Goal: Information Seeking & Learning: Learn about a topic

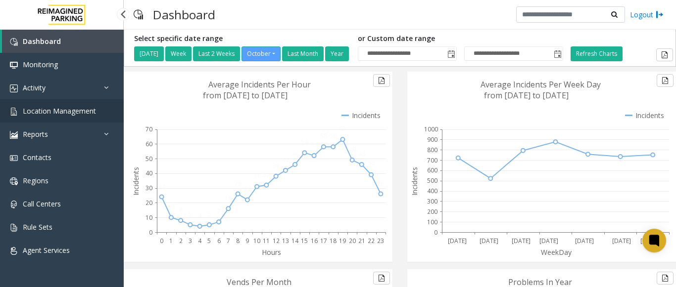
click at [70, 114] on span "Location Management" at bounding box center [59, 110] width 73 height 9
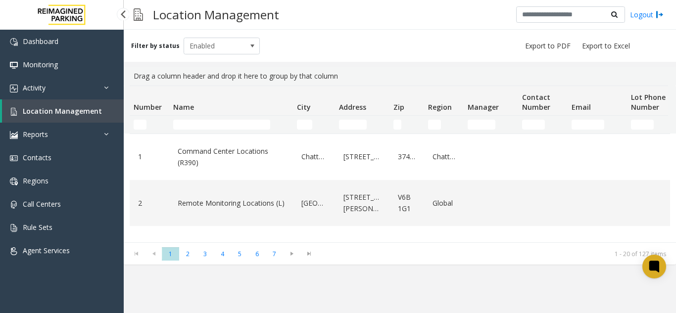
click at [79, 107] on span "Location Management" at bounding box center [62, 110] width 79 height 9
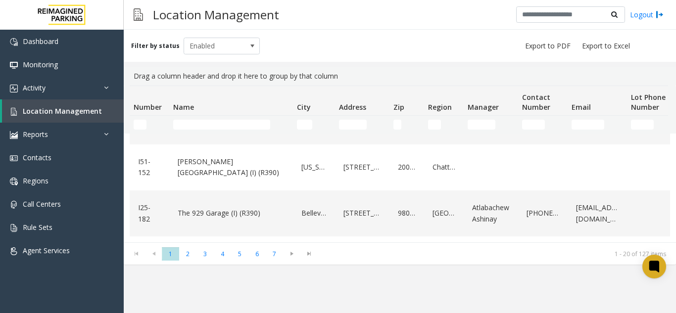
scroll to position [495, 0]
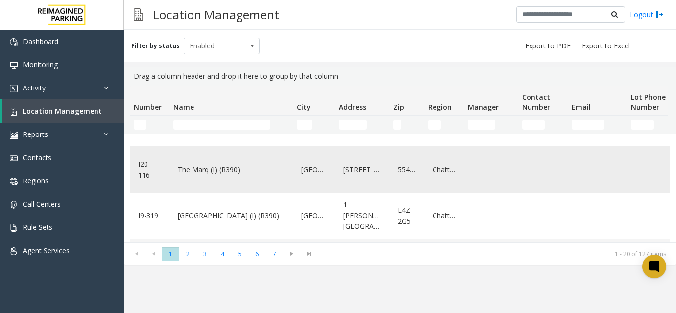
click at [220, 178] on link "The Marq (I) (R390)" at bounding box center [231, 170] width 112 height 16
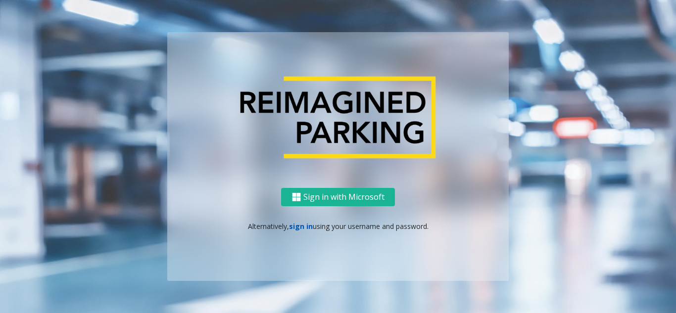
click at [303, 226] on link "sign in" at bounding box center [301, 226] width 24 height 9
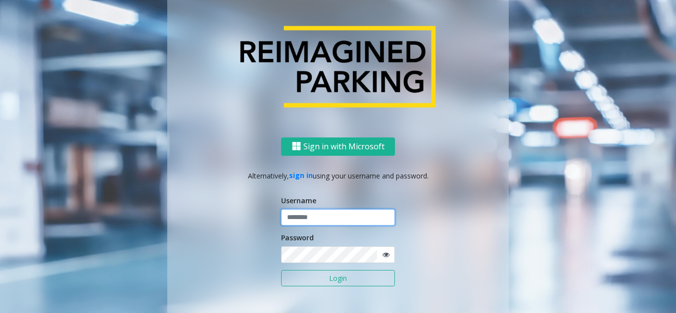
click at [303, 216] on input "text" at bounding box center [338, 217] width 114 height 17
type input "*******"
click at [281, 270] on button "Login" at bounding box center [338, 278] width 114 height 17
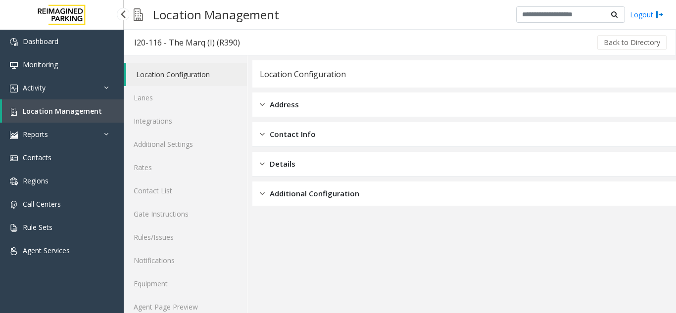
click at [49, 112] on span "Location Management" at bounding box center [62, 110] width 79 height 9
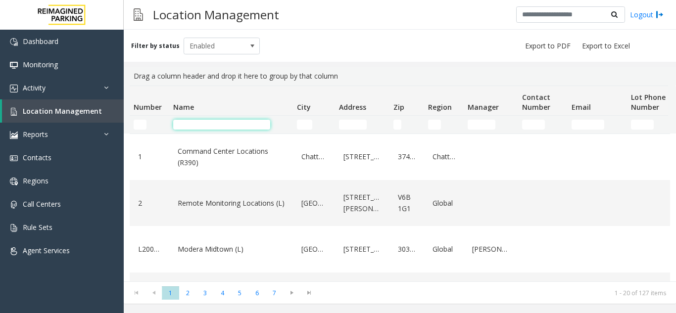
click at [207, 127] on input "Name Filter" at bounding box center [221, 125] width 97 height 10
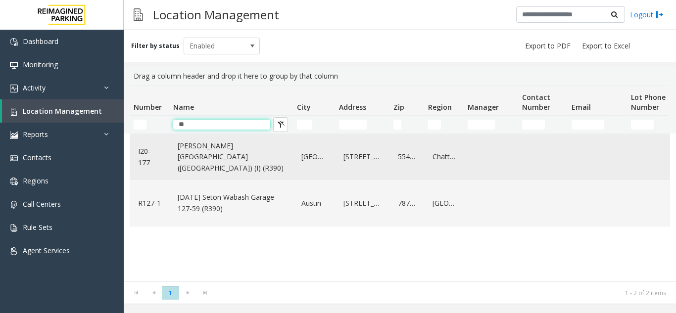
type input "**"
click at [200, 159] on link "[PERSON_NAME][GEOGRAPHIC_DATA] ([GEOGRAPHIC_DATA]) (I) (R390)" at bounding box center [231, 157] width 112 height 38
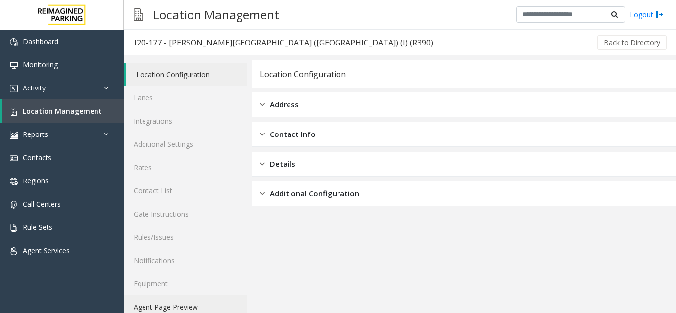
click at [195, 287] on link "Agent Page Preview" at bounding box center [185, 306] width 123 height 23
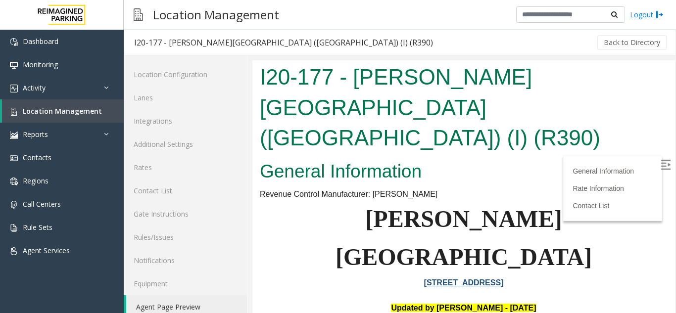
click at [660, 169] on img at bounding box center [665, 165] width 10 height 10
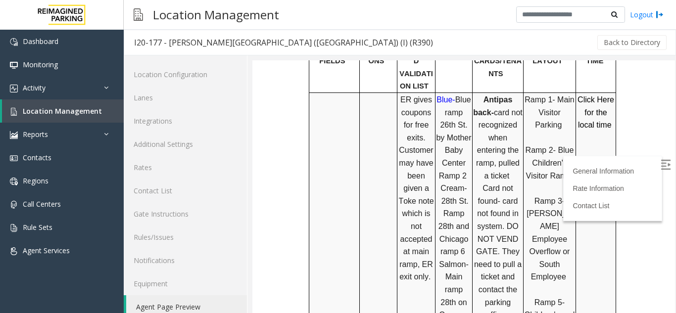
scroll to position [643, 0]
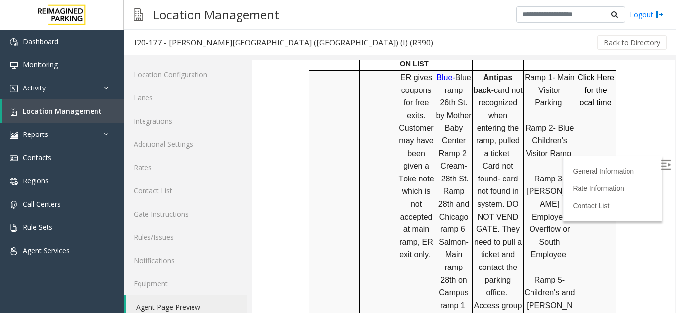
click at [178, 287] on link "Agent Page Preview" at bounding box center [186, 306] width 121 height 23
click at [95, 109] on span "Location Management" at bounding box center [62, 110] width 79 height 9
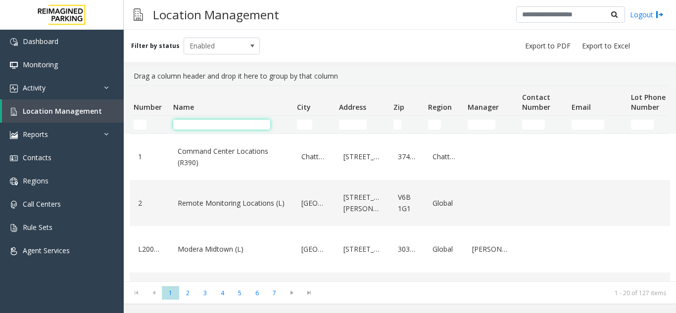
click at [253, 121] on input "Name Filter" at bounding box center [221, 125] width 97 height 10
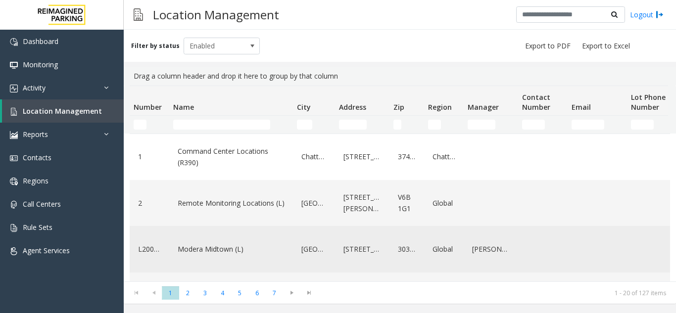
click at [258, 253] on link "Modera Midtown (L)" at bounding box center [231, 249] width 112 height 16
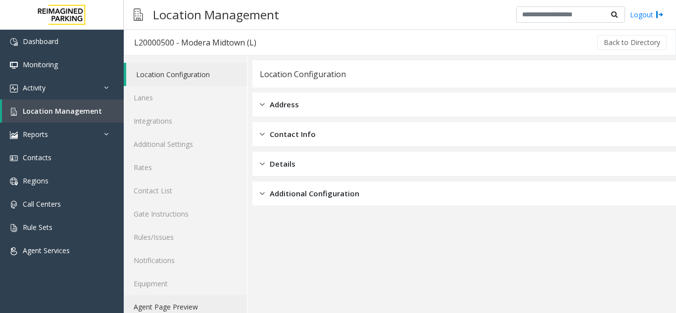
click at [178, 287] on link "Agent Page Preview" at bounding box center [185, 306] width 123 height 23
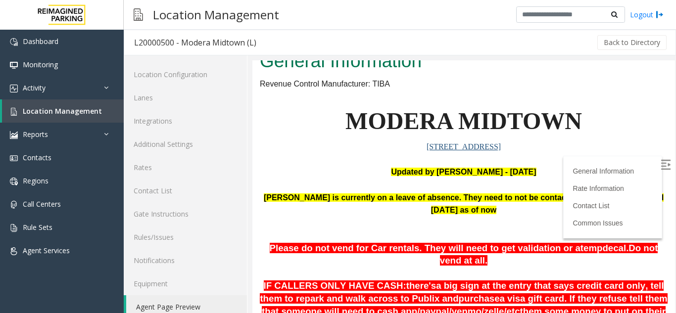
scroll to position [99, 0]
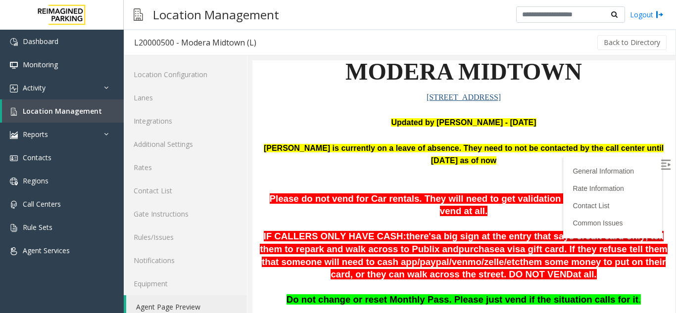
click at [659, 164] on label at bounding box center [666, 166] width 15 height 15
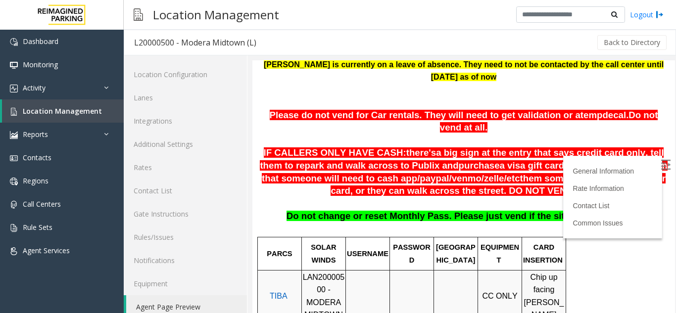
scroll to position [34, 0]
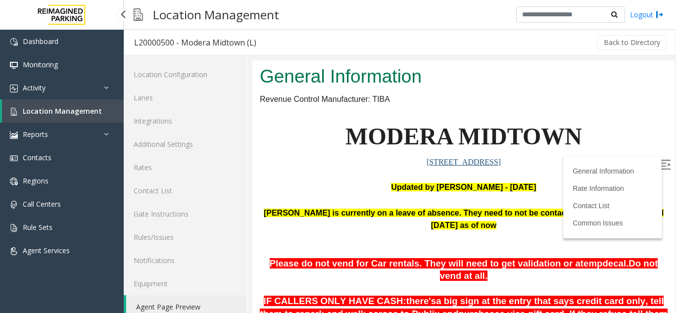
click at [67, 113] on span "Location Management" at bounding box center [62, 110] width 79 height 9
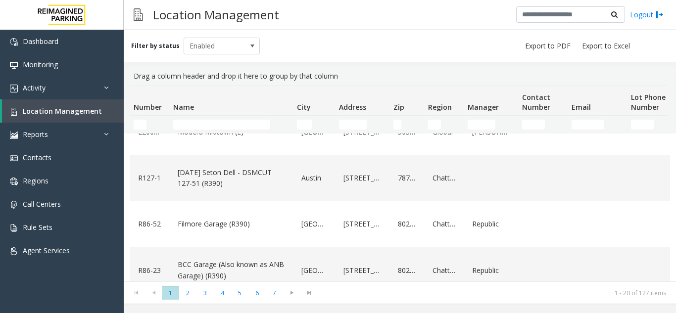
scroll to position [148, 0]
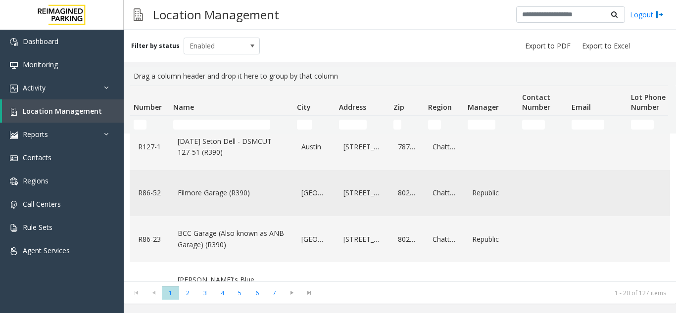
click at [252, 194] on link "Filmore Garage (R390)" at bounding box center [231, 193] width 112 height 16
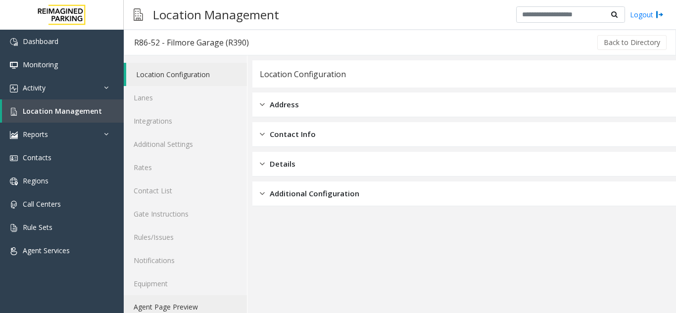
click at [178, 287] on link "Agent Page Preview" at bounding box center [185, 306] width 123 height 23
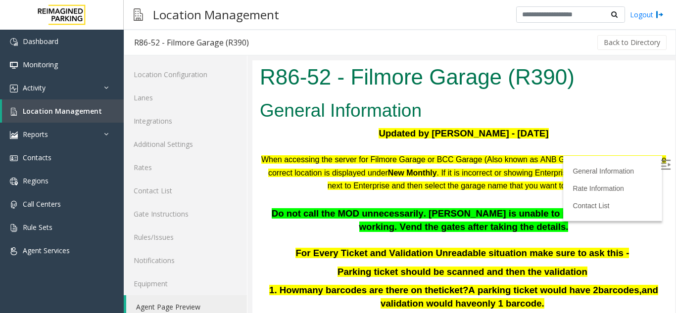
scroll to position [49, 0]
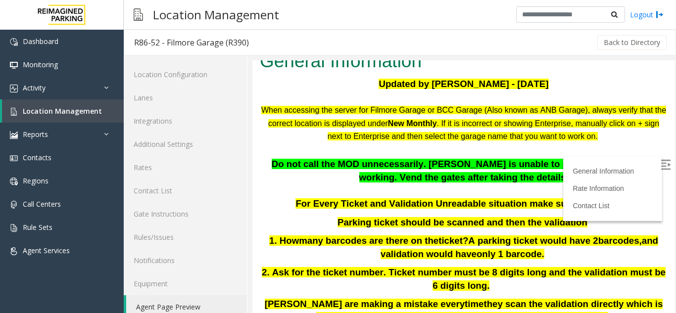
click at [659, 166] on label at bounding box center [666, 166] width 15 height 15
click at [660, 166] on img at bounding box center [665, 165] width 10 height 10
click at [86, 114] on span "Location Management" at bounding box center [62, 110] width 79 height 9
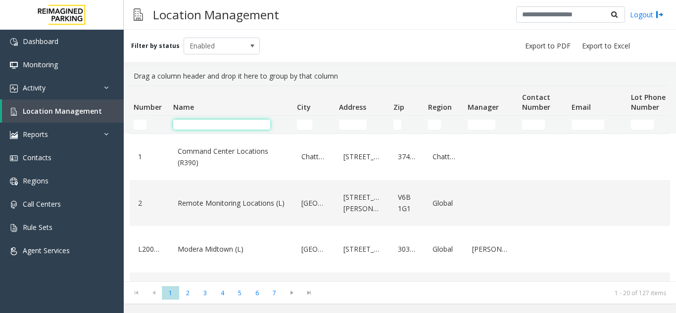
click at [247, 125] on input "Name Filter" at bounding box center [221, 125] width 97 height 10
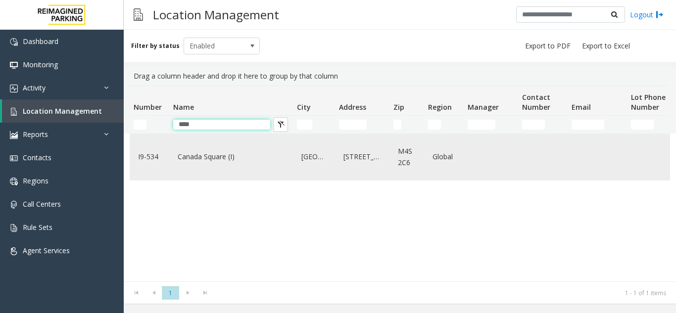
type input "****"
click at [242, 165] on div "Canada Square (I)" at bounding box center [231, 157] width 112 height 38
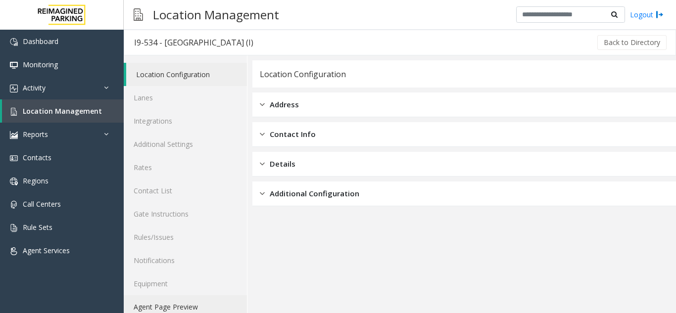
click at [183, 287] on link "Agent Page Preview" at bounding box center [185, 306] width 123 height 23
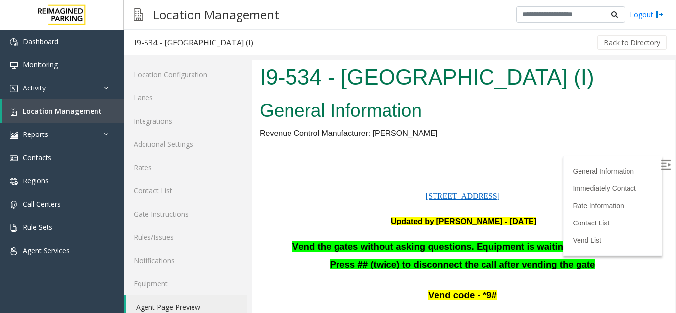
scroll to position [148, 0]
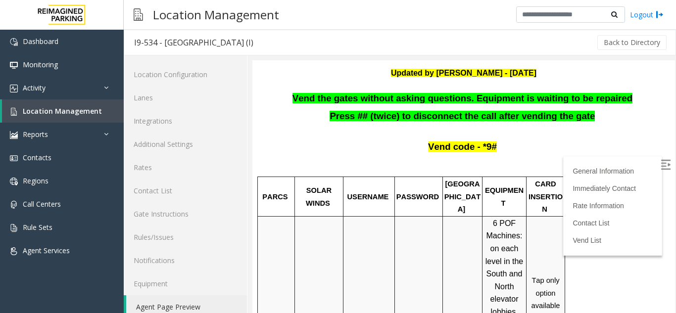
click at [660, 160] on img at bounding box center [665, 165] width 10 height 10
click at [35, 108] on span "Location Management" at bounding box center [62, 110] width 79 height 9
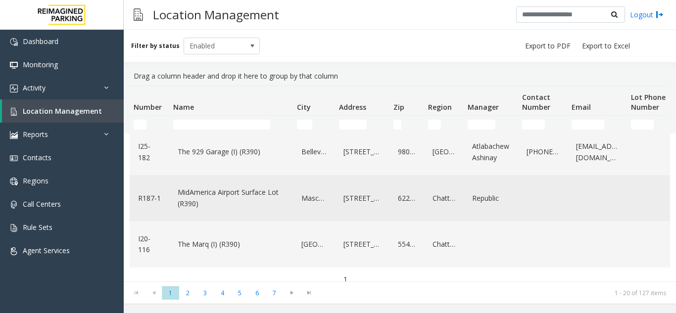
scroll to position [445, 0]
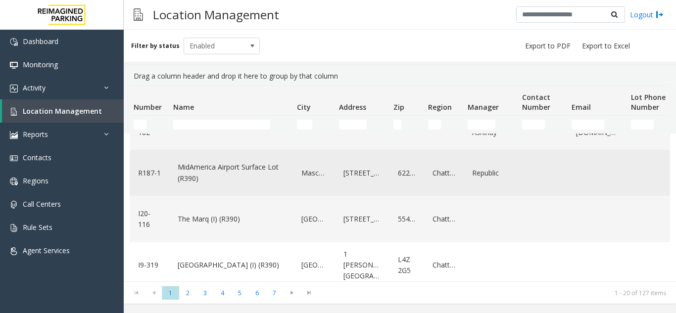
click at [236, 192] on div "MidAmerica Airport Surface Lot (R390)" at bounding box center [231, 173] width 112 height 38
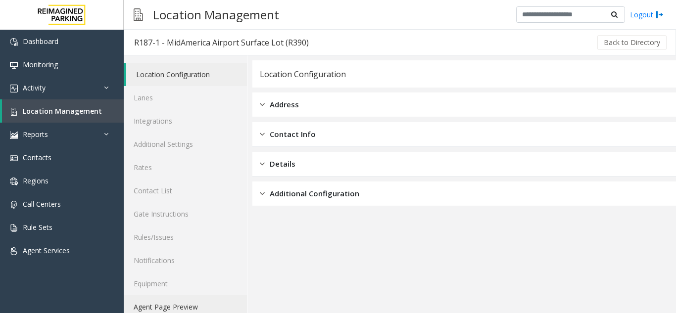
click at [166, 287] on link "Agent Page Preview" at bounding box center [185, 306] width 123 height 23
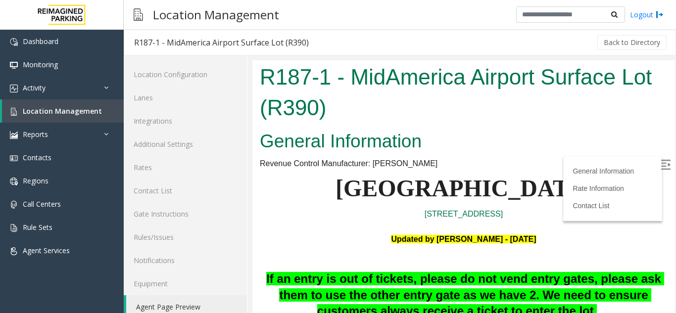
scroll to position [99, 0]
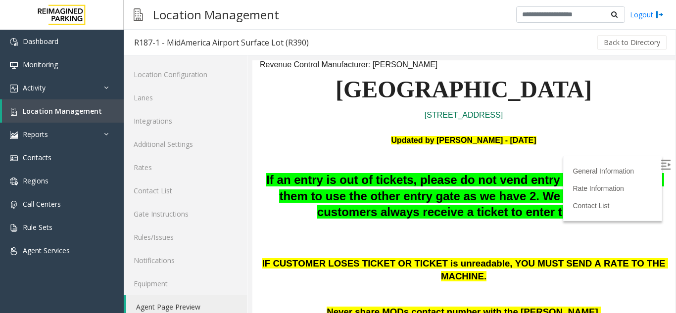
click at [660, 168] on img at bounding box center [665, 165] width 10 height 10
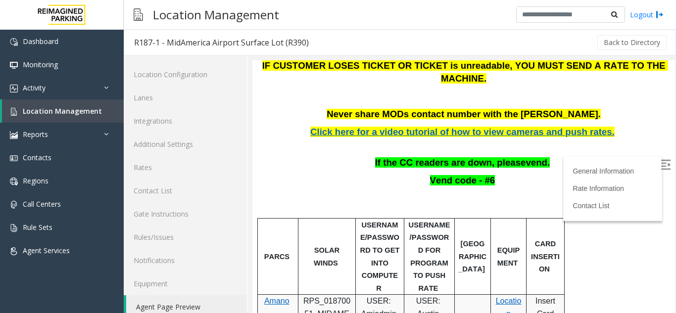
scroll to position [346, 0]
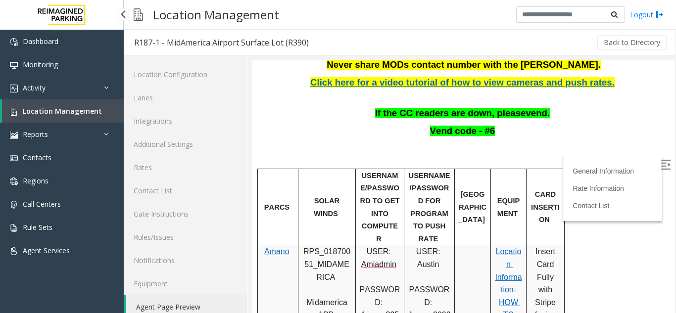
click at [96, 108] on span "Location Management" at bounding box center [62, 110] width 79 height 9
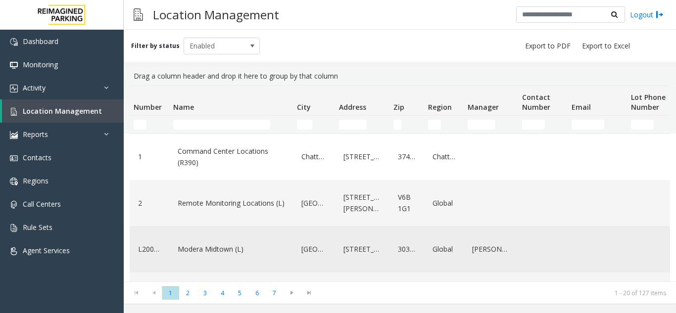
click at [217, 247] on link "Modera Midtown (L)" at bounding box center [231, 249] width 112 height 16
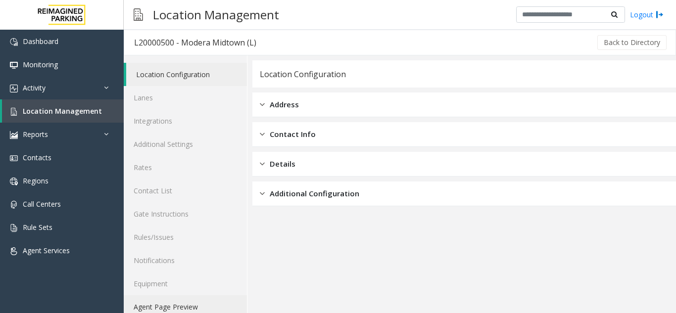
click at [179, 287] on link "Agent Page Preview" at bounding box center [185, 306] width 123 height 23
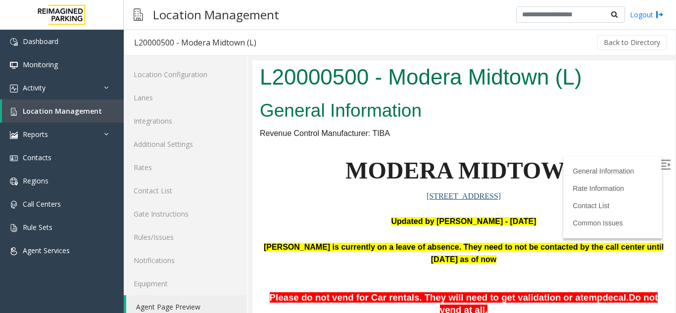
click at [659, 164] on label at bounding box center [666, 166] width 15 height 15
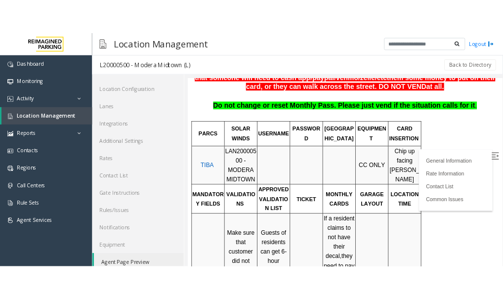
scroll to position [247, 0]
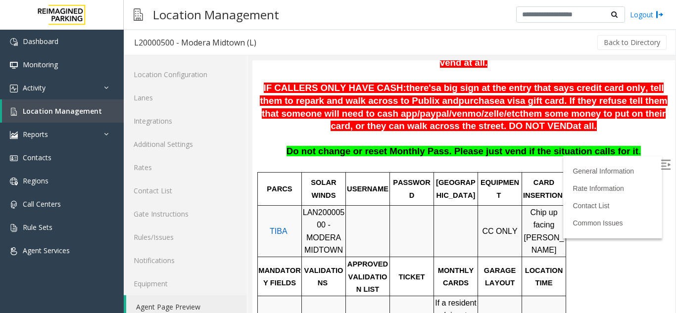
click at [171, 287] on link "Agent Page Preview" at bounding box center [186, 306] width 121 height 23
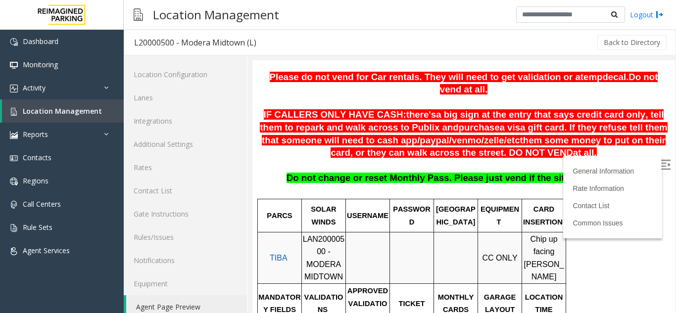
scroll to position [198, 0]
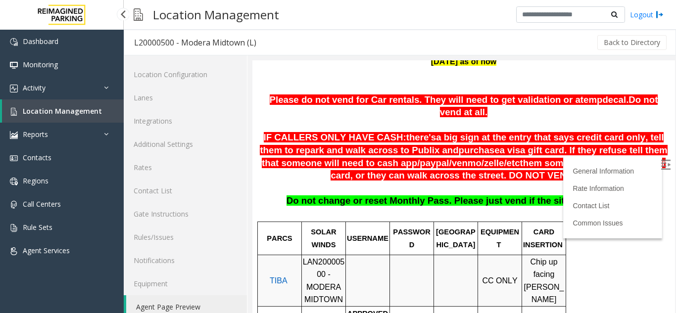
click at [40, 113] on span "Location Management" at bounding box center [62, 110] width 79 height 9
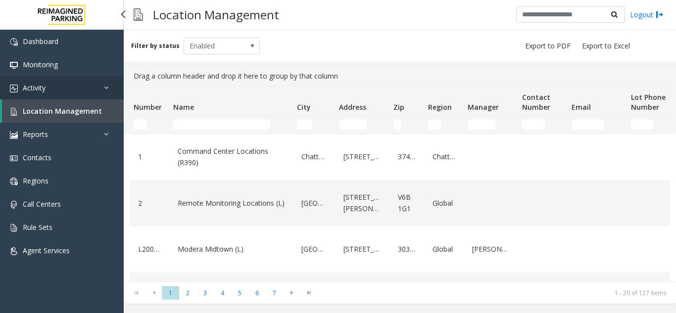
click at [45, 87] on span "Activity" at bounding box center [34, 87] width 23 height 9
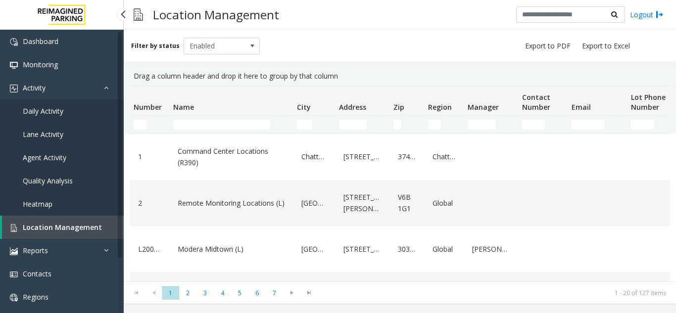
click at [52, 159] on span "Agent Activity" at bounding box center [45, 157] width 44 height 9
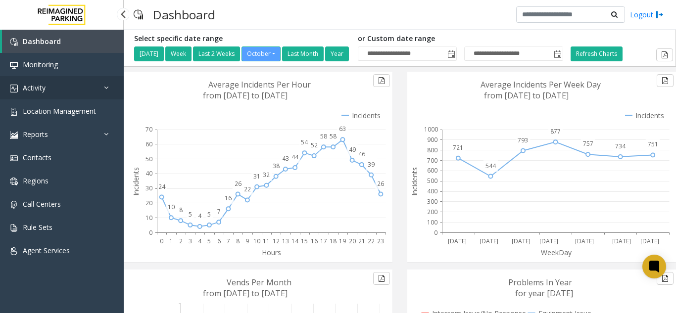
click at [26, 90] on span "Activity" at bounding box center [34, 87] width 23 height 9
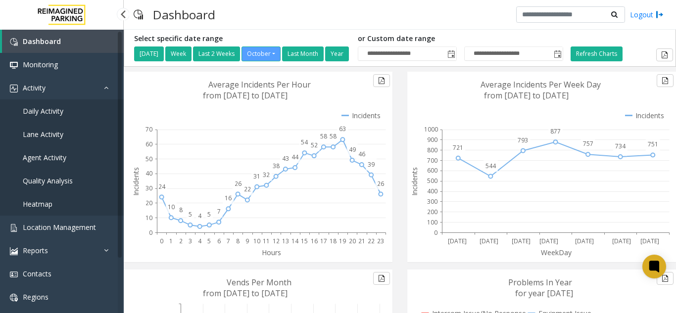
click at [34, 111] on span "Daily Activity" at bounding box center [43, 110] width 41 height 9
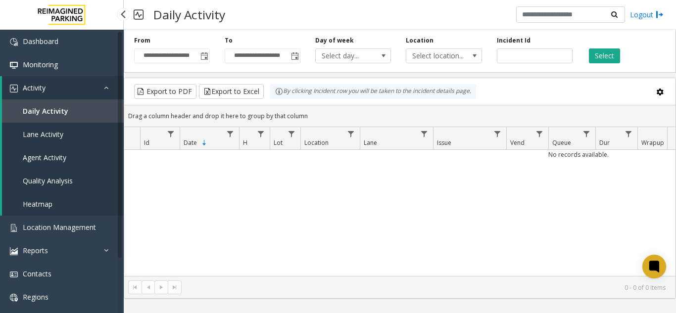
click at [46, 157] on span "Agent Activity" at bounding box center [45, 157] width 44 height 9
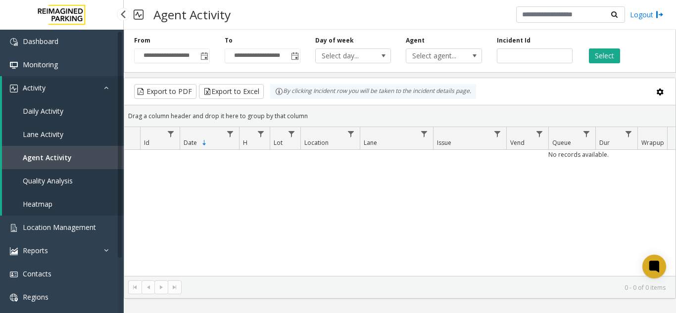
click at [38, 110] on span "Daily Activity" at bounding box center [43, 110] width 41 height 9
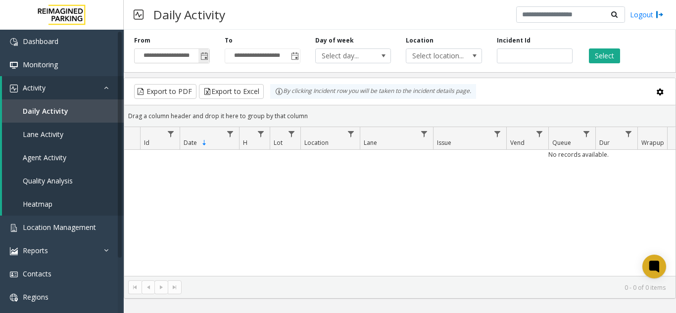
click at [205, 52] on span "Toggle popup" at bounding box center [204, 56] width 8 height 8
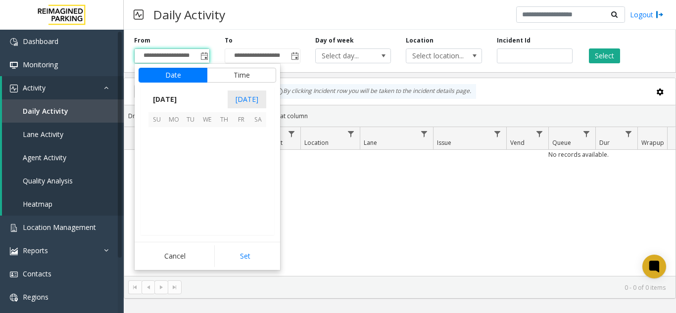
scroll to position [177628, 0]
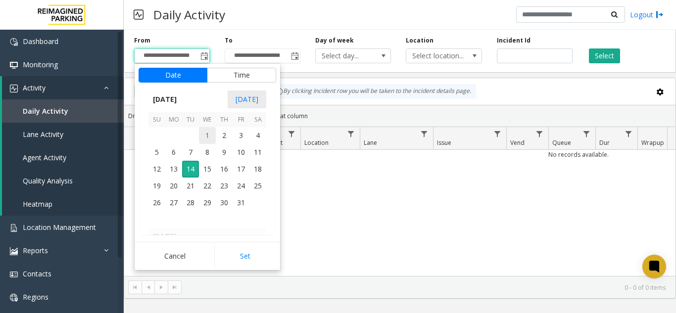
click at [206, 133] on span "1" at bounding box center [207, 135] width 17 height 17
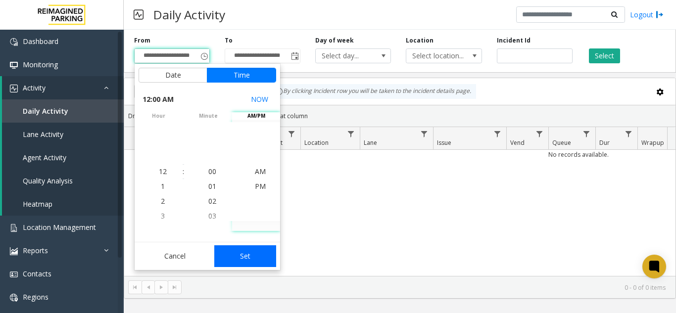
click at [239, 256] on button "Set" at bounding box center [245, 256] width 62 height 22
type input "**********"
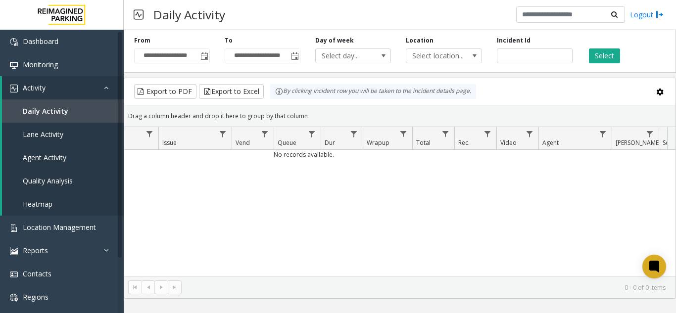
scroll to position [0, 299]
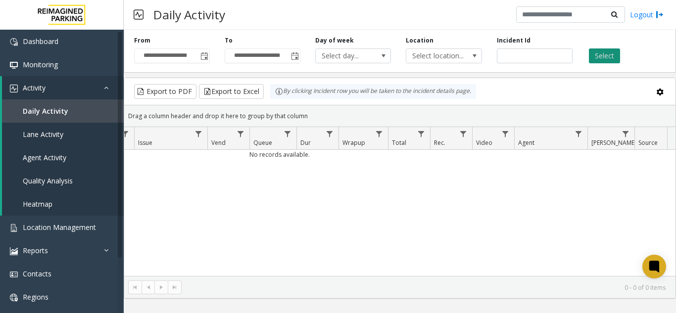
click at [602, 58] on button "Select" at bounding box center [604, 55] width 31 height 15
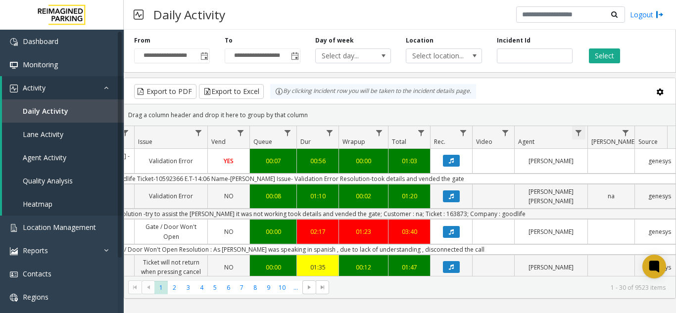
click at [579, 129] on span "Data table" at bounding box center [578, 133] width 8 height 8
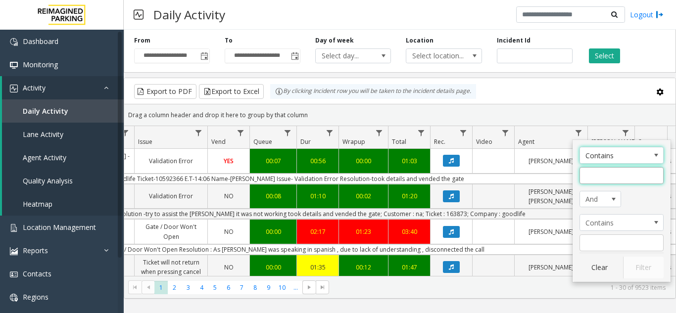
click at [595, 178] on input "Agent Filter" at bounding box center [621, 175] width 84 height 17
type input "******"
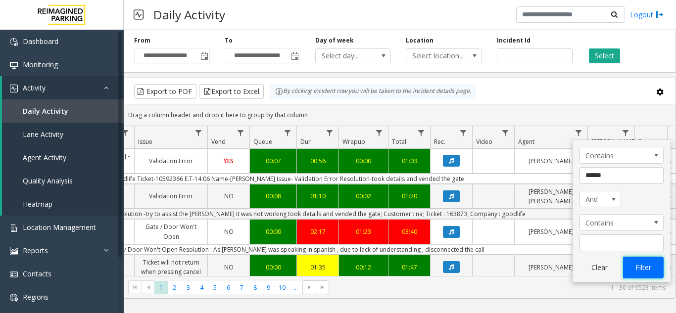
click at [640, 265] on button "Filter" at bounding box center [643, 268] width 41 height 22
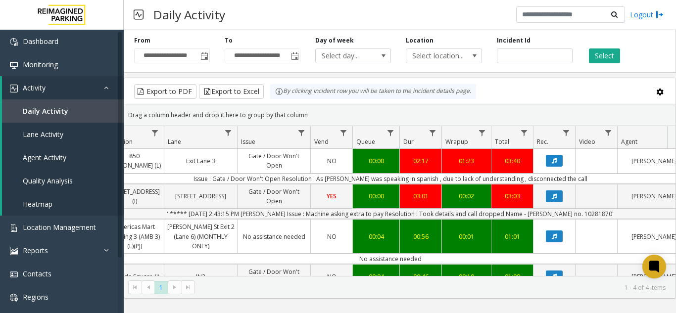
scroll to position [31, 196]
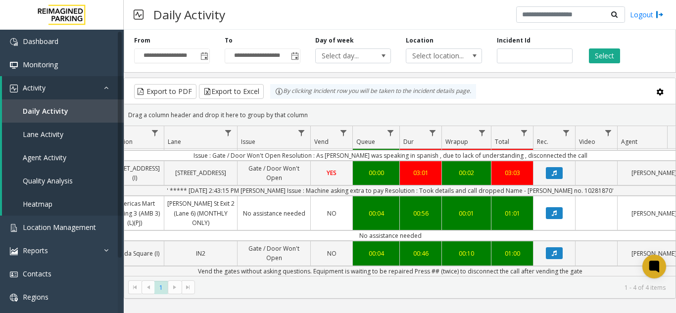
drag, startPoint x: 269, startPoint y: 276, endPoint x: 209, endPoint y: 276, distance: 59.8
click at [209, 276] on kendo-pager "* 1 1 - 4 of 4 items" at bounding box center [399, 287] width 551 height 22
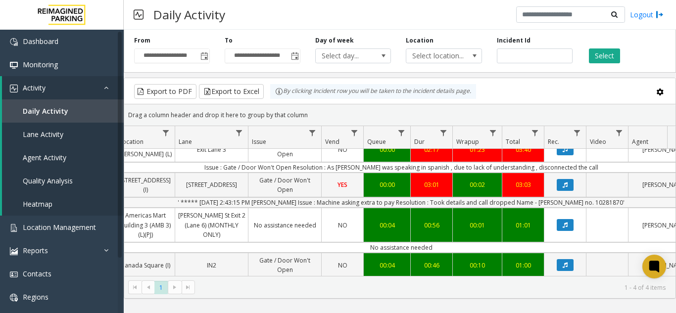
scroll to position [31, 185]
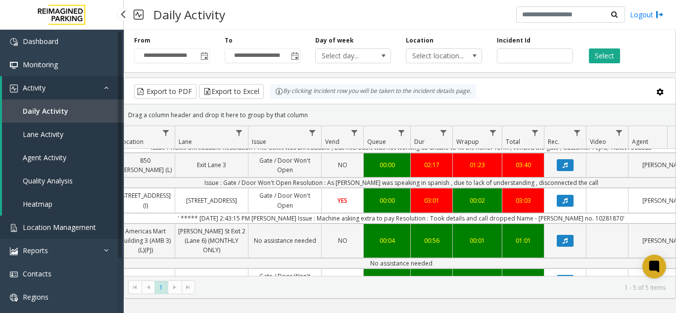
click at [60, 226] on span "Location Management" at bounding box center [59, 227] width 73 height 9
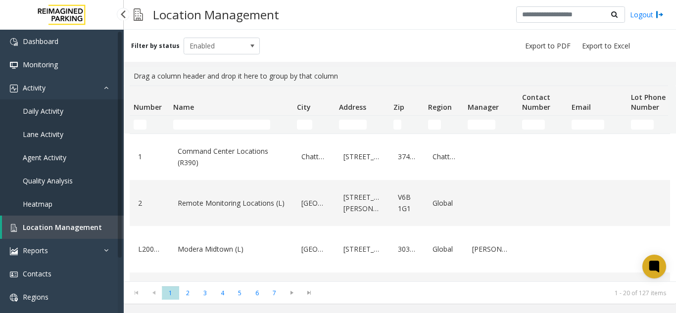
click at [64, 108] on link "Daily Activity" at bounding box center [62, 110] width 124 height 23
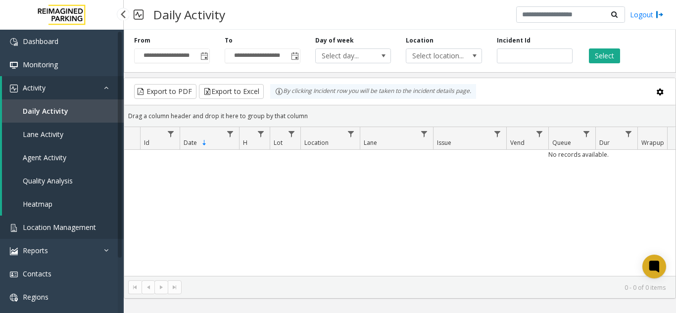
click at [61, 226] on span "Location Management" at bounding box center [59, 227] width 73 height 9
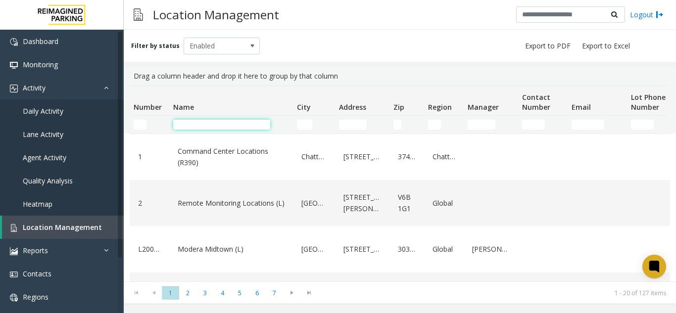
click at [216, 129] on input "Name Filter" at bounding box center [221, 125] width 97 height 10
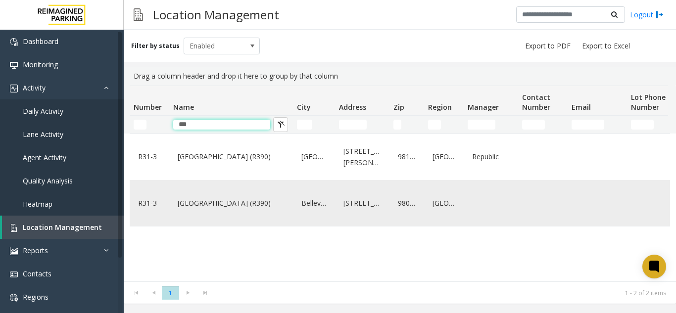
type input "***"
click at [232, 199] on link "Bellevue Technology Center (R390)" at bounding box center [231, 203] width 112 height 16
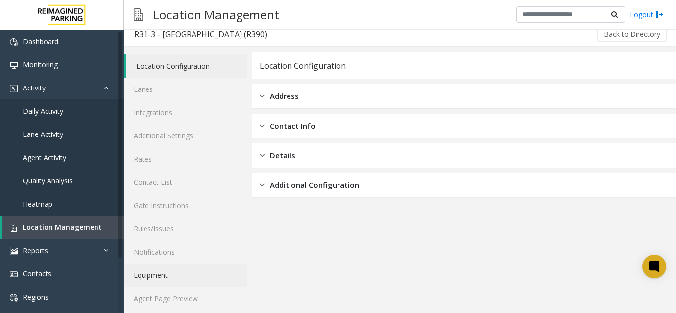
scroll to position [13, 0]
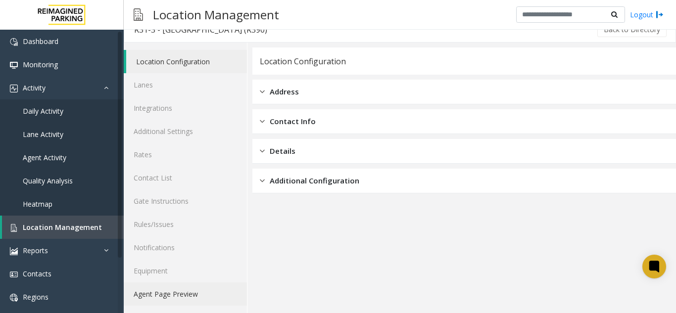
click at [179, 293] on link "Agent Page Preview" at bounding box center [185, 293] width 123 height 23
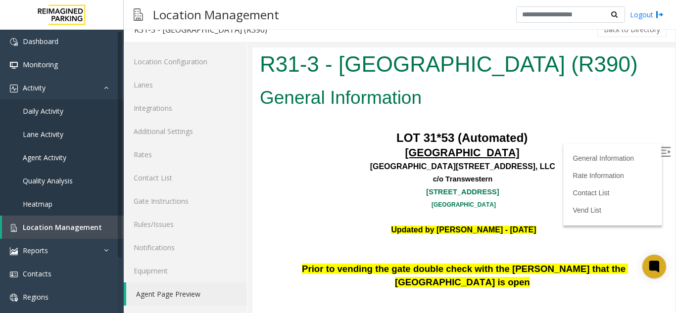
scroll to position [297, 0]
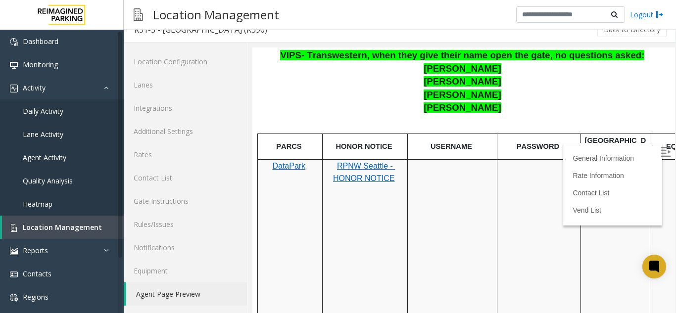
click at [358, 177] on span "RPNW Seattle - HONOR NOTICE" at bounding box center [364, 172] width 62 height 21
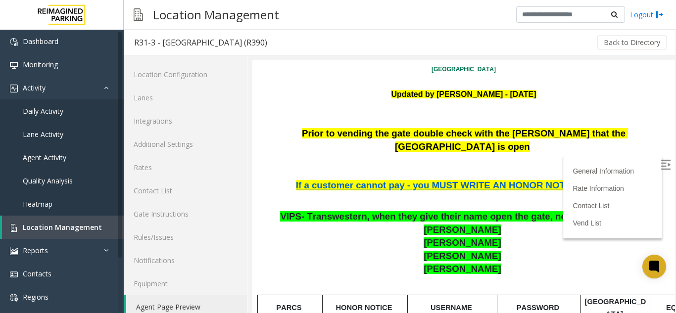
scroll to position [198, 0]
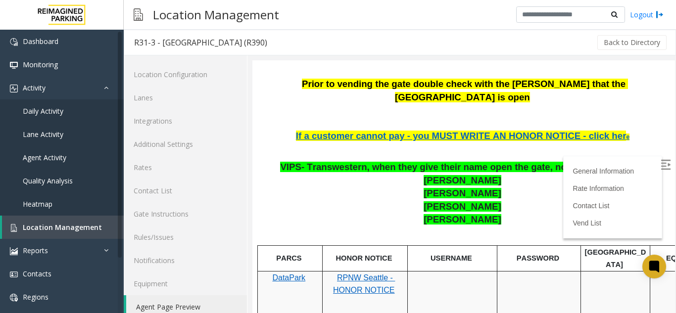
click at [660, 164] on img at bounding box center [665, 165] width 10 height 10
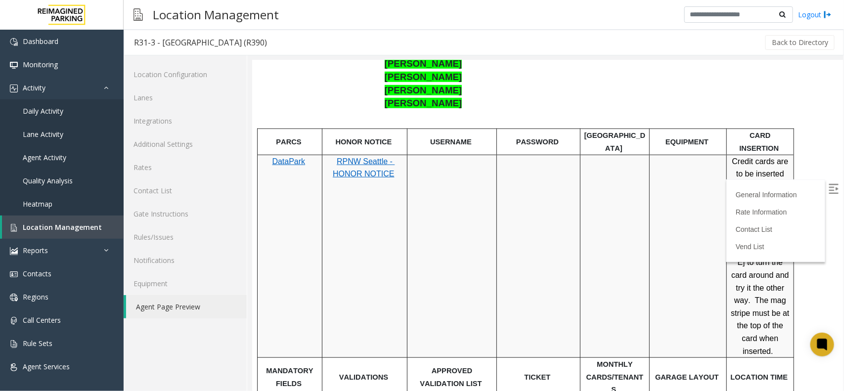
scroll to position [371, 0]
click at [364, 157] on span "RPNW Seattle - HONOR NOTICE" at bounding box center [363, 167] width 62 height 21
click at [89, 154] on link "Agent Activity" at bounding box center [62, 157] width 124 height 23
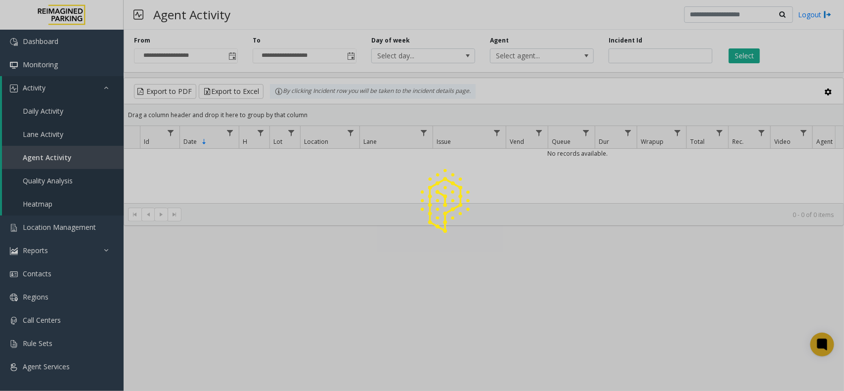
click at [45, 111] on div at bounding box center [422, 195] width 844 height 391
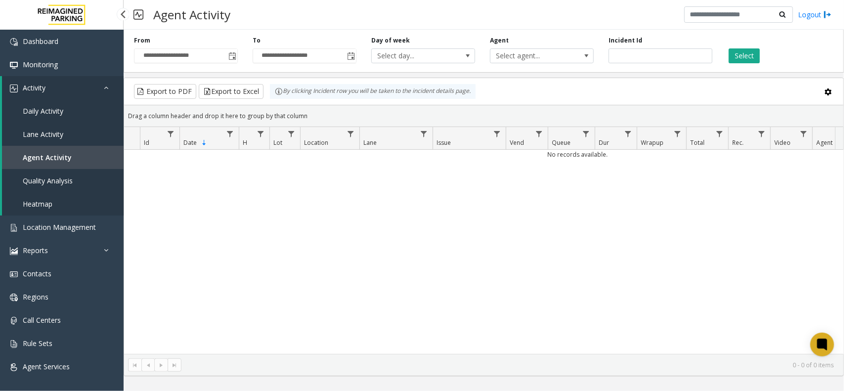
click at [45, 107] on span "Daily Activity" at bounding box center [43, 110] width 41 height 9
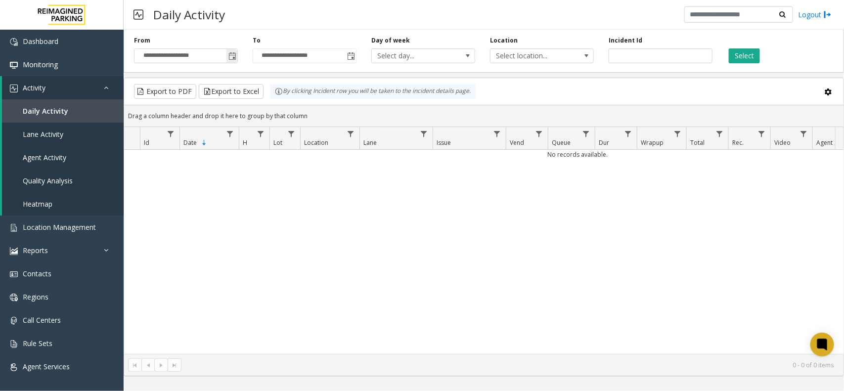
click at [233, 61] on span "Toggle popup" at bounding box center [232, 56] width 11 height 16
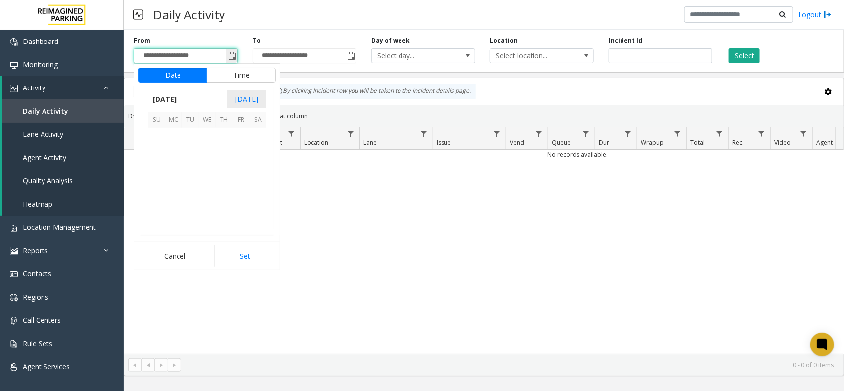
scroll to position [177546, 0]
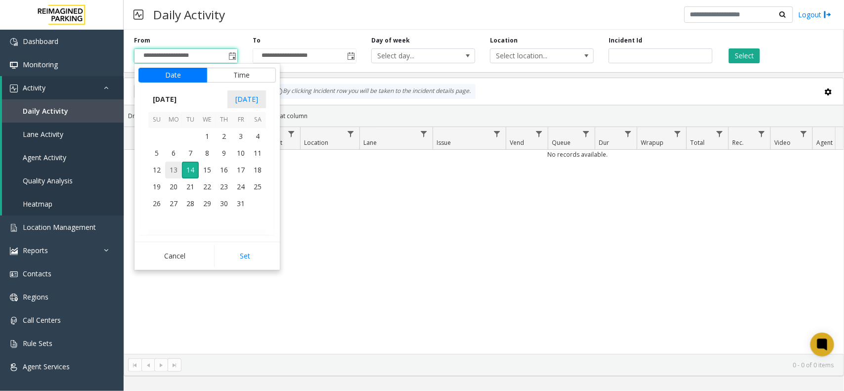
click at [181, 171] on span "13" at bounding box center [173, 170] width 17 height 17
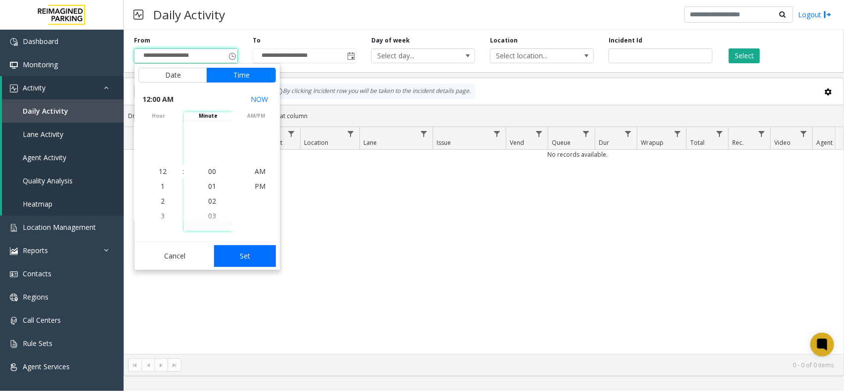
click at [244, 260] on button "Set" at bounding box center [245, 256] width 62 height 22
type input "**********"
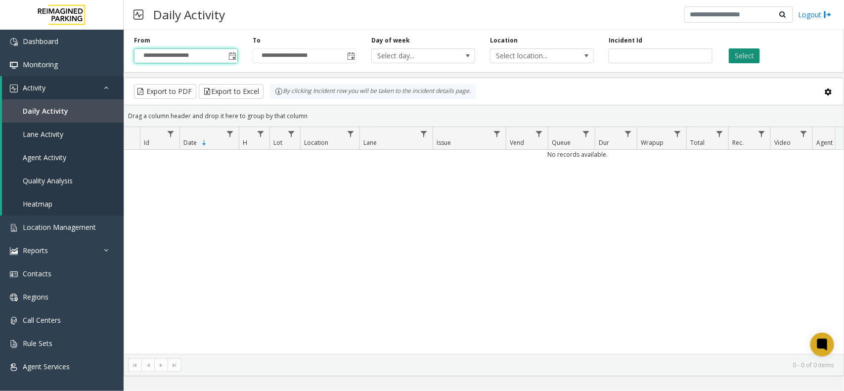
click at [675, 58] on button "Select" at bounding box center [744, 55] width 31 height 15
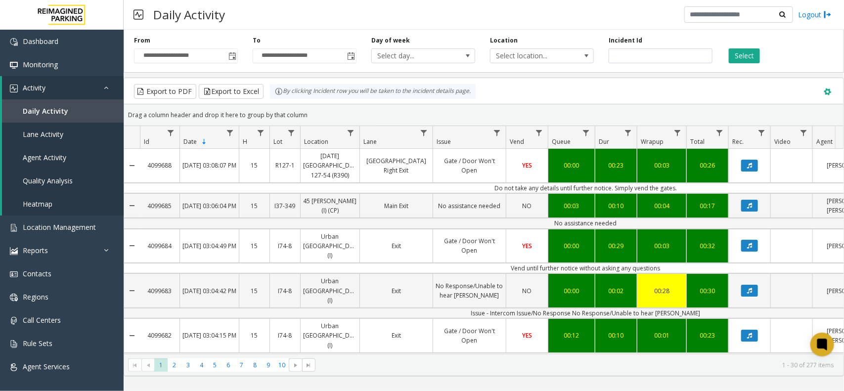
click at [675, 92] on span at bounding box center [828, 92] width 11 height 11
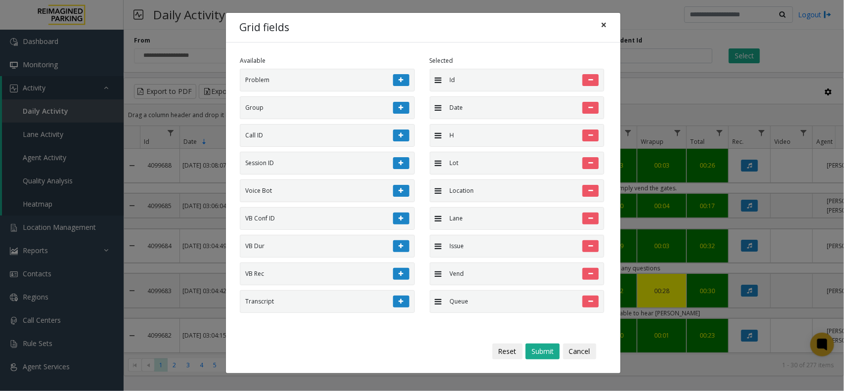
click at [604, 28] on span "×" at bounding box center [604, 25] width 6 height 14
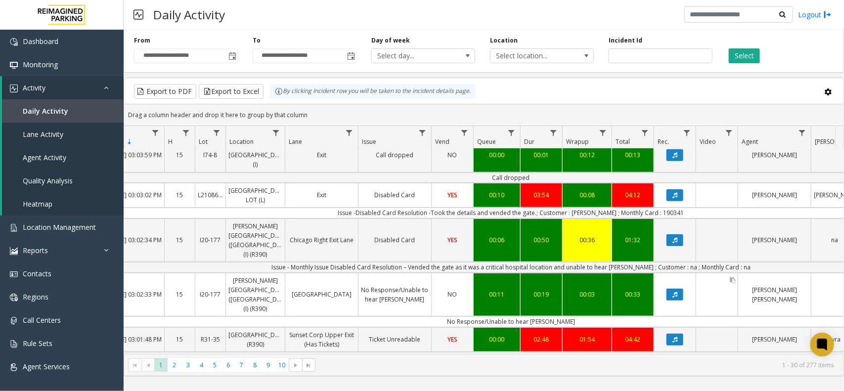
scroll to position [247, 75]
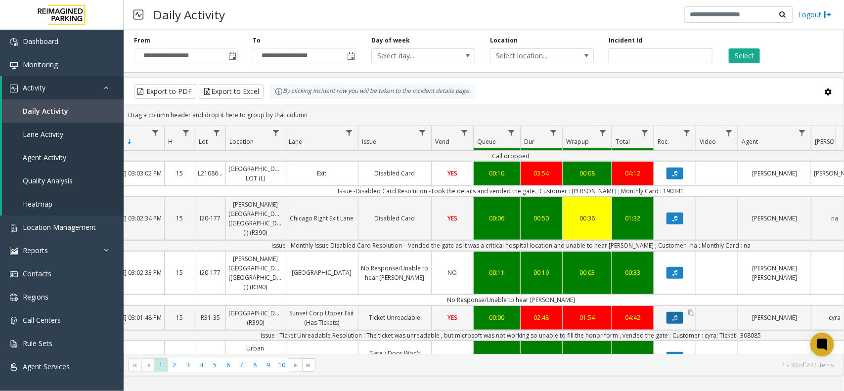
click at [674, 312] on button "Data table" at bounding box center [675, 318] width 17 height 12
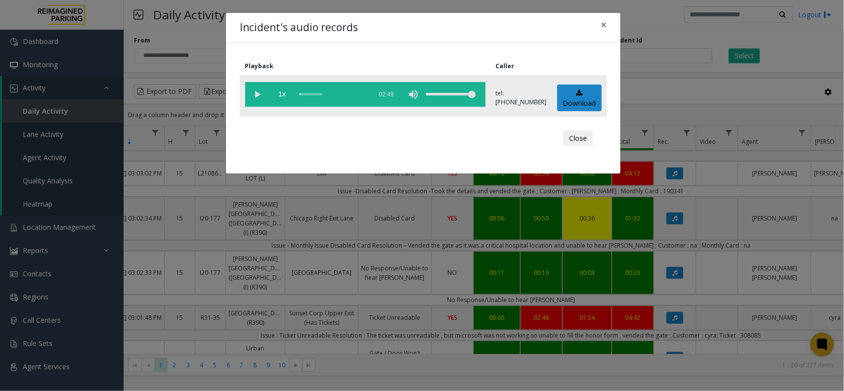
click at [261, 97] on vg-play-pause at bounding box center [257, 94] width 25 height 25
click at [263, 92] on vg-play-pause at bounding box center [257, 94] width 25 height 25
click at [315, 91] on div "scrub bar" at bounding box center [333, 94] width 67 height 25
click at [605, 27] on span "×" at bounding box center [604, 25] width 6 height 14
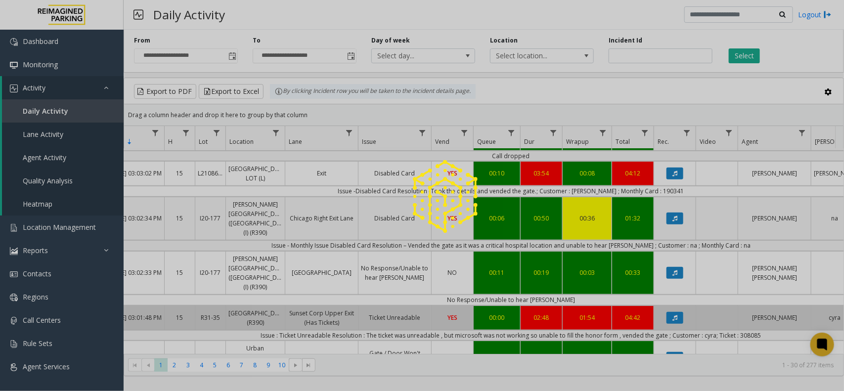
scroll to position [274, 75]
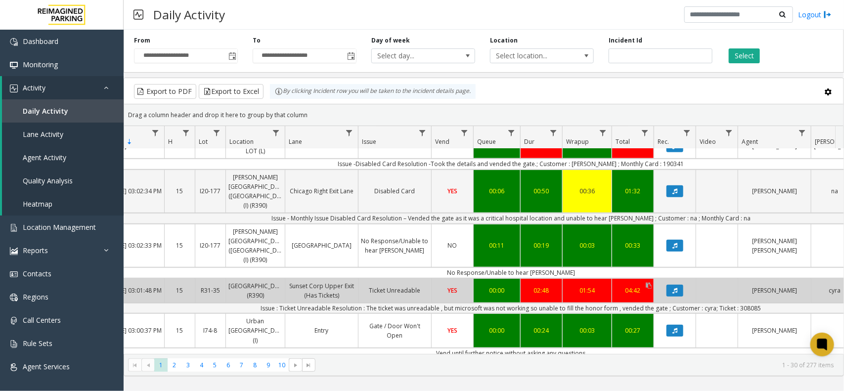
click at [641, 286] on div "04:42" at bounding box center [633, 290] width 37 height 9
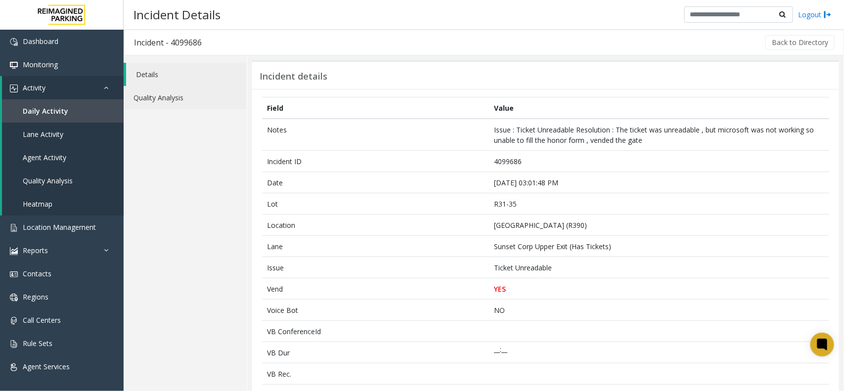
click at [194, 102] on link "Quality Analysis" at bounding box center [185, 97] width 123 height 23
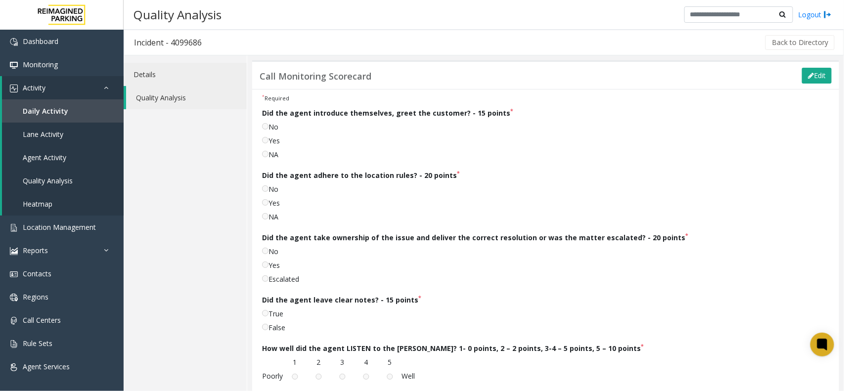
click at [168, 69] on link "Details" at bounding box center [185, 74] width 123 height 23
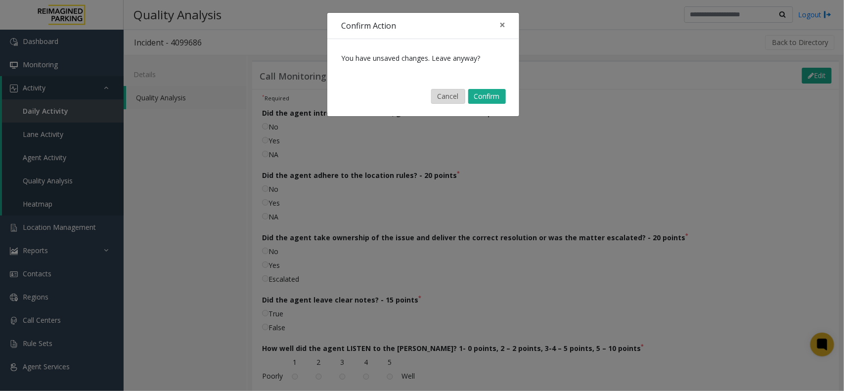
click at [463, 97] on button "Cancel" at bounding box center [448, 96] width 34 height 15
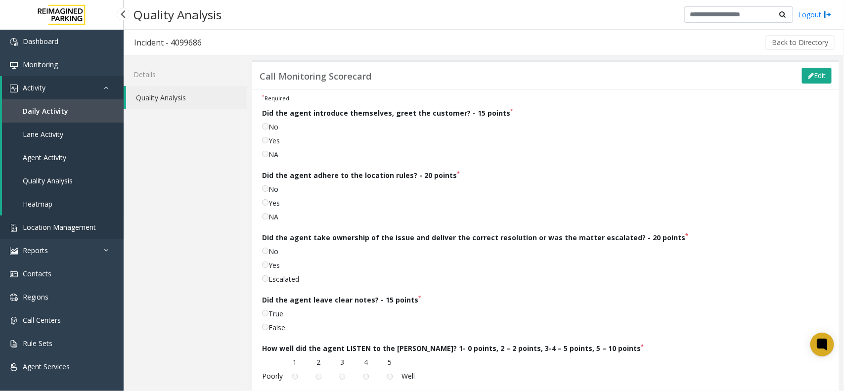
click at [41, 233] on link "Location Management" at bounding box center [62, 227] width 124 height 23
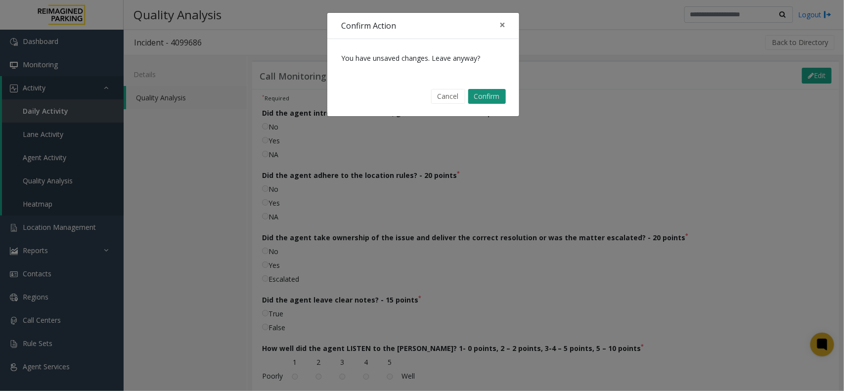
click at [476, 96] on button "Confirm" at bounding box center [487, 96] width 38 height 15
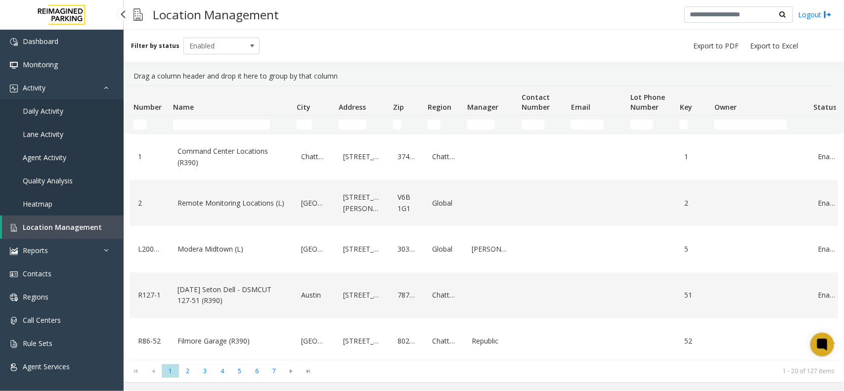
click at [30, 109] on span "Daily Activity" at bounding box center [43, 110] width 41 height 9
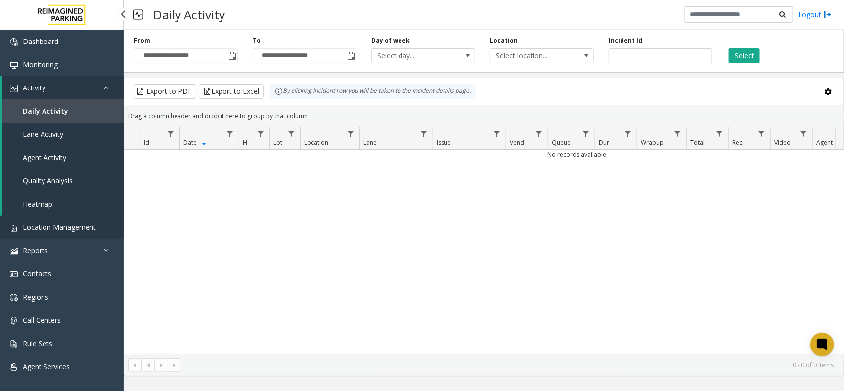
click at [52, 229] on span "Location Management" at bounding box center [59, 227] width 73 height 9
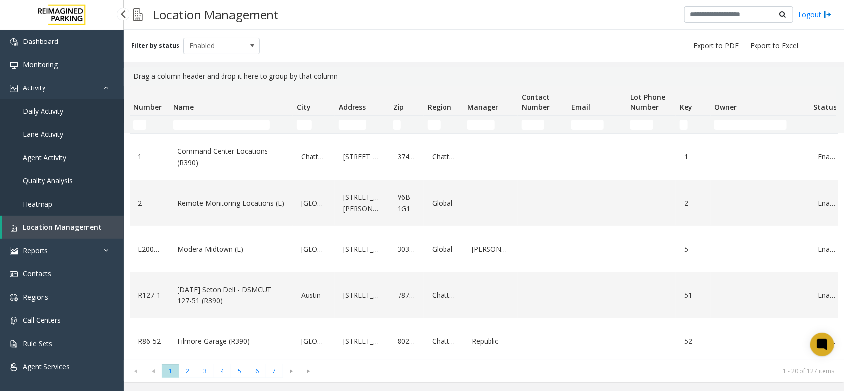
click at [43, 107] on span "Daily Activity" at bounding box center [43, 110] width 41 height 9
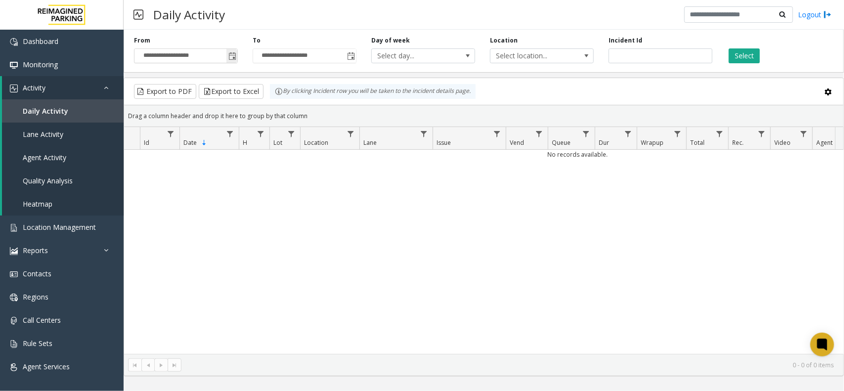
click at [227, 59] on span "Toggle popup" at bounding box center [232, 56] width 11 height 16
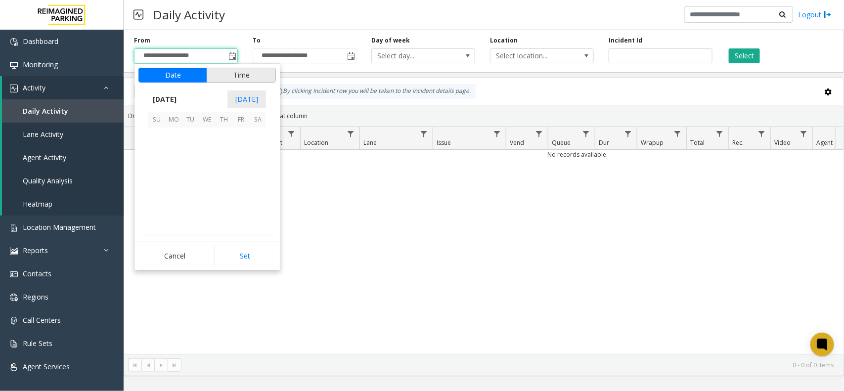
scroll to position [177546, 0]
click at [172, 171] on span "13" at bounding box center [173, 170] width 17 height 17
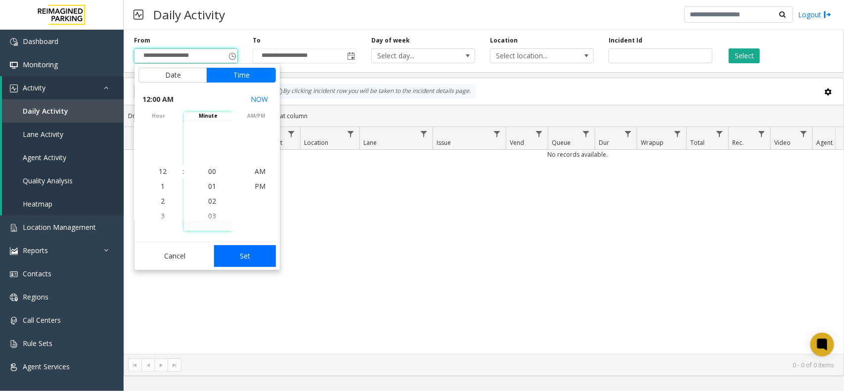
click at [238, 260] on button "Set" at bounding box center [245, 256] width 62 height 22
type input "**********"
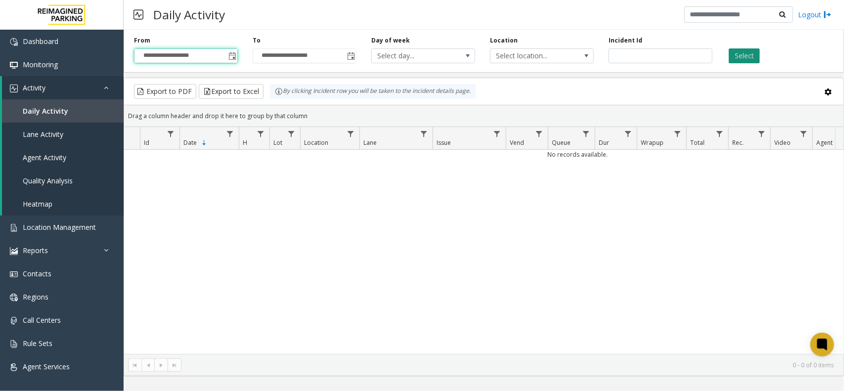
click at [675, 55] on button "Select" at bounding box center [744, 55] width 31 height 15
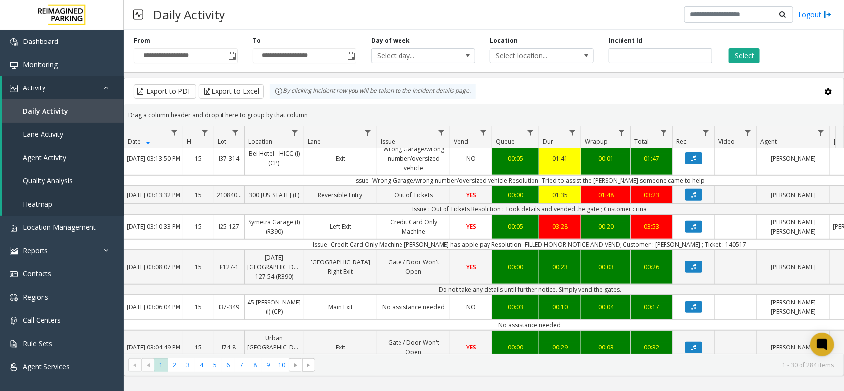
scroll to position [184, 56]
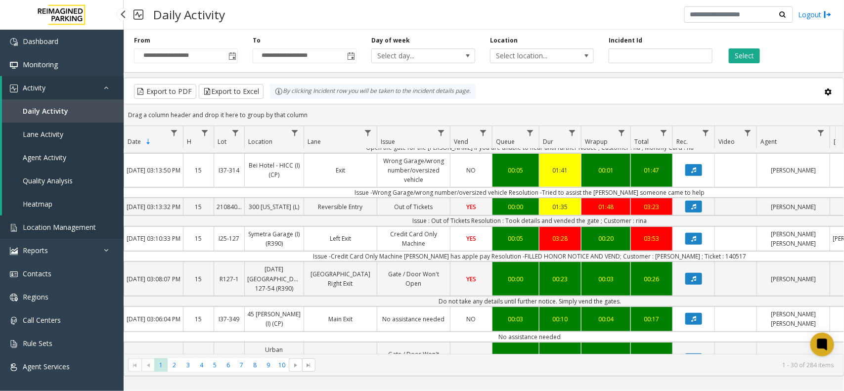
click at [62, 228] on span "Location Management" at bounding box center [59, 227] width 73 height 9
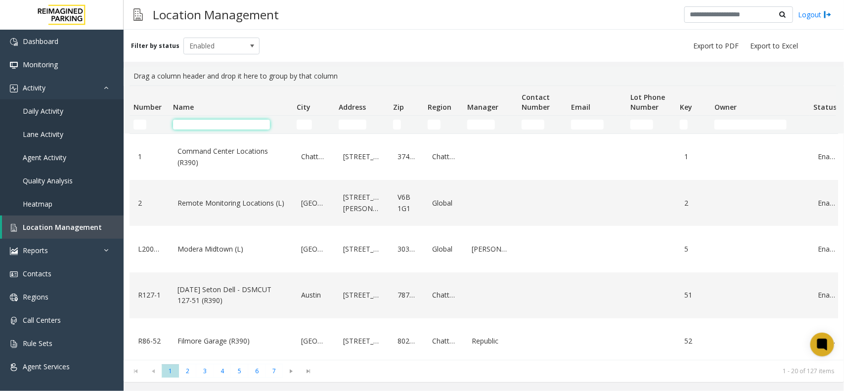
click at [199, 128] on input "Name Filter" at bounding box center [221, 125] width 97 height 10
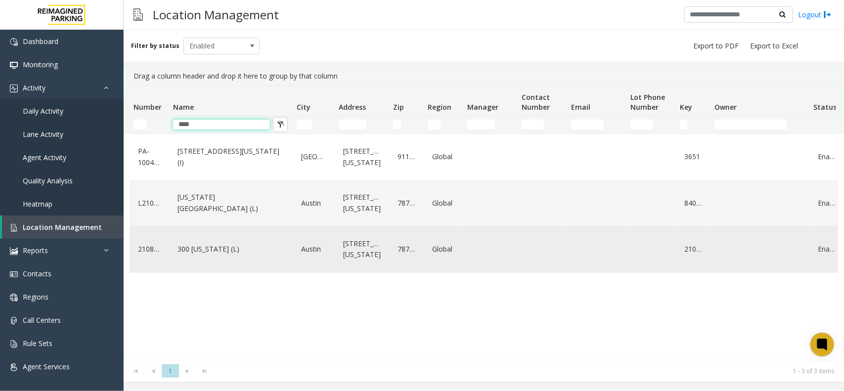
type input "****"
click at [199, 263] on div "300 [US_STATE] (L)" at bounding box center [231, 249] width 112 height 38
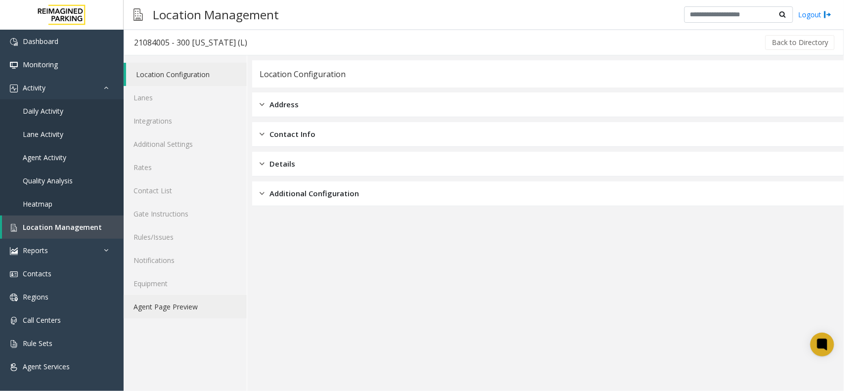
click at [152, 308] on link "Agent Page Preview" at bounding box center [185, 306] width 123 height 23
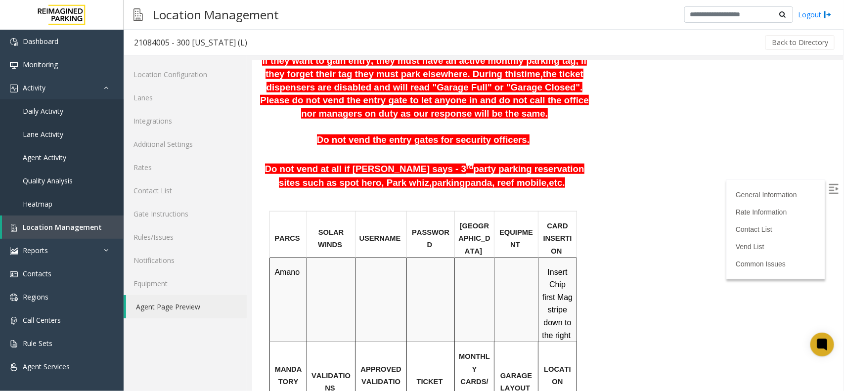
scroll to position [433, 0]
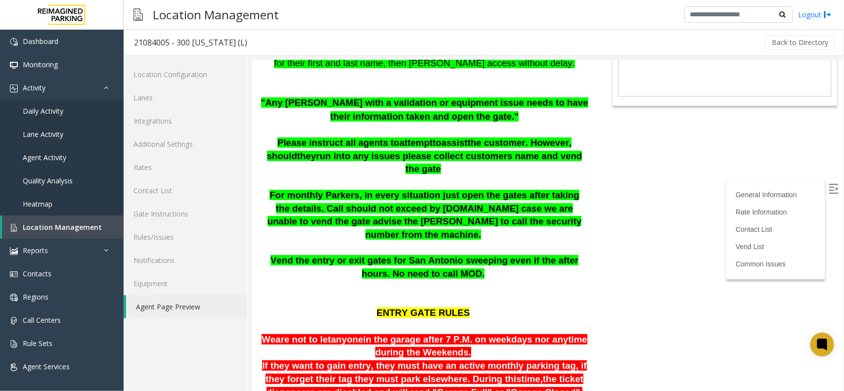
scroll to position [185, 0]
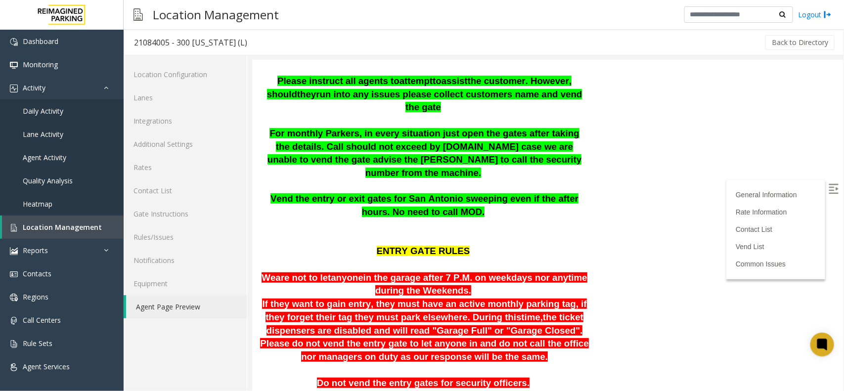
click at [419, 272] on span "in the garage after 7 P.M. on weekdays nor anytime during the Weekends." at bounding box center [475, 284] width 224 height 24
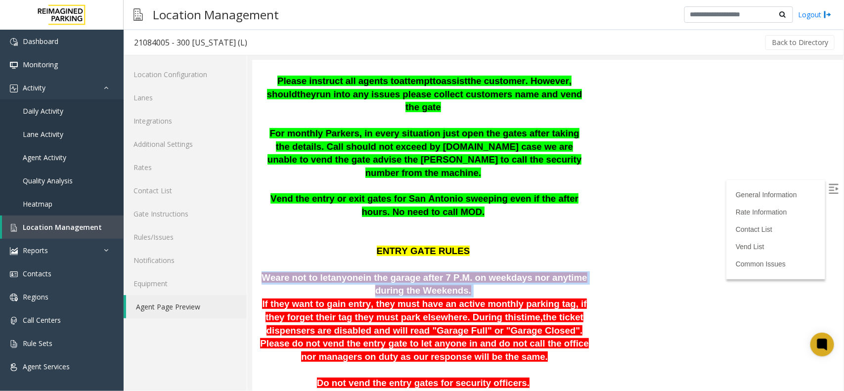
click at [419, 272] on span "in the garage after 7 P.M. on weekdays nor anytime during the Weekends." at bounding box center [475, 284] width 224 height 24
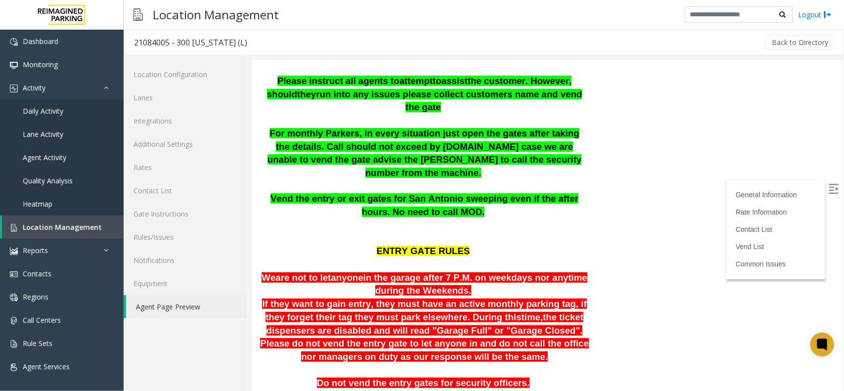
click at [406, 298] on span "If they want to gain entry, they must have an active monthly parking tag, if th…" at bounding box center [424, 310] width 324 height 24
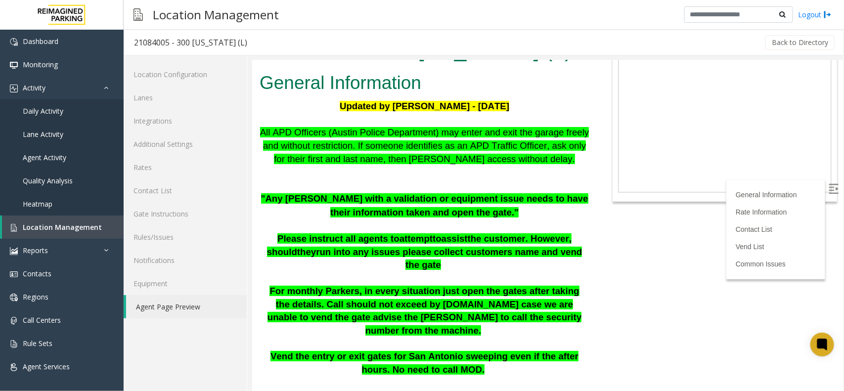
scroll to position [0, 0]
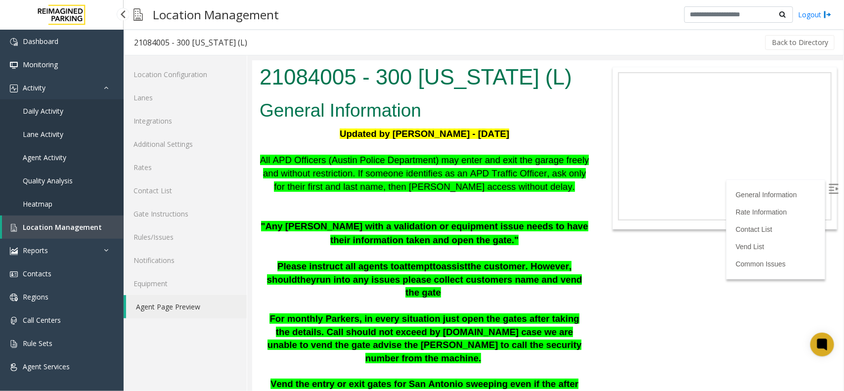
click at [88, 224] on span "Location Management" at bounding box center [62, 227] width 79 height 9
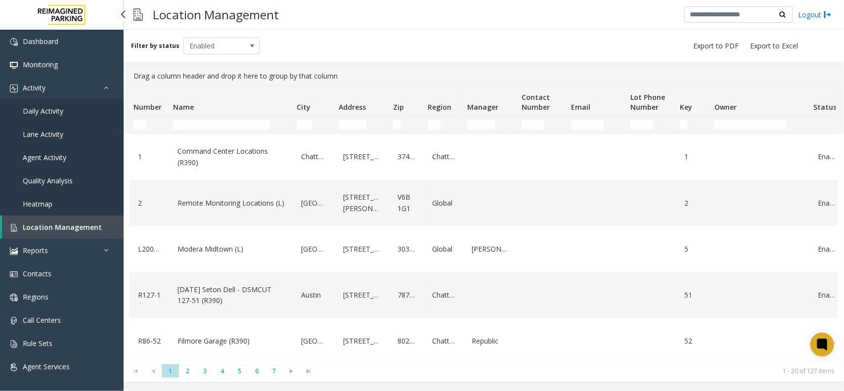
click at [64, 111] on link "Daily Activity" at bounding box center [62, 110] width 124 height 23
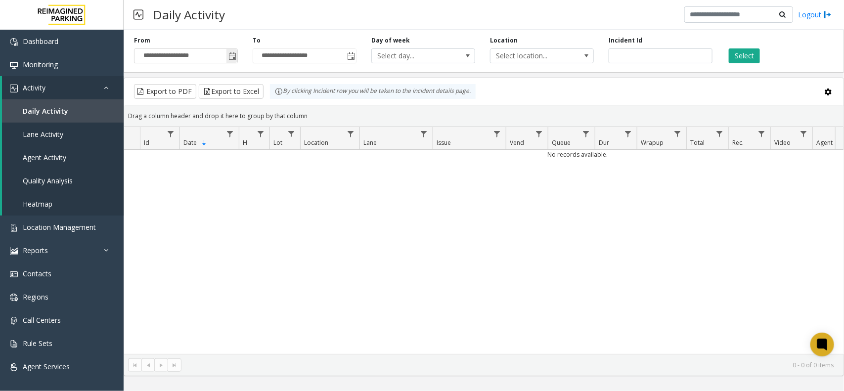
click at [229, 55] on span "Toggle popup" at bounding box center [233, 56] width 8 height 8
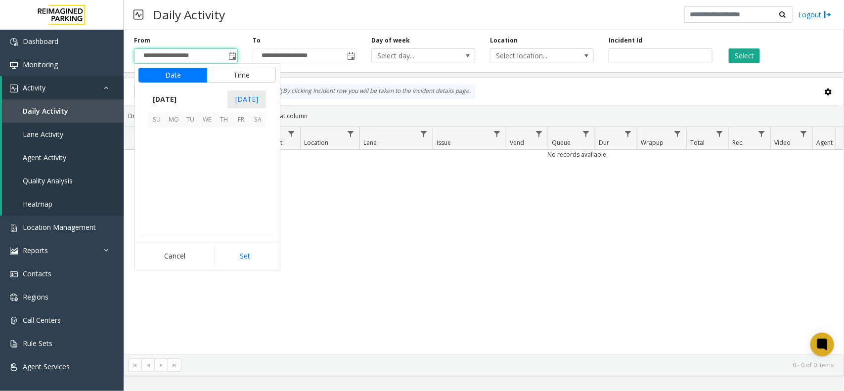
scroll to position [177546, 0]
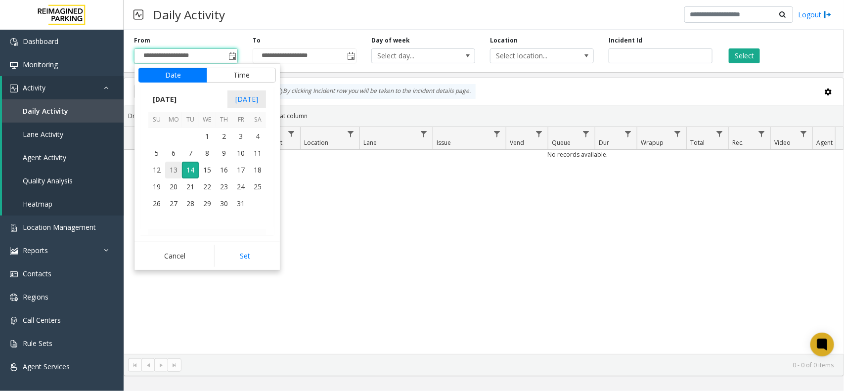
click at [170, 167] on span "13" at bounding box center [173, 170] width 17 height 17
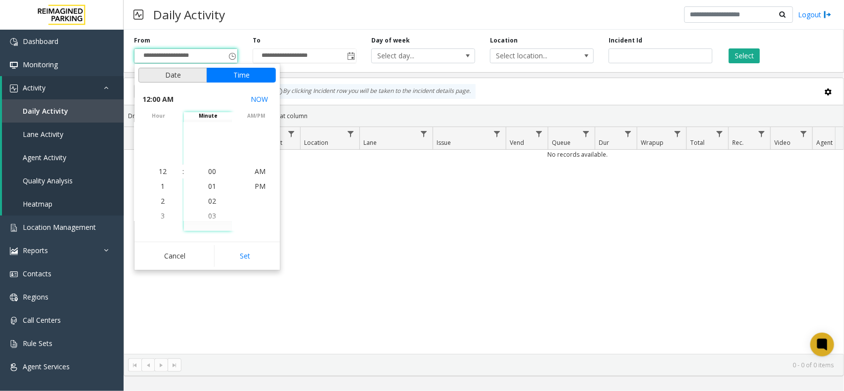
click at [172, 80] on button "Date" at bounding box center [172, 75] width 69 height 15
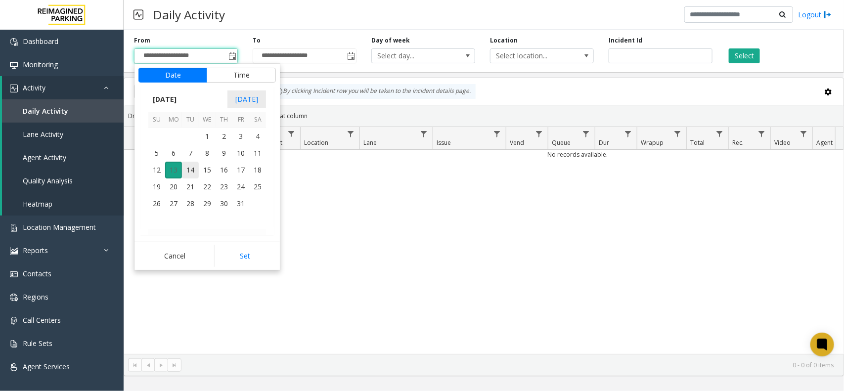
click at [166, 171] on span "13" at bounding box center [173, 170] width 17 height 17
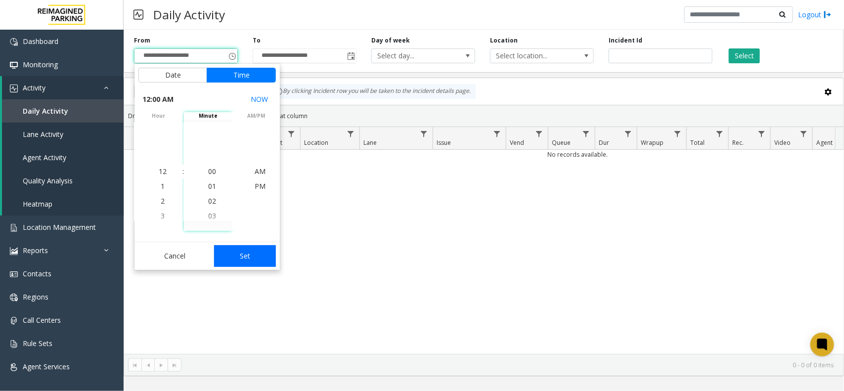
click at [236, 257] on button "Set" at bounding box center [245, 256] width 62 height 22
type input "**********"
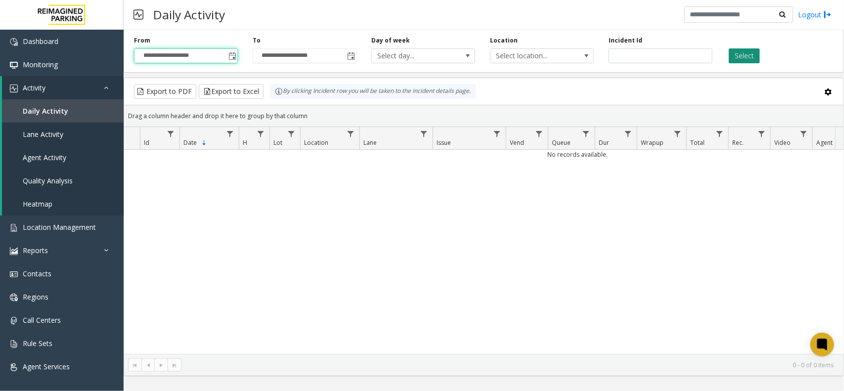
click at [675, 62] on button "Select" at bounding box center [744, 55] width 31 height 15
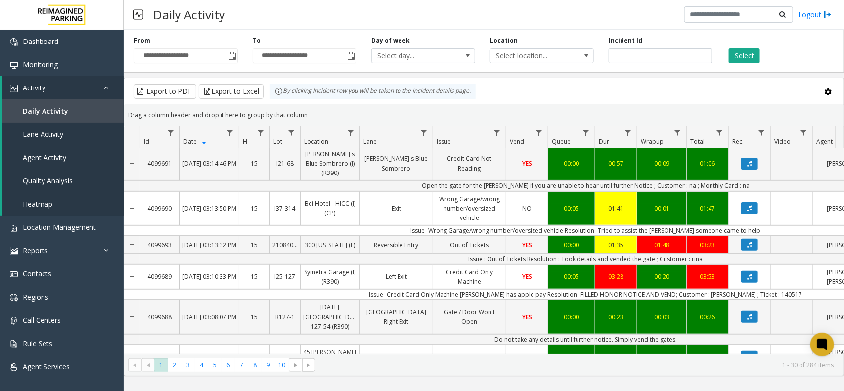
scroll to position [185, 0]
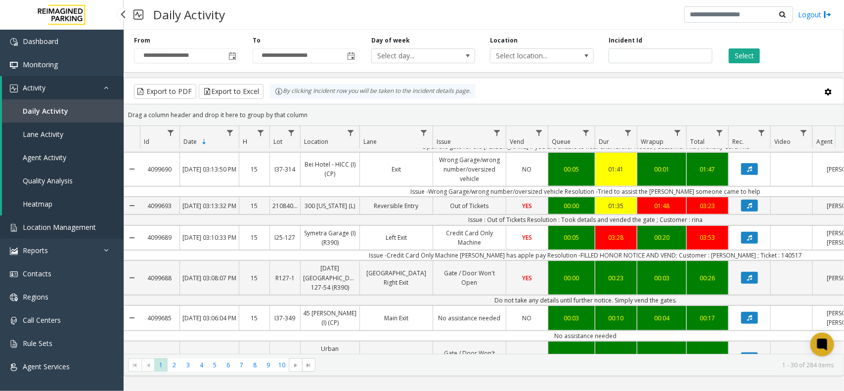
click at [65, 235] on link "Location Management" at bounding box center [62, 227] width 124 height 23
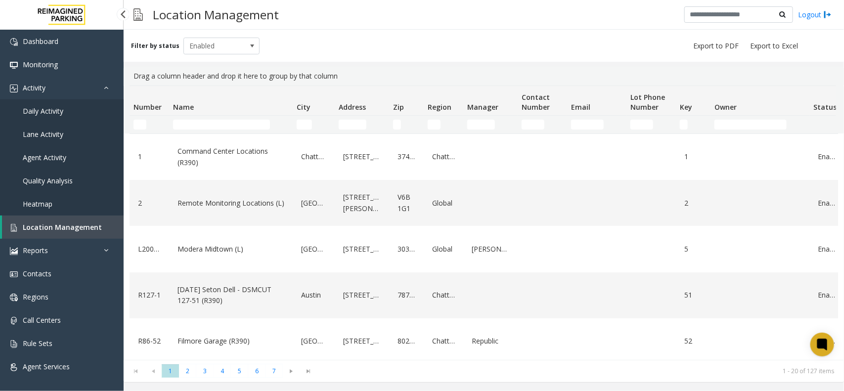
click at [78, 110] on link "Daily Activity" at bounding box center [62, 110] width 124 height 23
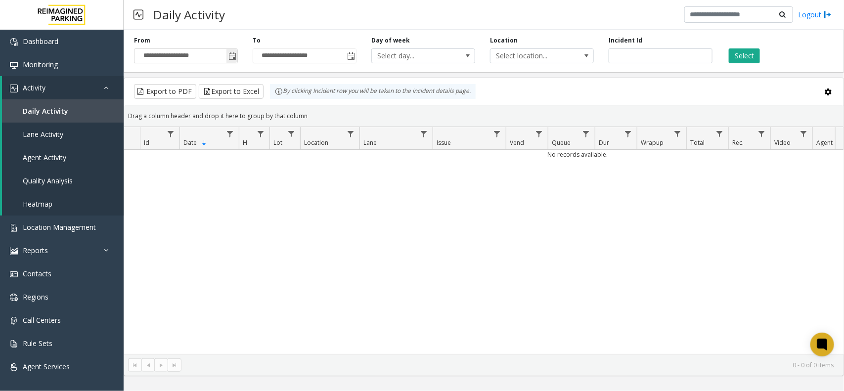
click at [229, 60] on span "Toggle popup" at bounding box center [233, 56] width 8 height 8
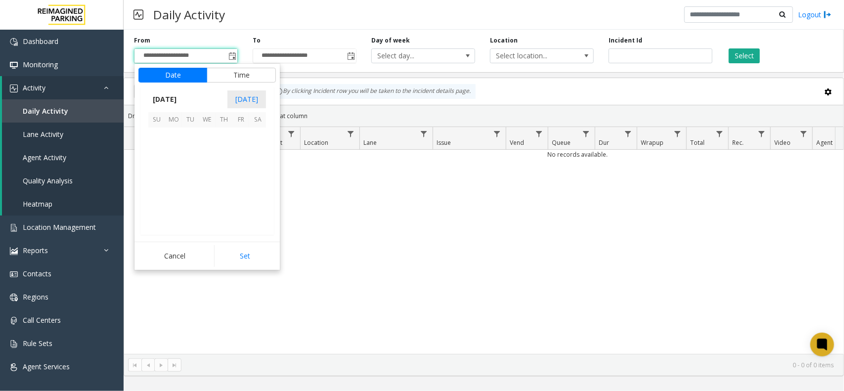
scroll to position [177546, 0]
click at [172, 174] on span "13" at bounding box center [173, 170] width 17 height 17
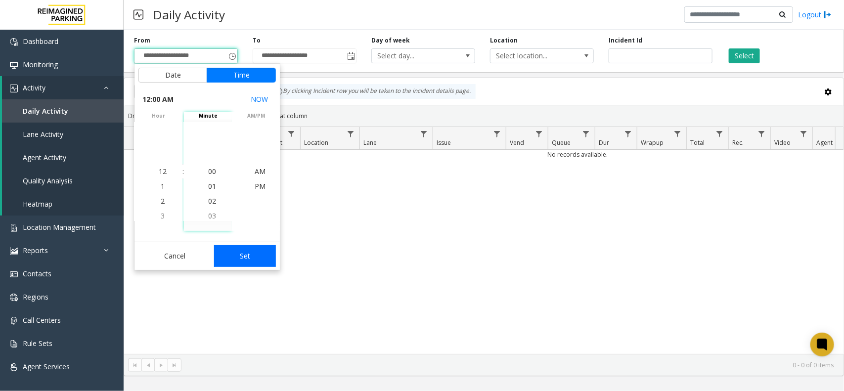
drag, startPoint x: 259, startPoint y: 255, endPoint x: 292, endPoint y: 231, distance: 41.5
click at [258, 255] on button "Set" at bounding box center [245, 256] width 62 height 22
type input "**********"
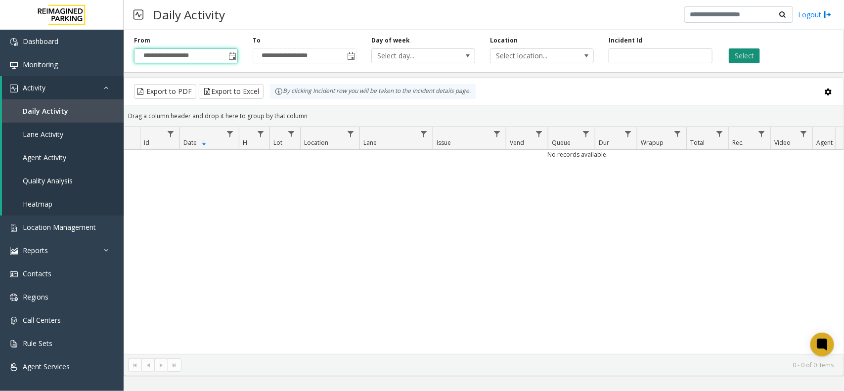
click at [675, 55] on button "Select" at bounding box center [744, 55] width 31 height 15
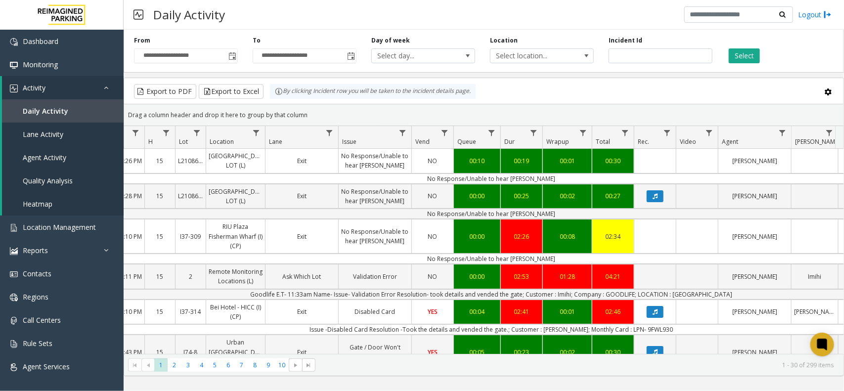
scroll to position [0, 95]
click at [63, 230] on span "Location Management" at bounding box center [59, 227] width 73 height 9
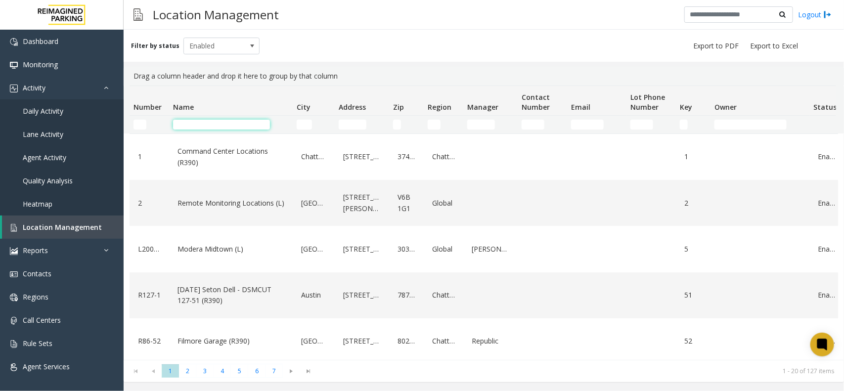
click at [261, 126] on input "Name Filter" at bounding box center [221, 125] width 97 height 10
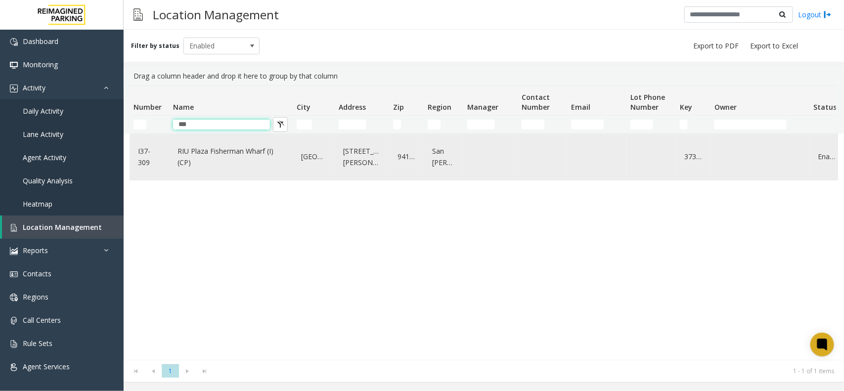
type input "***"
click at [250, 164] on link "RIU Plaza Fisherman Wharf (I) (CP)" at bounding box center [231, 156] width 112 height 27
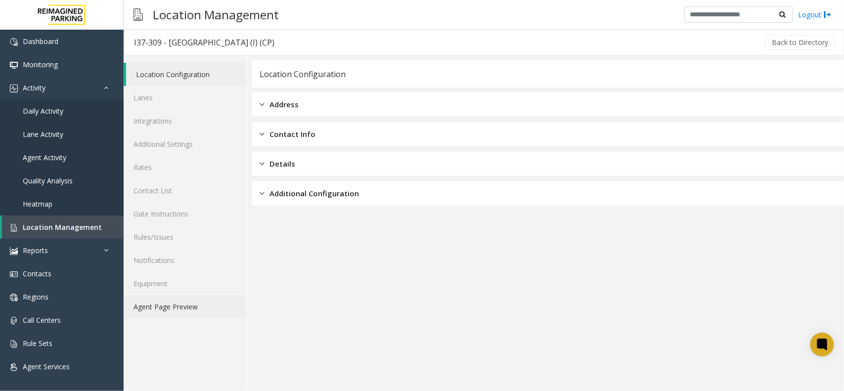
click at [176, 307] on link "Agent Page Preview" at bounding box center [185, 306] width 123 height 23
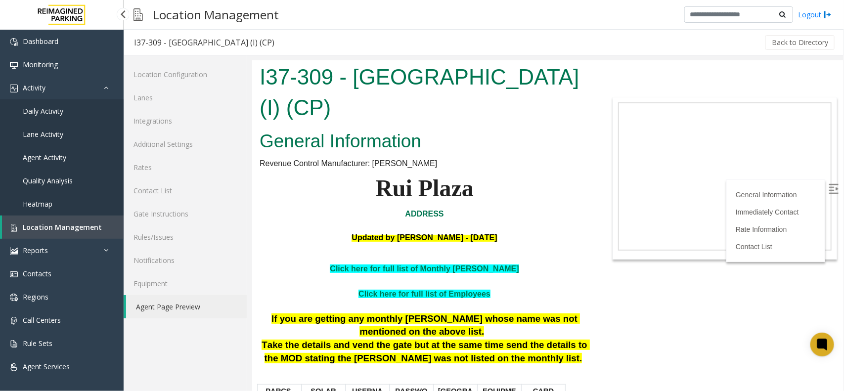
click at [71, 224] on span "Location Management" at bounding box center [62, 227] width 79 height 9
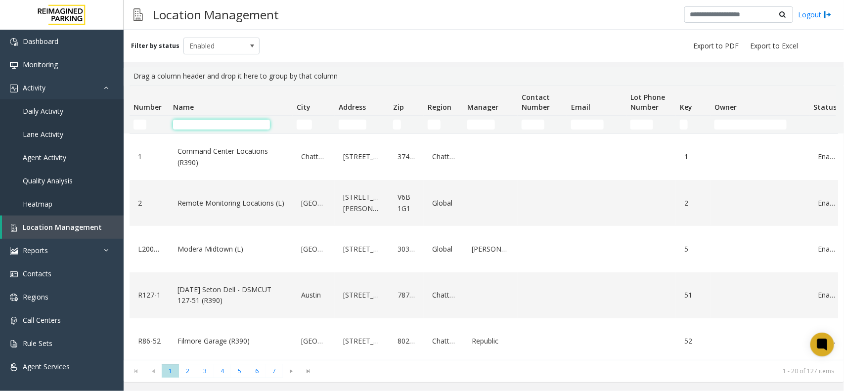
click at [192, 122] on input "Name Filter" at bounding box center [221, 125] width 97 height 10
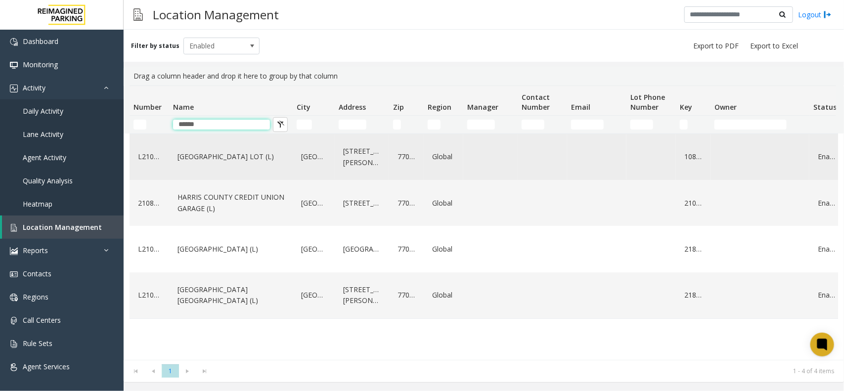
type input "******"
click at [270, 153] on link "[GEOGRAPHIC_DATA] LOT (L)" at bounding box center [231, 157] width 112 height 16
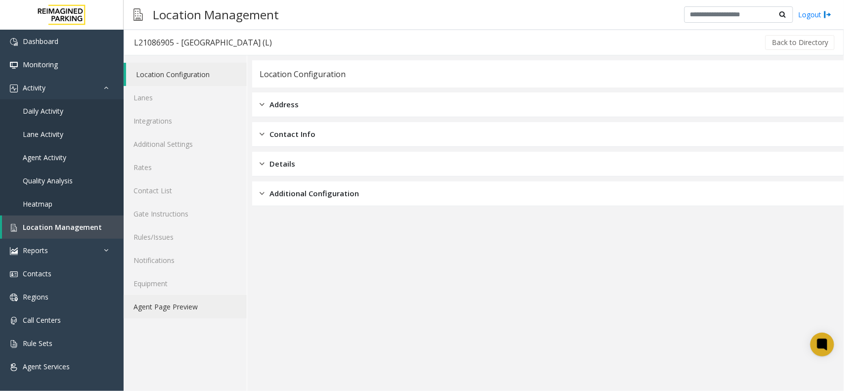
click at [167, 310] on link "Agent Page Preview" at bounding box center [185, 306] width 123 height 23
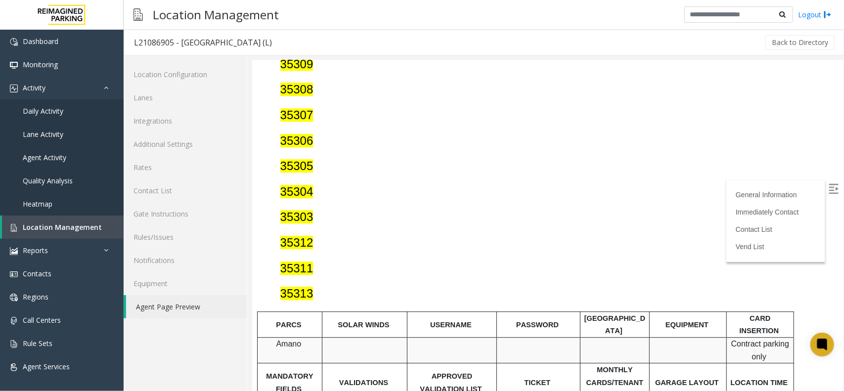
scroll to position [1236, 0]
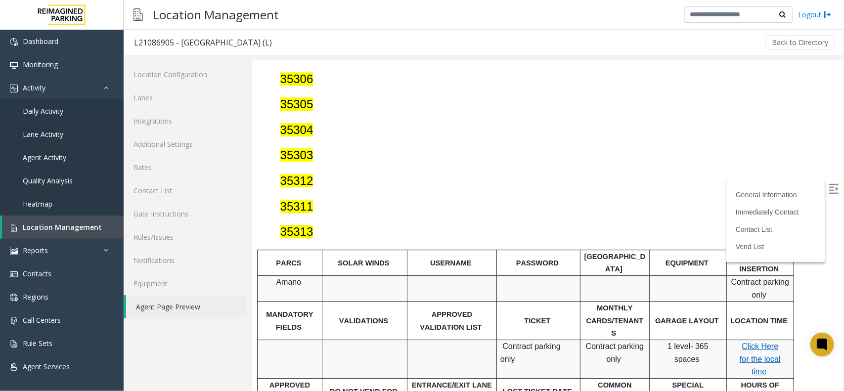
click at [675, 192] on img at bounding box center [833, 188] width 10 height 10
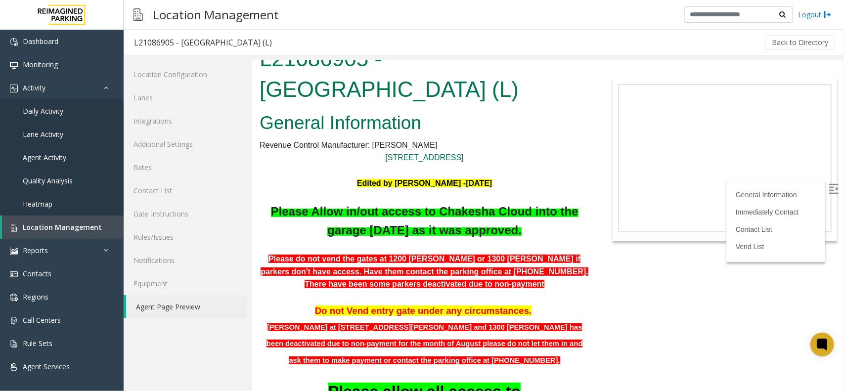
scroll to position [0, 0]
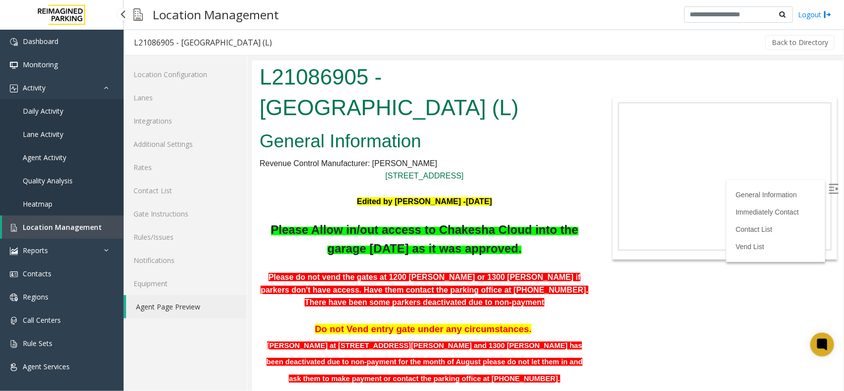
click at [81, 228] on span "Location Management" at bounding box center [62, 227] width 79 height 9
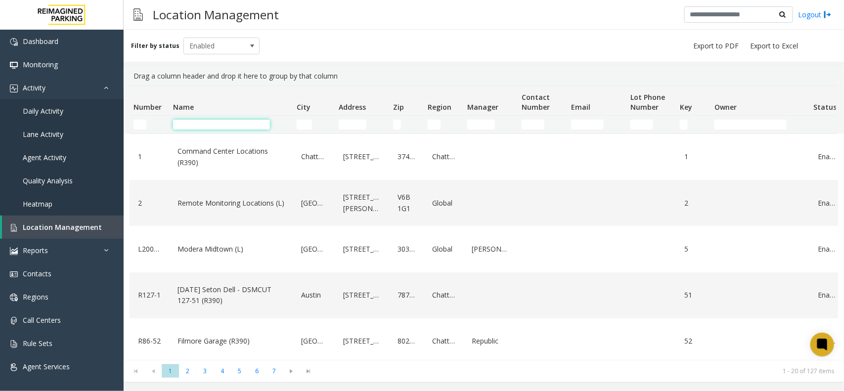
click at [211, 129] on input "Name Filter" at bounding box center [221, 125] width 97 height 10
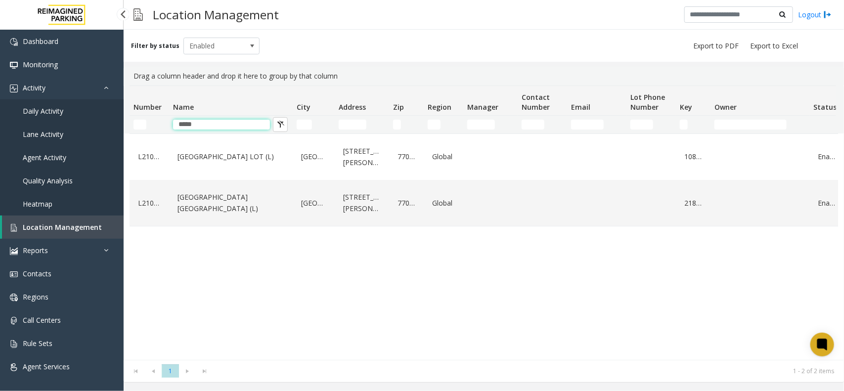
type input "*****"
click at [50, 107] on span "Daily Activity" at bounding box center [43, 110] width 41 height 9
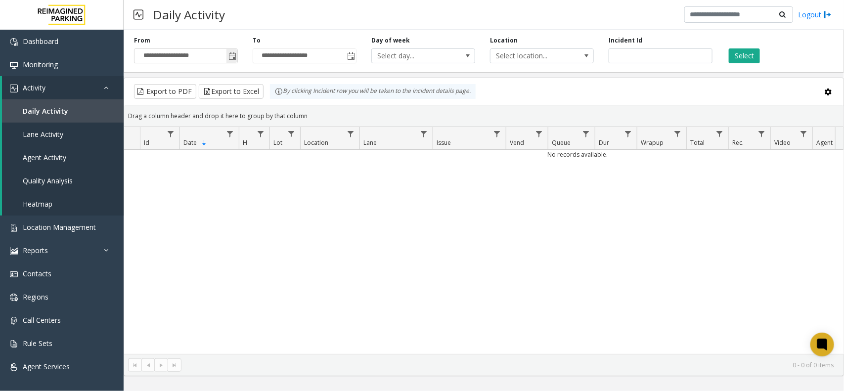
click at [231, 57] on span "Toggle popup" at bounding box center [233, 56] width 8 height 8
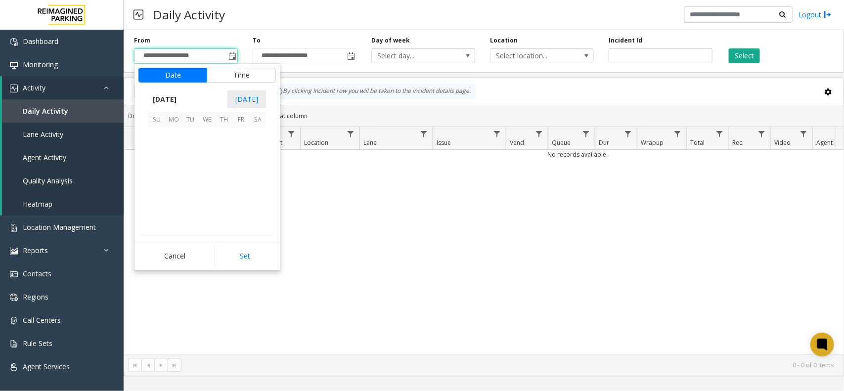
scroll to position [177546, 0]
click at [175, 174] on span "13" at bounding box center [173, 170] width 17 height 17
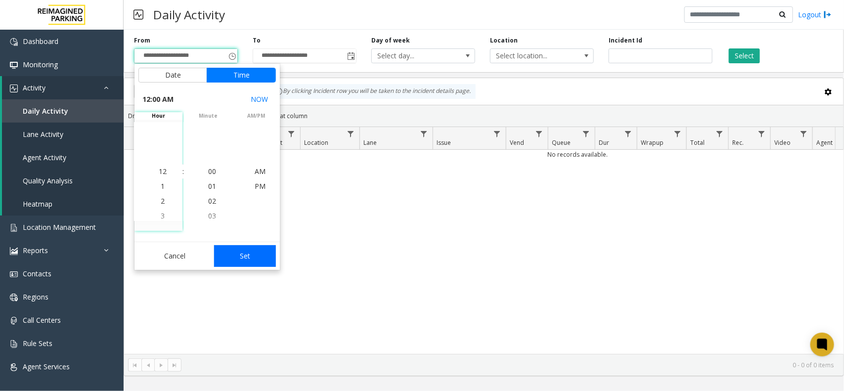
click at [231, 258] on button "Set" at bounding box center [245, 256] width 62 height 22
type input "**********"
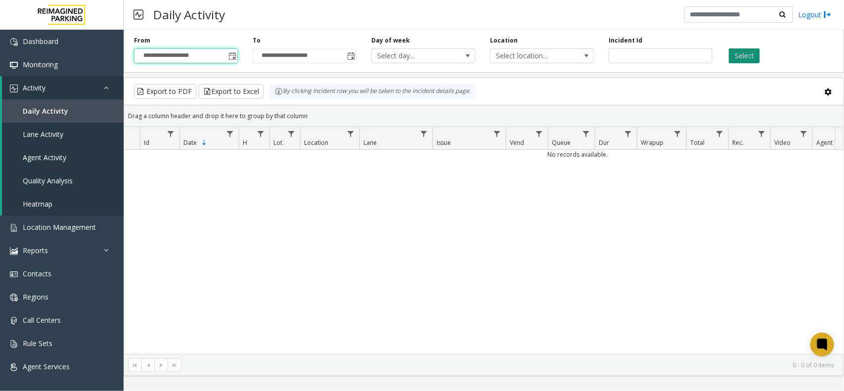
click at [675, 55] on button "Select" at bounding box center [744, 55] width 31 height 15
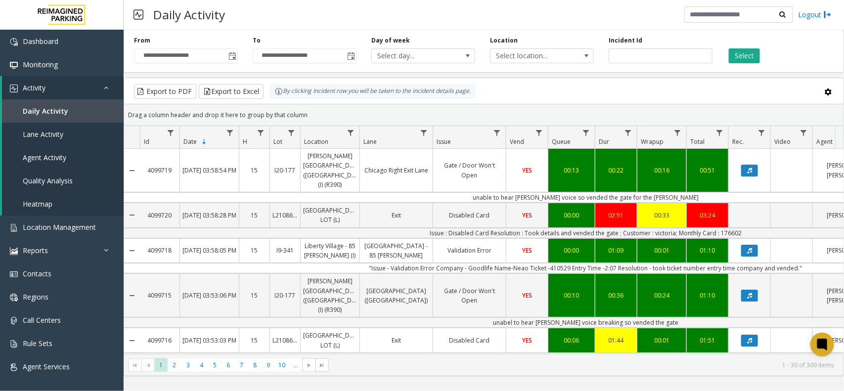
scroll to position [0, 77]
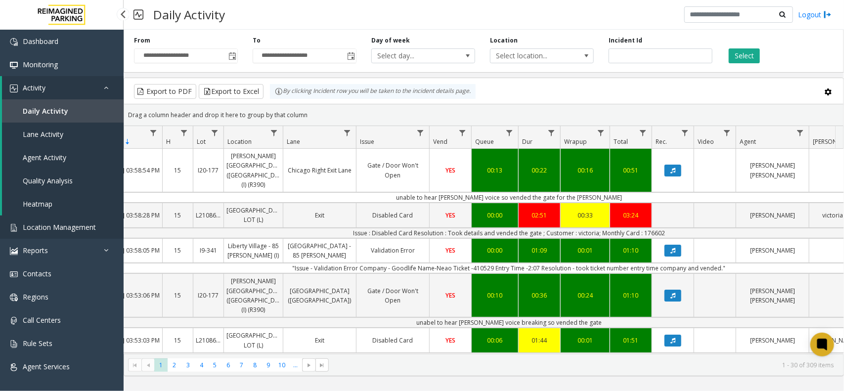
click at [52, 230] on span "Location Management" at bounding box center [59, 227] width 73 height 9
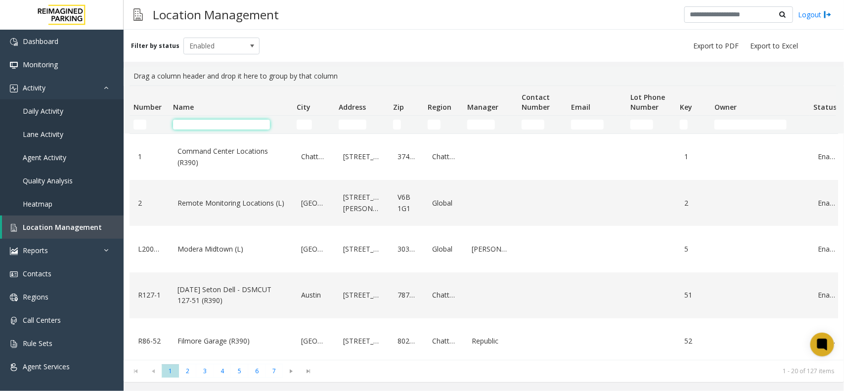
click at [214, 125] on input "Name Filter" at bounding box center [221, 125] width 97 height 10
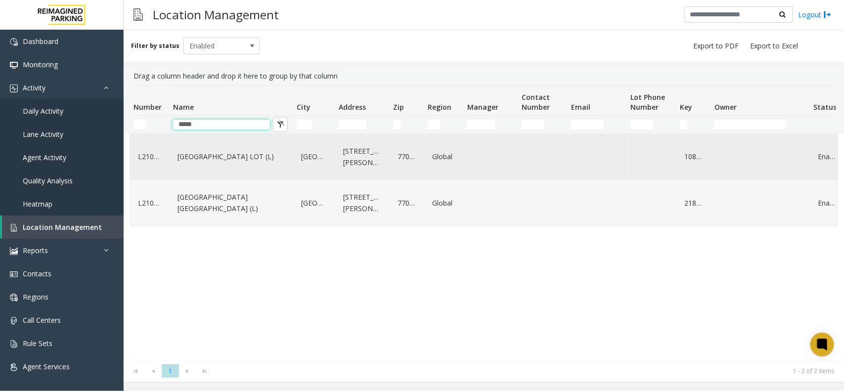
type input "*****"
click at [225, 161] on link "[GEOGRAPHIC_DATA] LOT (L)" at bounding box center [231, 157] width 112 height 16
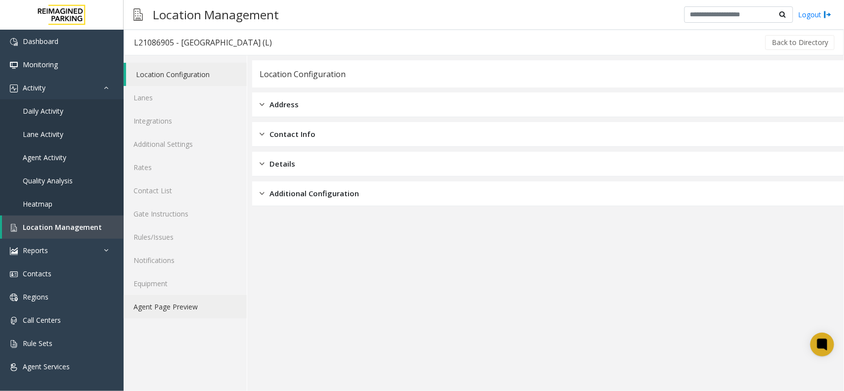
click at [147, 313] on div "Location Configuration Lanes Integrations Additional Settings Rates Contact Lis…" at bounding box center [186, 223] width 124 height 336
click at [149, 308] on link "Agent Page Preview" at bounding box center [185, 306] width 123 height 23
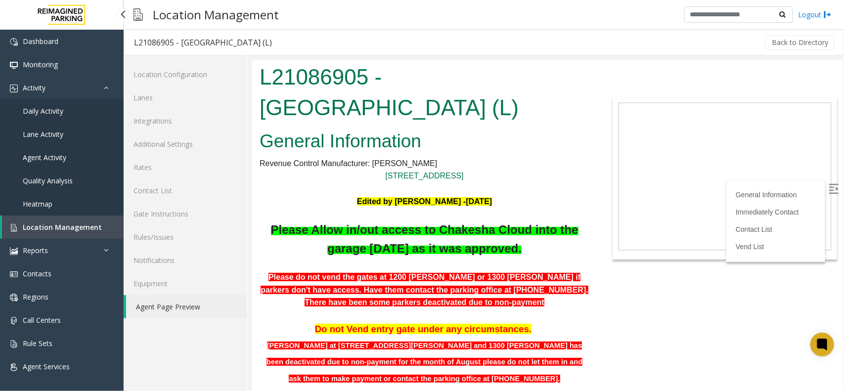
click at [78, 225] on span "Location Management" at bounding box center [62, 227] width 79 height 9
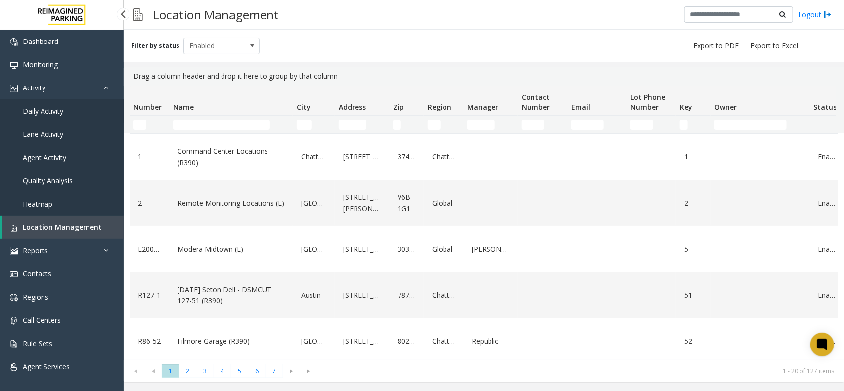
click at [50, 112] on span "Daily Activity" at bounding box center [43, 110] width 41 height 9
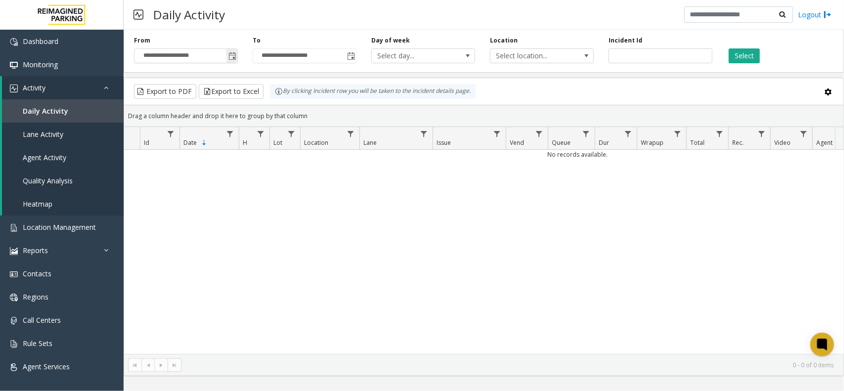
click at [235, 50] on span "Toggle popup" at bounding box center [232, 56] width 11 height 16
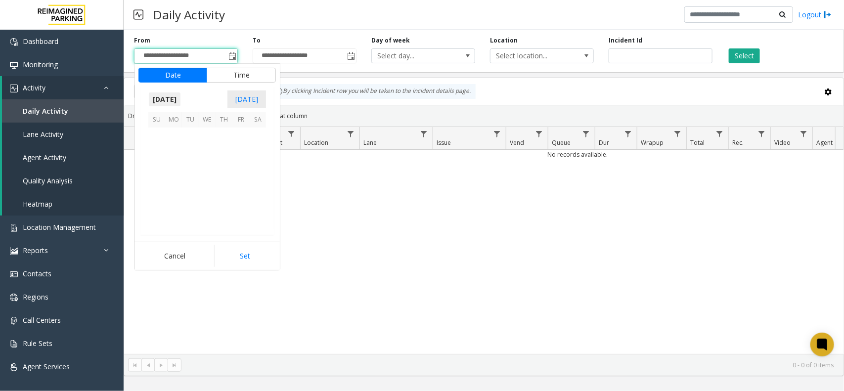
scroll to position [177546, 0]
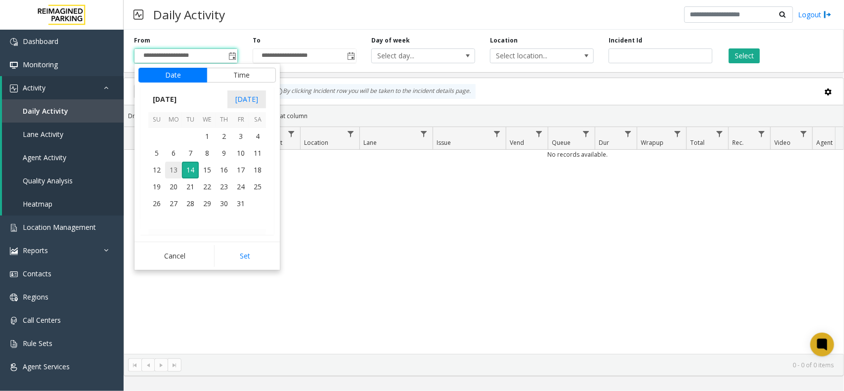
click at [176, 172] on span "13" at bounding box center [173, 170] width 17 height 17
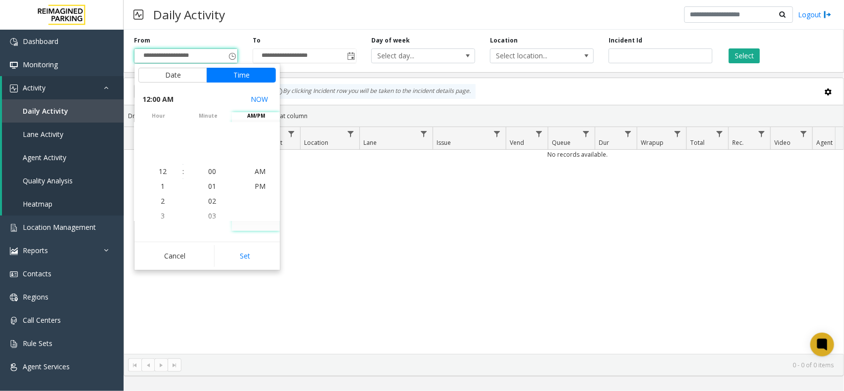
drag, startPoint x: 247, startPoint y: 260, endPoint x: 261, endPoint y: 243, distance: 21.8
click at [248, 261] on button "Set" at bounding box center [245, 256] width 62 height 22
type input "**********"
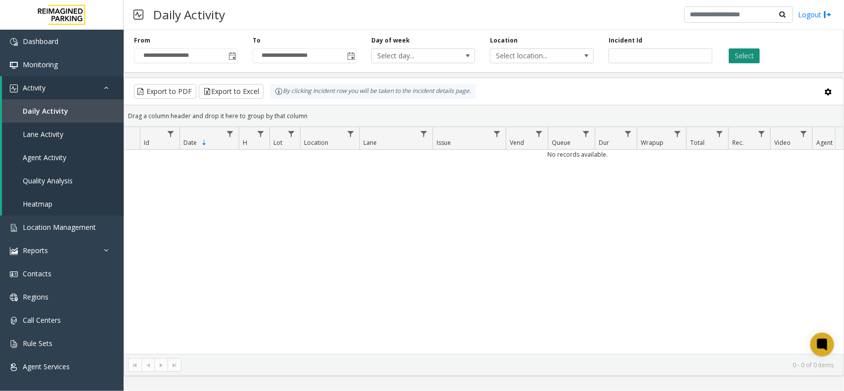
click at [675, 56] on button "Select" at bounding box center [744, 55] width 31 height 15
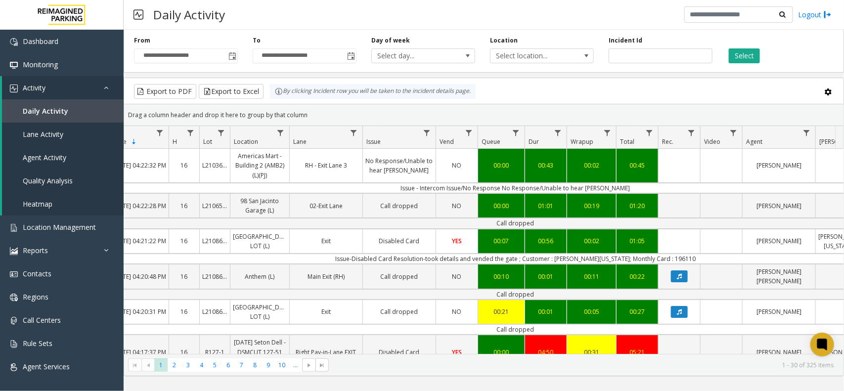
scroll to position [0, 90]
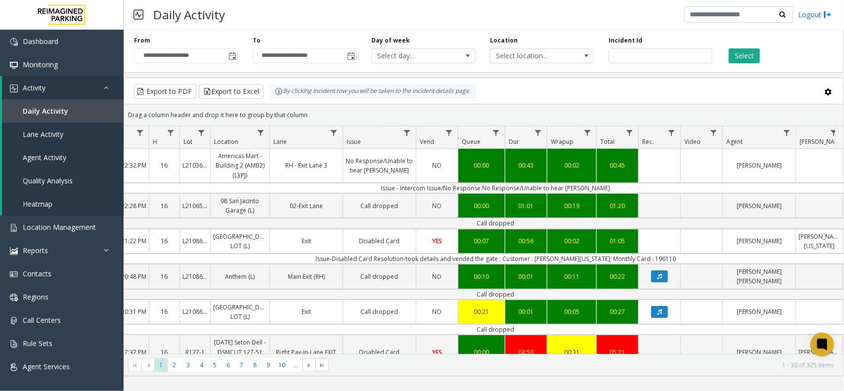
drag, startPoint x: 527, startPoint y: 357, endPoint x: 372, endPoint y: 363, distance: 154.4
click at [376, 313] on kendo-pager "* * * * * * * * * ** *** 1 2 3 4 5 6 7 8 9 10 ... 1 - 30 of 325 items" at bounding box center [484, 365] width 720 height 22
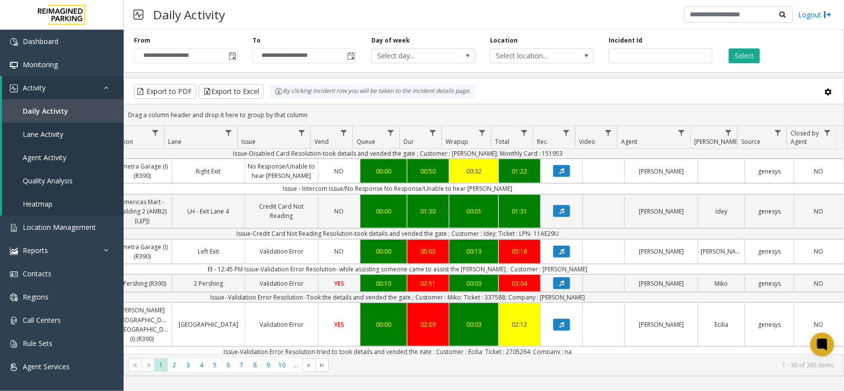
scroll to position [0, 195]
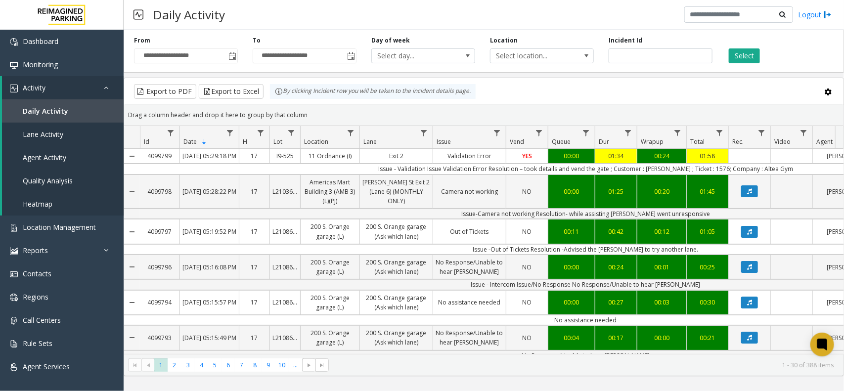
scroll to position [0, 195]
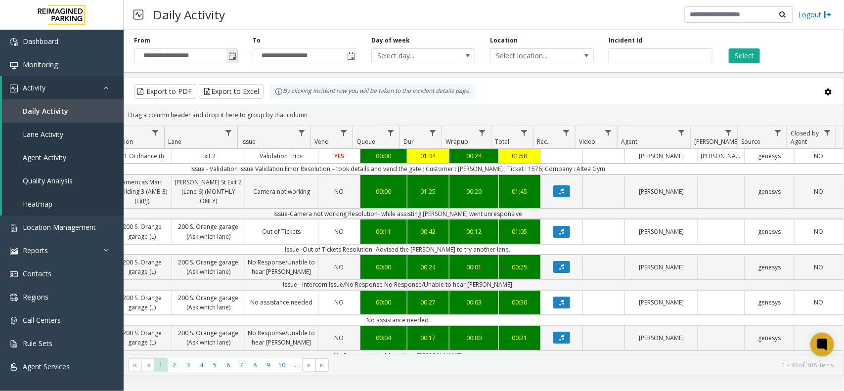
click at [235, 58] on span "Toggle popup" at bounding box center [233, 56] width 8 height 8
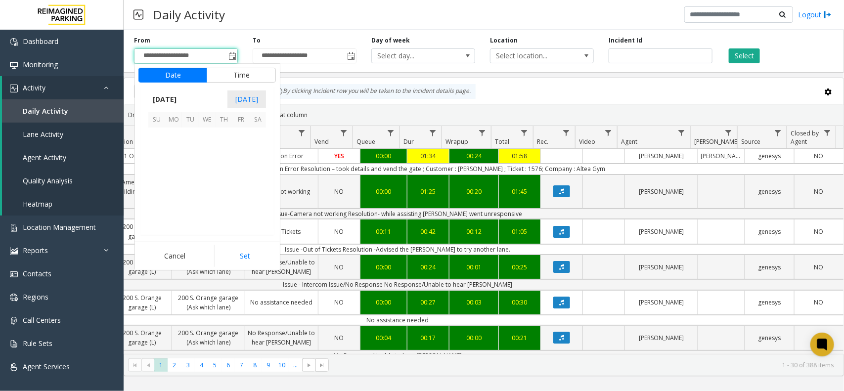
scroll to position [177546, 0]
click at [172, 164] on span "13" at bounding box center [173, 170] width 17 height 17
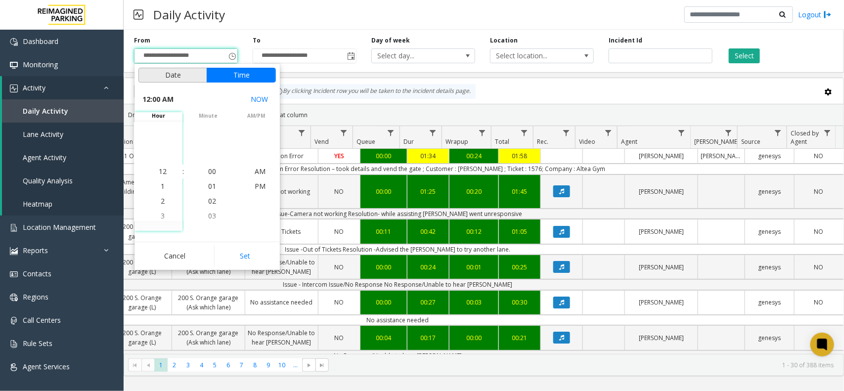
click at [170, 72] on button "Date" at bounding box center [172, 75] width 69 height 15
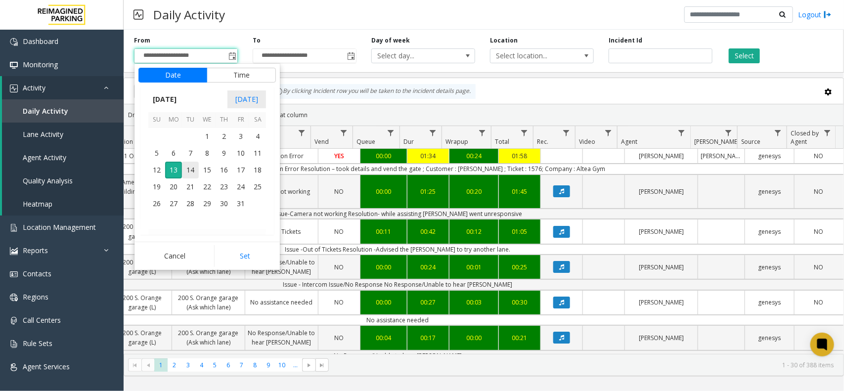
click at [235, 269] on div "Cancel Set" at bounding box center [207, 256] width 145 height 28
click at [235, 261] on button "Set" at bounding box center [245, 256] width 62 height 22
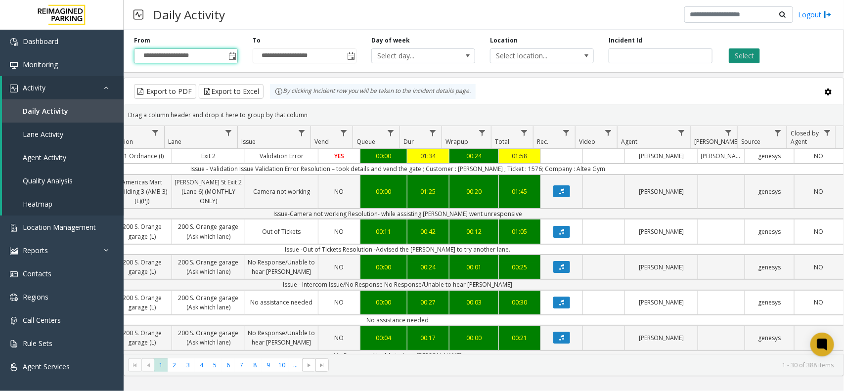
click at [740, 56] on button "Select" at bounding box center [744, 55] width 31 height 15
click at [683, 137] on span "Data table" at bounding box center [682, 133] width 8 height 8
click at [713, 175] on input "Agent Filter" at bounding box center [725, 176] width 84 height 17
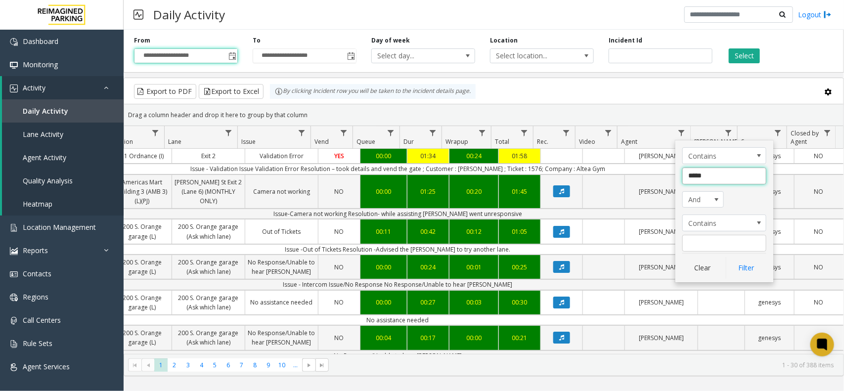
type input "******"
click button "Filter" at bounding box center [746, 268] width 41 height 22
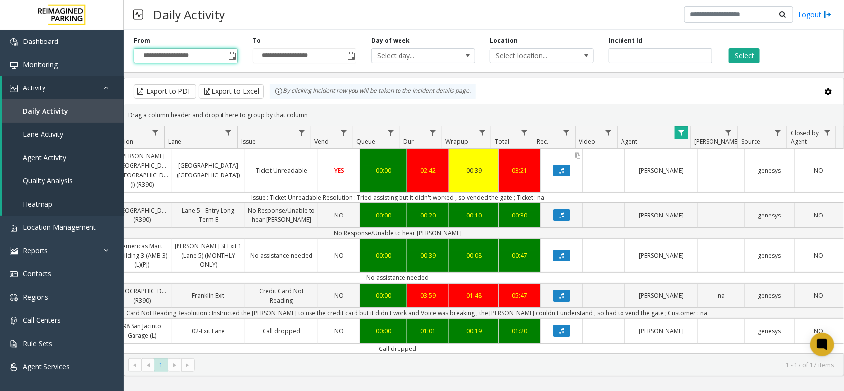
click at [560, 174] on link "Data table" at bounding box center [562, 170] width 42 height 17
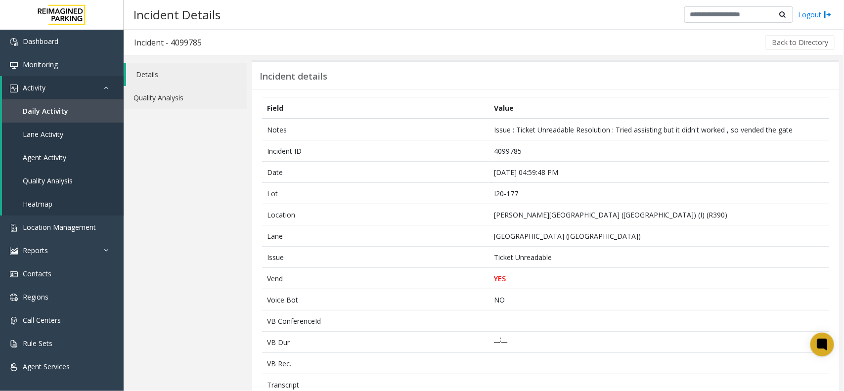
click at [181, 100] on link "Quality Analysis" at bounding box center [185, 97] width 123 height 23
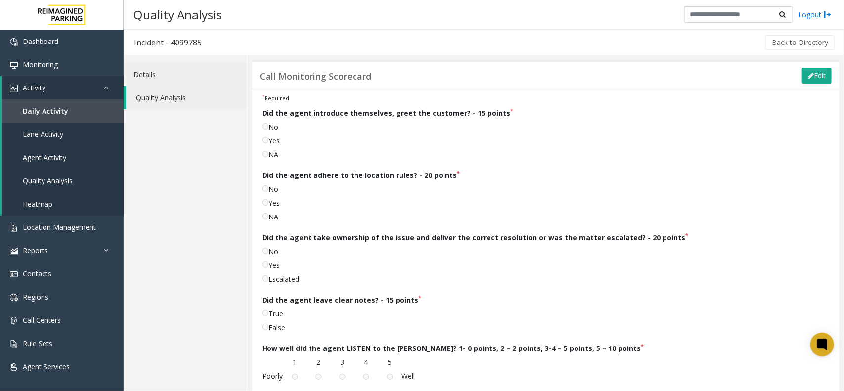
click at [175, 75] on link "Details" at bounding box center [185, 74] width 123 height 23
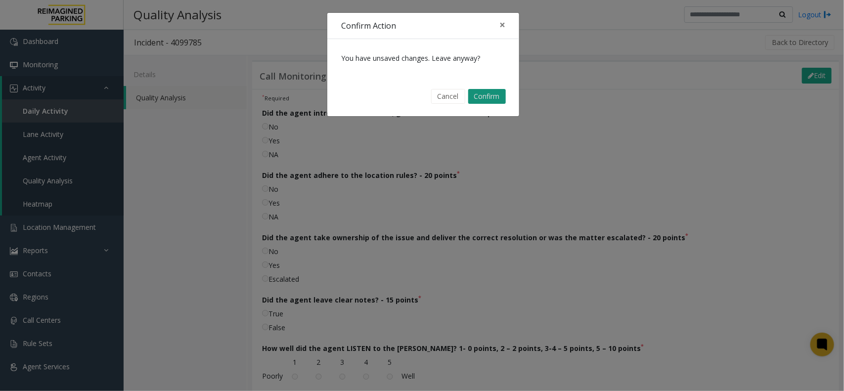
click at [481, 99] on button "Confirm" at bounding box center [487, 96] width 38 height 15
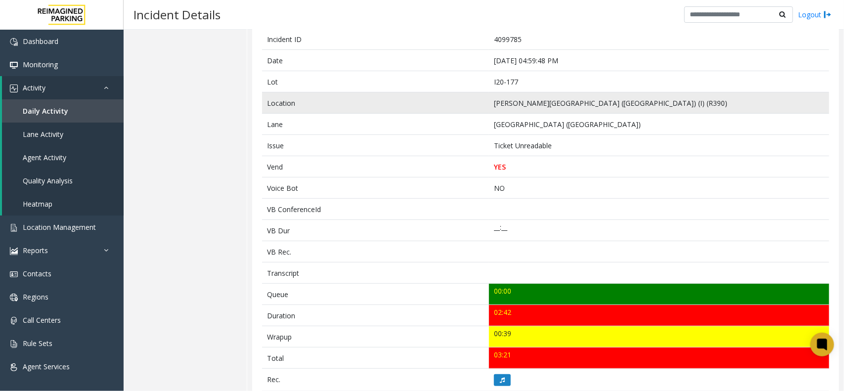
scroll to position [309, 0]
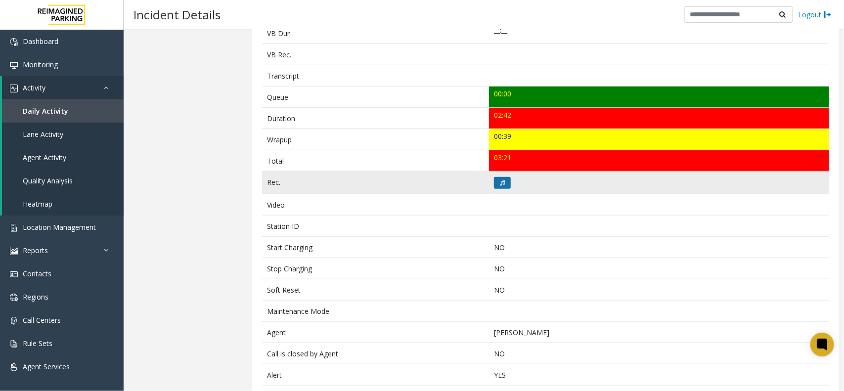
click at [501, 184] on icon at bounding box center [502, 183] width 5 height 6
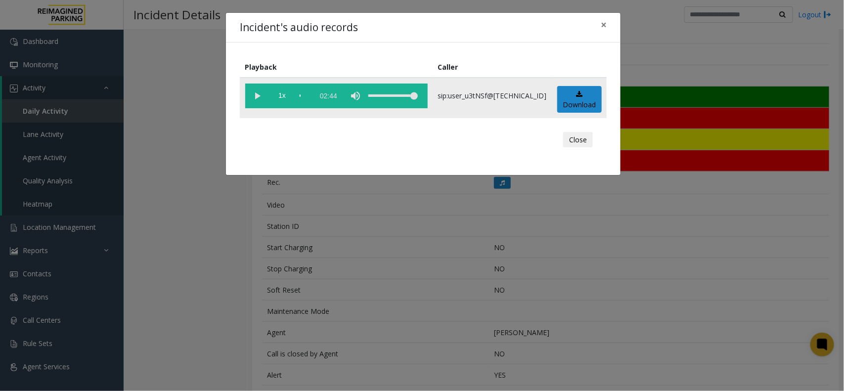
click at [256, 91] on vg-play-pause at bounding box center [257, 96] width 25 height 25
click at [257, 92] on vg-play-pause at bounding box center [257, 96] width 25 height 25
click at [259, 97] on vg-play-pause at bounding box center [257, 96] width 25 height 25
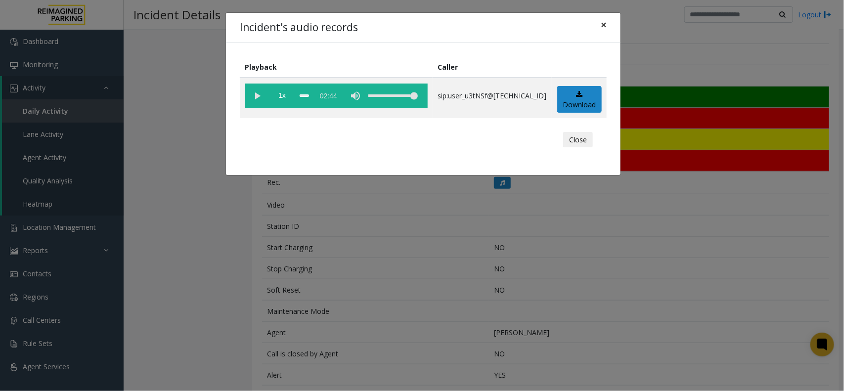
click at [600, 29] on button "×" at bounding box center [604, 25] width 20 height 24
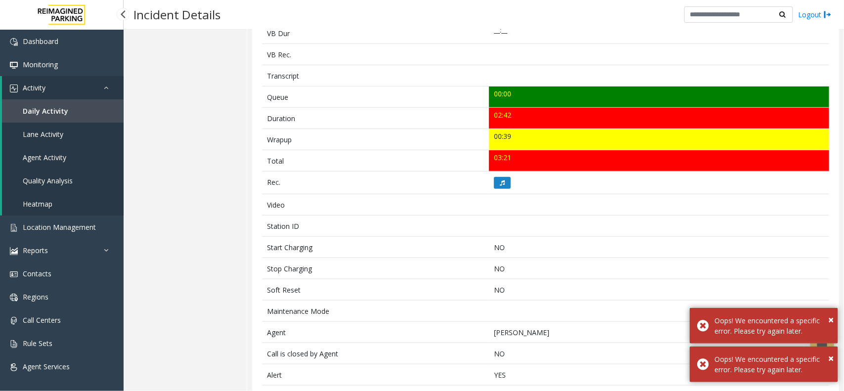
click at [63, 107] on span "Daily Activity" at bounding box center [46, 110] width 46 height 9
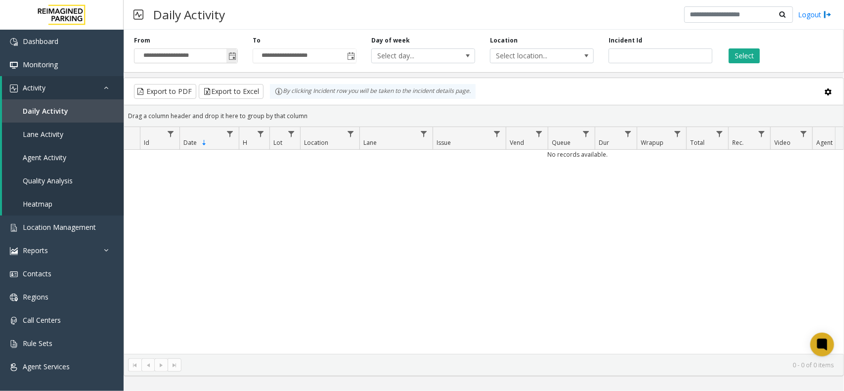
click at [230, 60] on span "Toggle popup" at bounding box center [233, 56] width 8 height 8
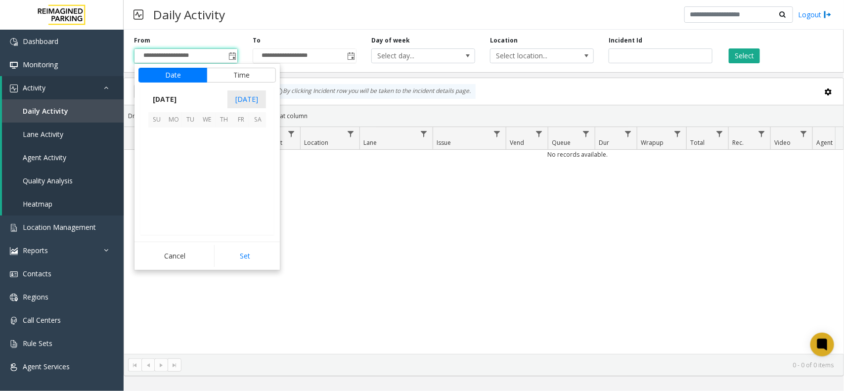
scroll to position [177546, 0]
click at [174, 170] on span "13" at bounding box center [173, 170] width 17 height 17
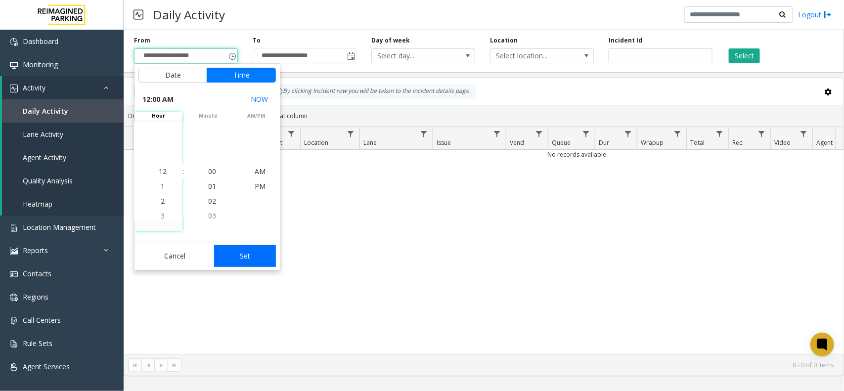
click at [251, 262] on button "Set" at bounding box center [245, 256] width 62 height 22
type input "**********"
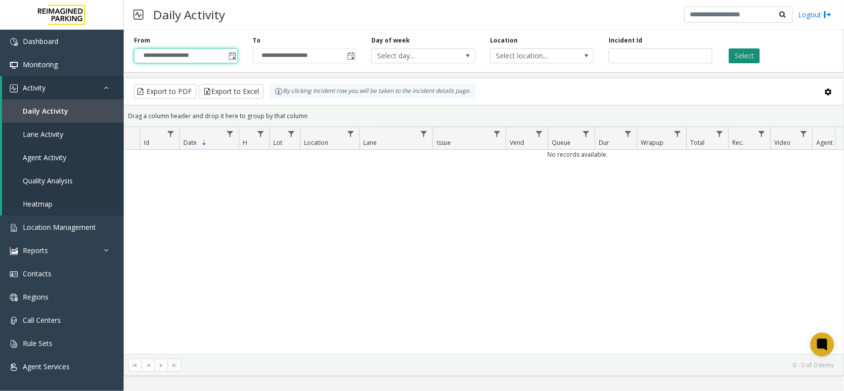
click at [739, 54] on button "Select" at bounding box center [744, 55] width 31 height 15
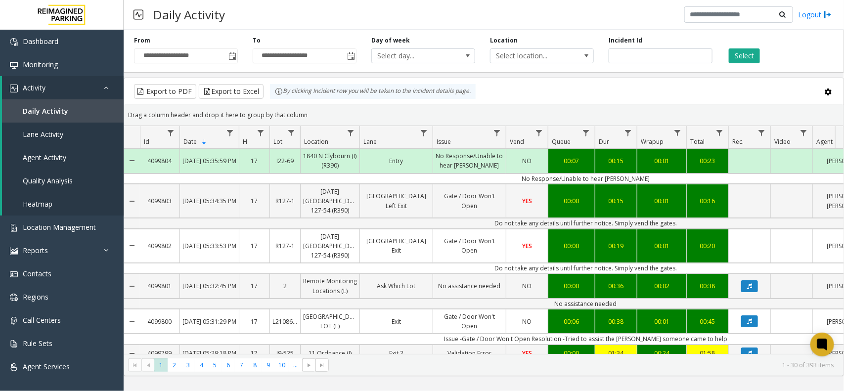
scroll to position [0, 157]
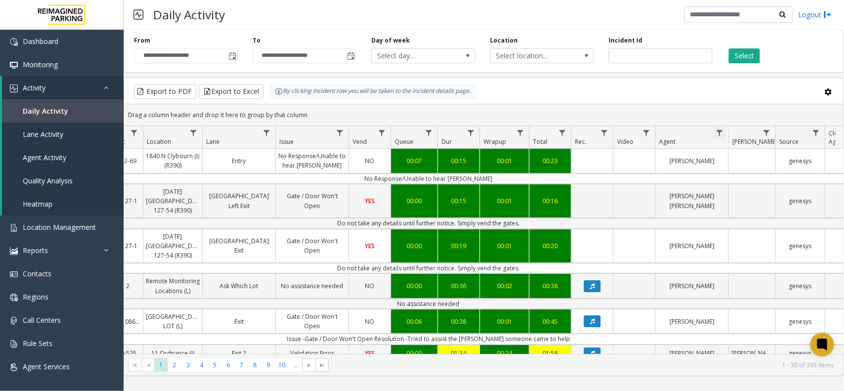
click at [721, 133] on span "Data table" at bounding box center [720, 133] width 8 height 8
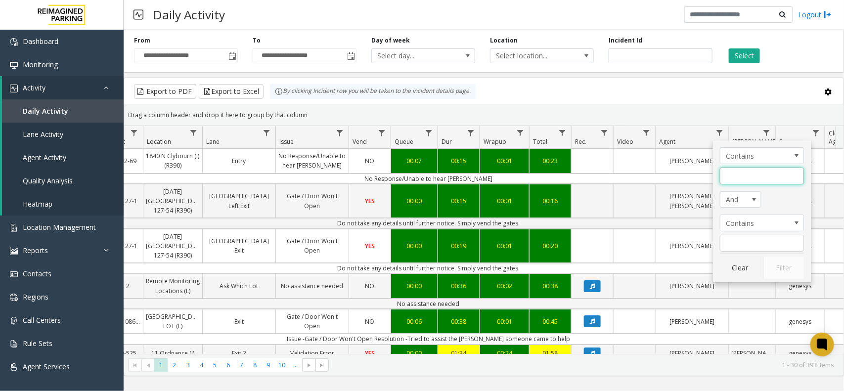
click at [739, 181] on input "Agent Filter" at bounding box center [762, 176] width 84 height 17
type input "******"
click button "Filter" at bounding box center [784, 268] width 41 height 22
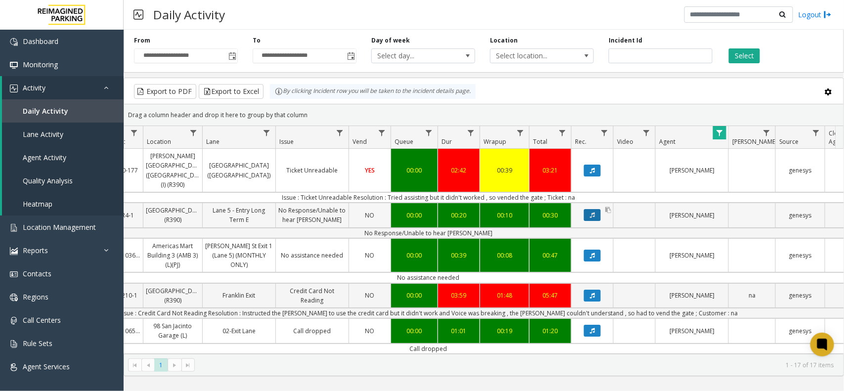
click at [594, 212] on icon "Data table" at bounding box center [592, 215] width 5 height 6
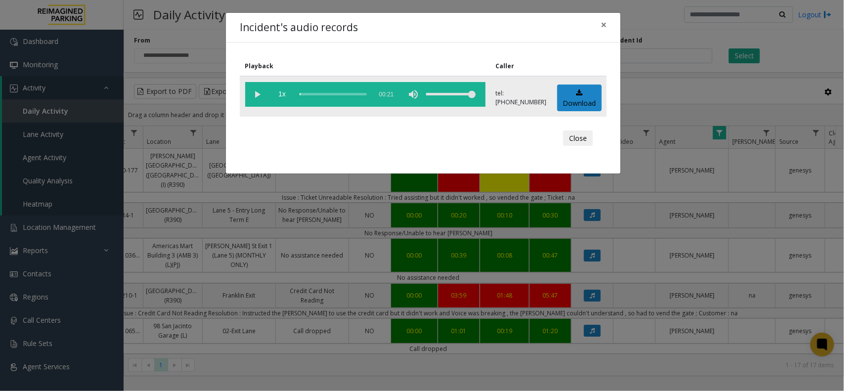
click at [261, 93] on vg-play-pause at bounding box center [257, 94] width 25 height 25
click at [604, 24] on span "×" at bounding box center [604, 25] width 6 height 14
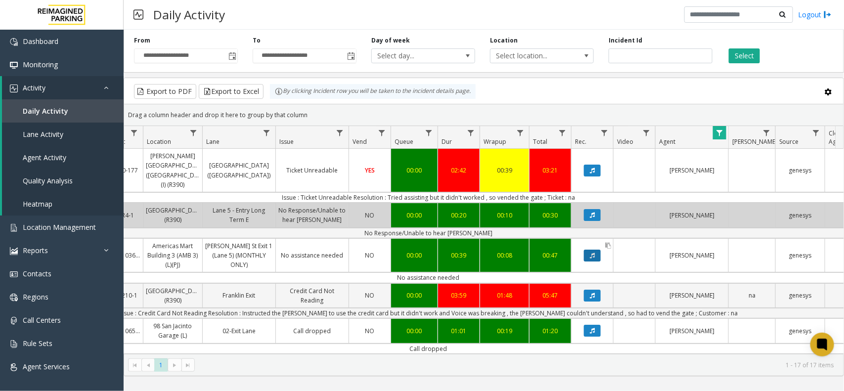
click at [594, 253] on icon "Data table" at bounding box center [592, 256] width 5 height 6
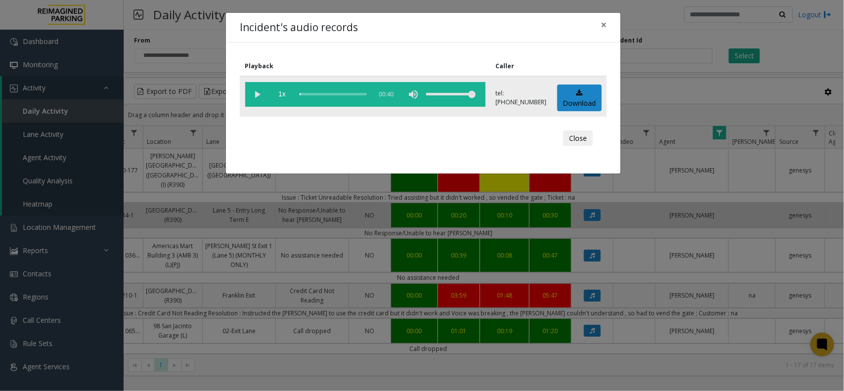
click at [255, 90] on vg-play-pause at bounding box center [257, 94] width 25 height 25
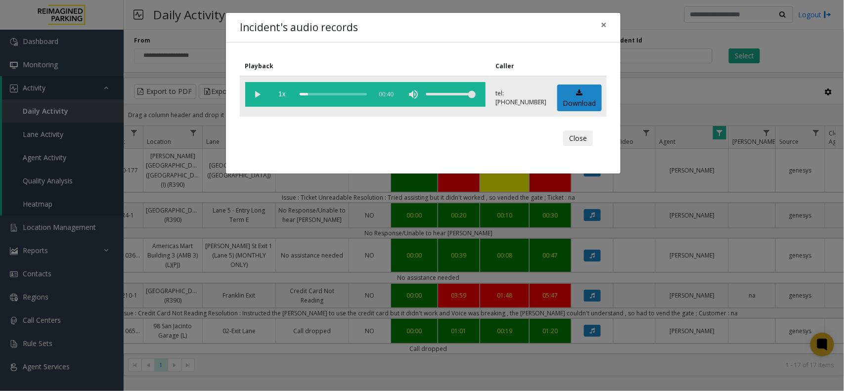
drag, startPoint x: 312, startPoint y: 93, endPoint x: 254, endPoint y: 93, distance: 57.9
click at [254, 93] on vg-controls "1x 00:40" at bounding box center [365, 94] width 240 height 25
drag, startPoint x: 305, startPoint y: 93, endPoint x: 241, endPoint y: 101, distance: 64.8
click at [241, 101] on td "1x 00:40" at bounding box center [365, 96] width 251 height 41
click at [602, 21] on span "×" at bounding box center [604, 25] width 6 height 14
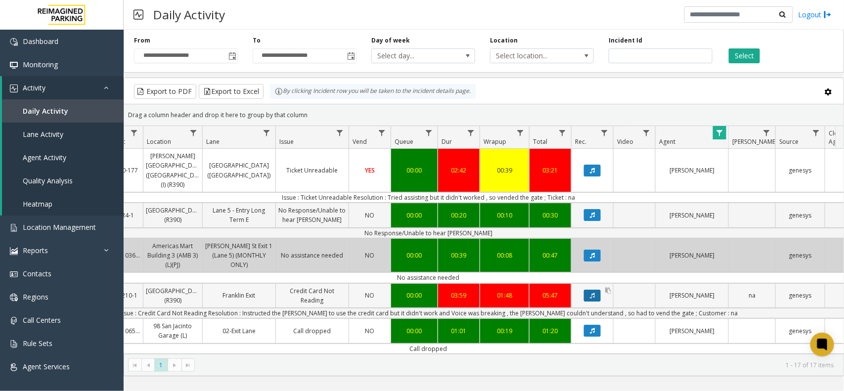
click at [591, 292] on button "Data table" at bounding box center [592, 296] width 17 height 12
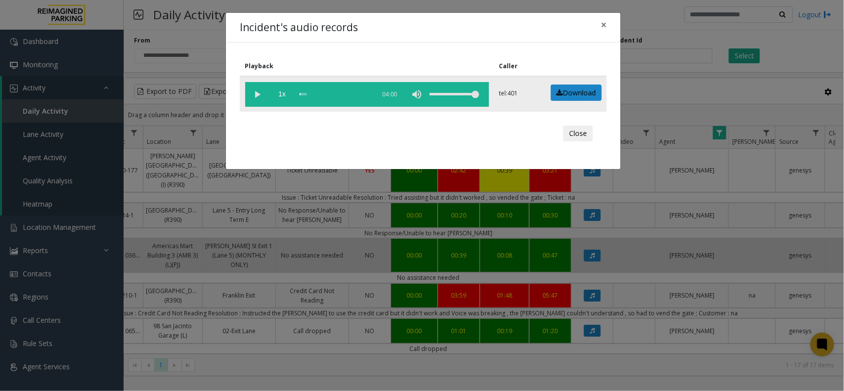
click at [255, 97] on vg-play-pause at bounding box center [257, 94] width 25 height 25
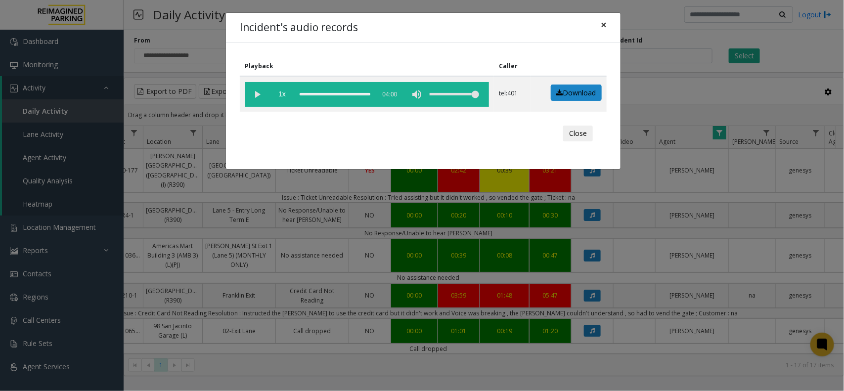
click at [603, 30] on span "×" at bounding box center [604, 25] width 6 height 14
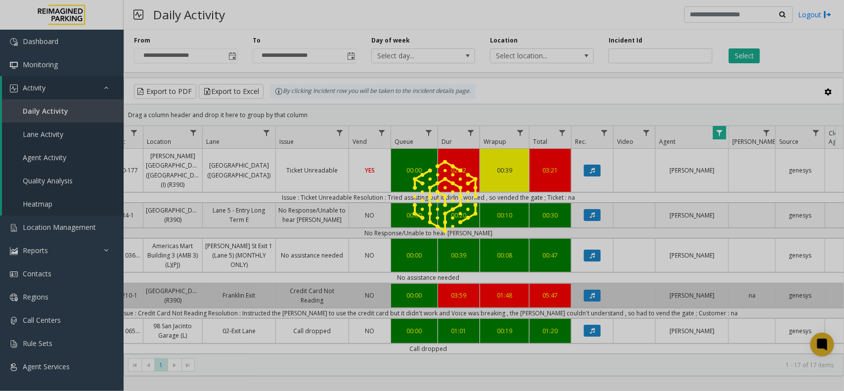
scroll to position [40, 157]
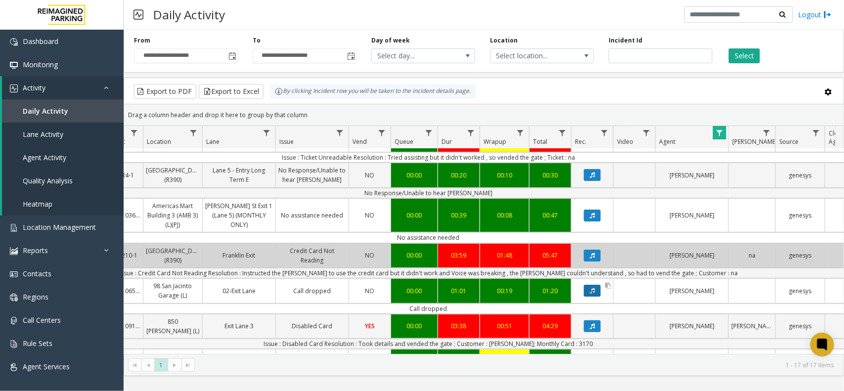
click at [592, 288] on icon "Data table" at bounding box center [592, 291] width 5 height 6
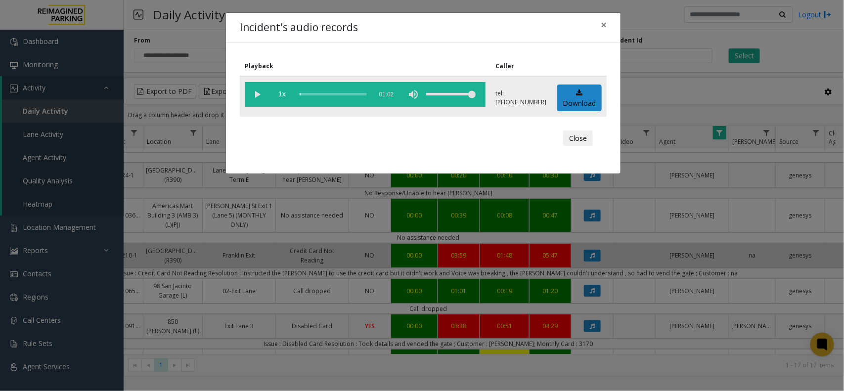
click at [255, 92] on vg-play-pause at bounding box center [257, 94] width 25 height 25
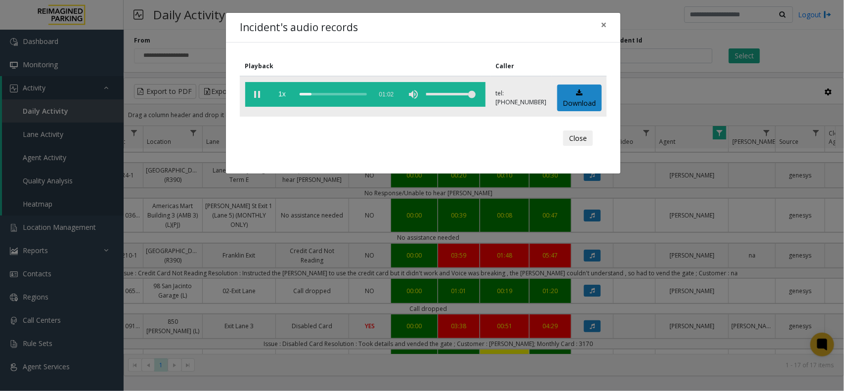
click at [250, 96] on vg-play-pause at bounding box center [257, 94] width 25 height 25
click at [304, 93] on div "scrub bar" at bounding box center [333, 94] width 67 height 25
click at [252, 96] on vg-play-pause at bounding box center [257, 94] width 25 height 25
click at [607, 24] on button "×" at bounding box center [604, 25] width 20 height 24
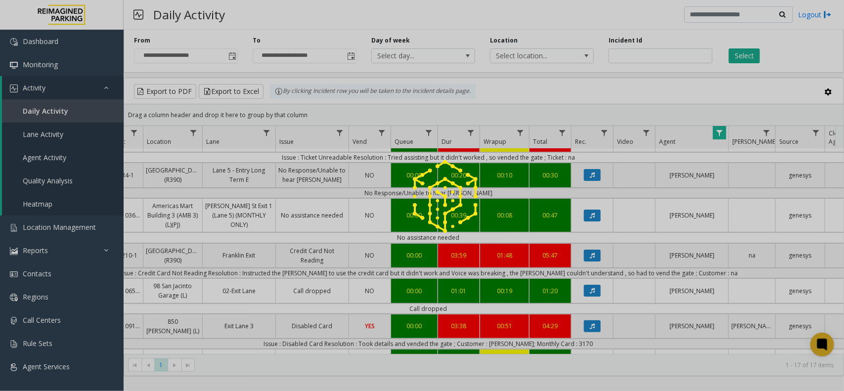
scroll to position [76, 157]
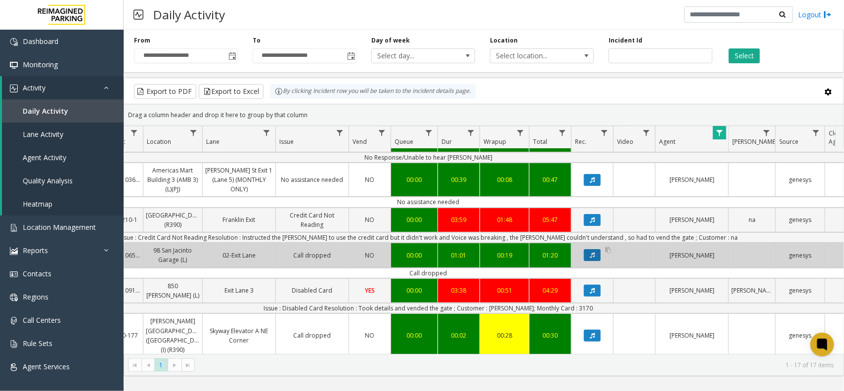
click at [585, 249] on button "Data table" at bounding box center [592, 255] width 17 height 12
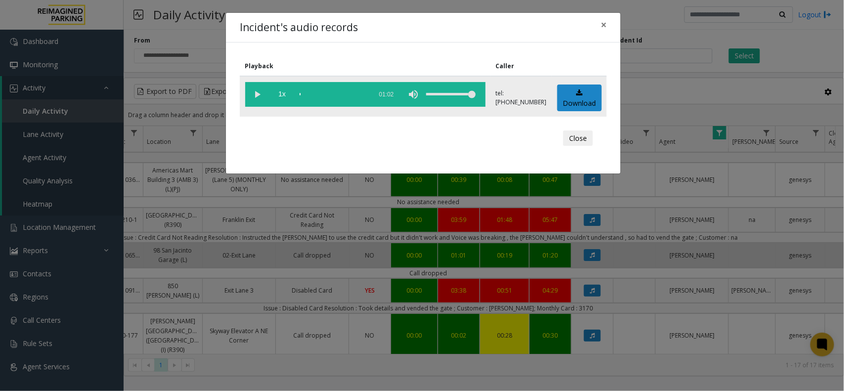
click at [261, 93] on vg-play-pause at bounding box center [257, 94] width 25 height 25
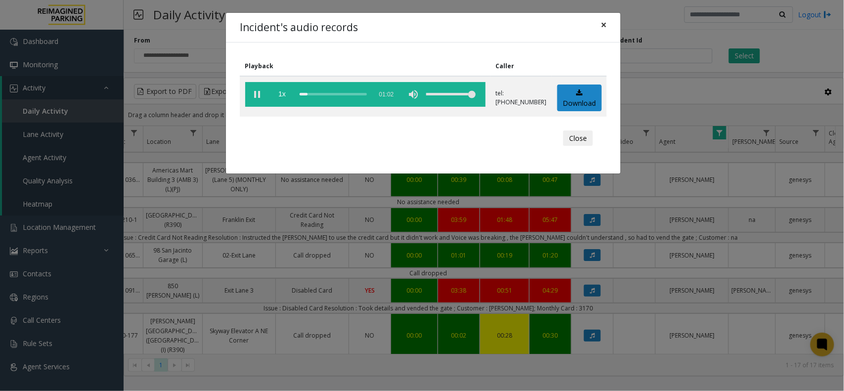
click at [604, 30] on span "×" at bounding box center [604, 25] width 6 height 14
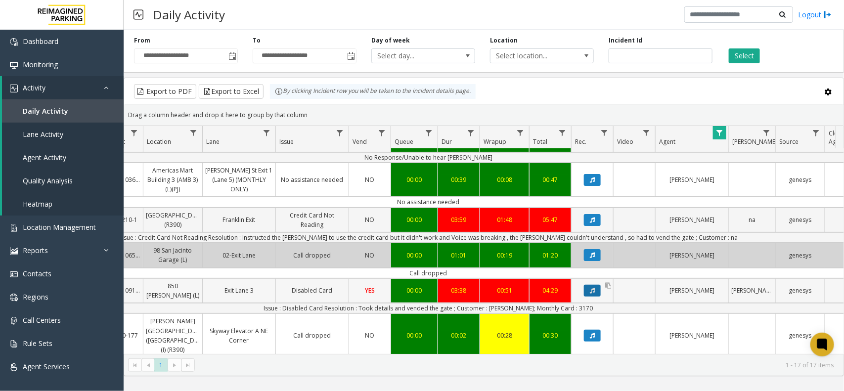
click at [587, 285] on button "Data table" at bounding box center [592, 291] width 17 height 12
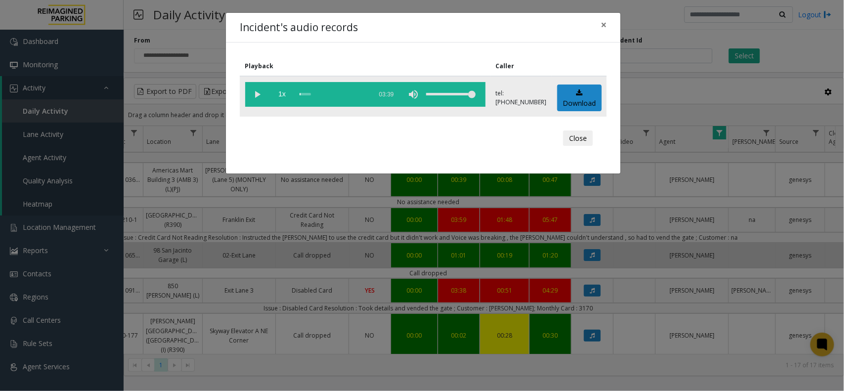
click at [256, 96] on vg-play-pause at bounding box center [257, 94] width 25 height 25
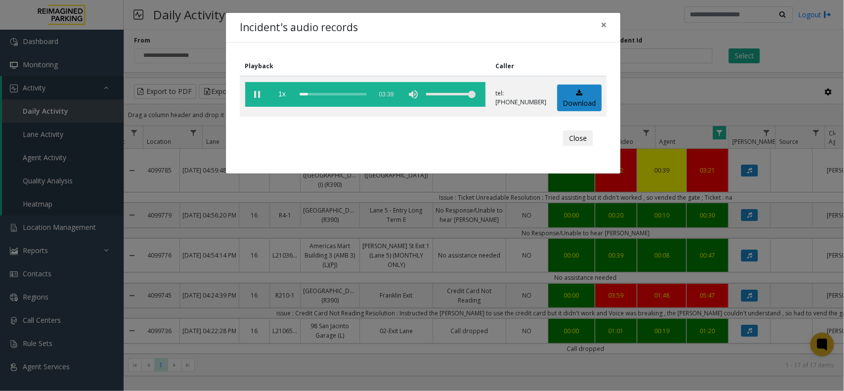
scroll to position [76, 157]
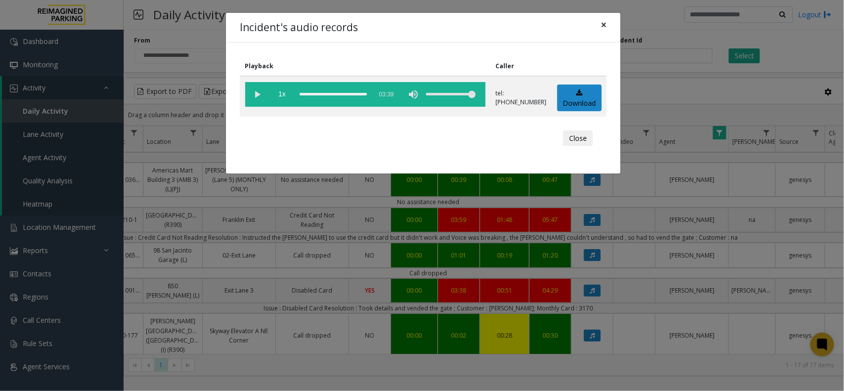
click at [600, 28] on button "×" at bounding box center [604, 25] width 20 height 24
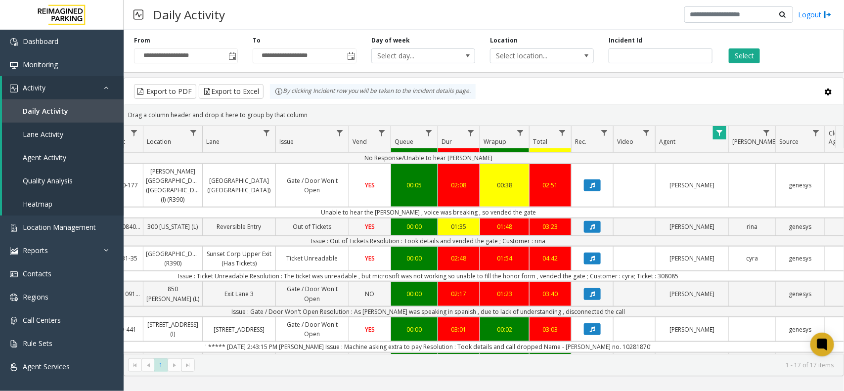
scroll to position [488, 157]
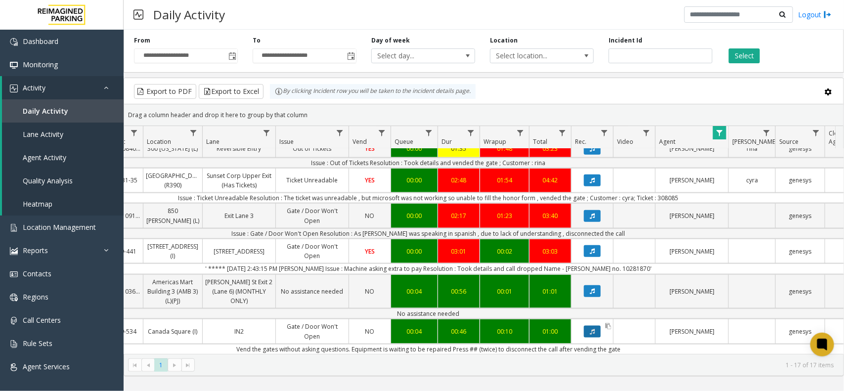
click at [588, 326] on button "Data table" at bounding box center [592, 332] width 17 height 12
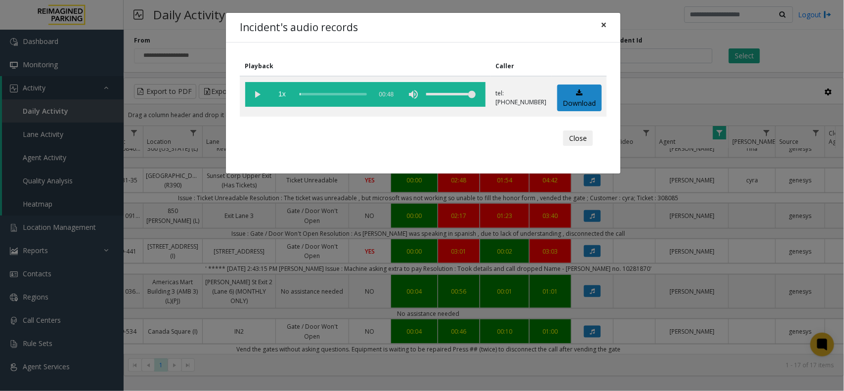
click at [601, 24] on span "×" at bounding box center [604, 25] width 6 height 14
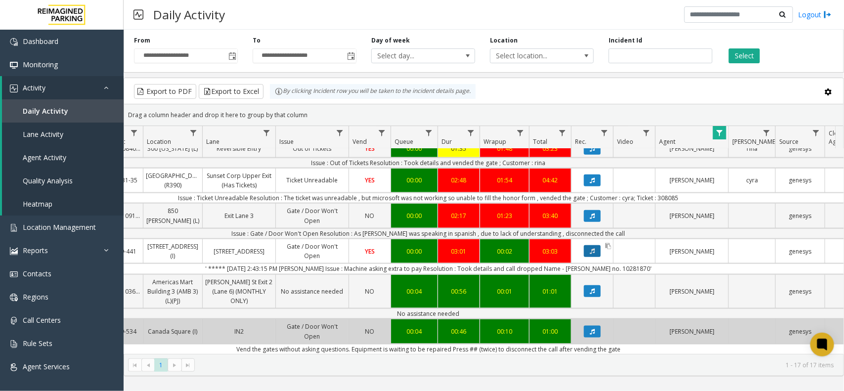
click at [593, 246] on button "Data table" at bounding box center [592, 251] width 17 height 12
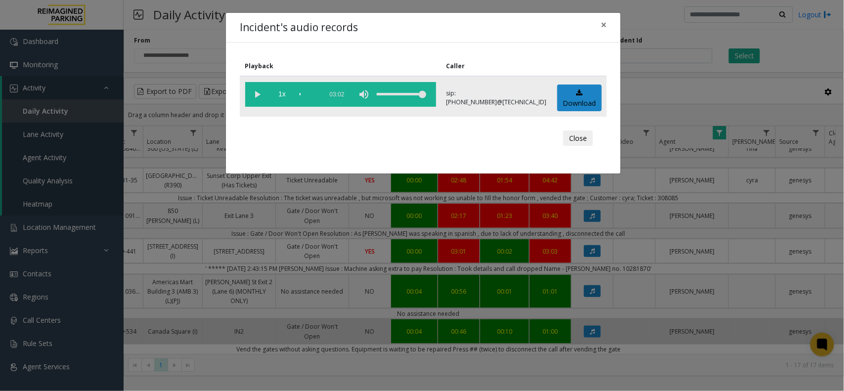
click at [256, 97] on vg-play-pause at bounding box center [257, 94] width 25 height 25
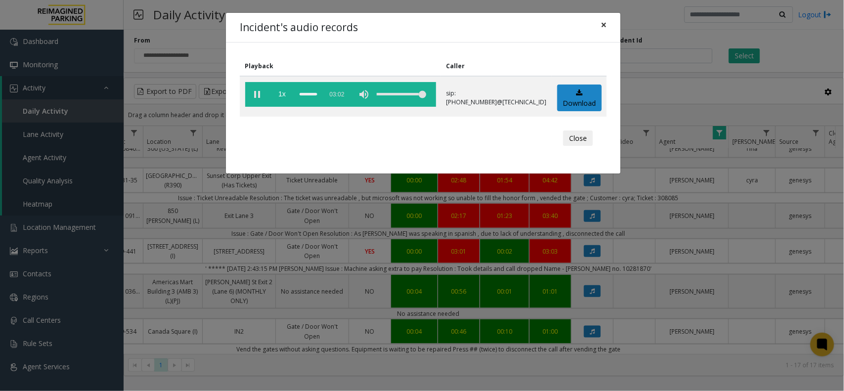
click at [606, 23] on span "×" at bounding box center [604, 25] width 6 height 14
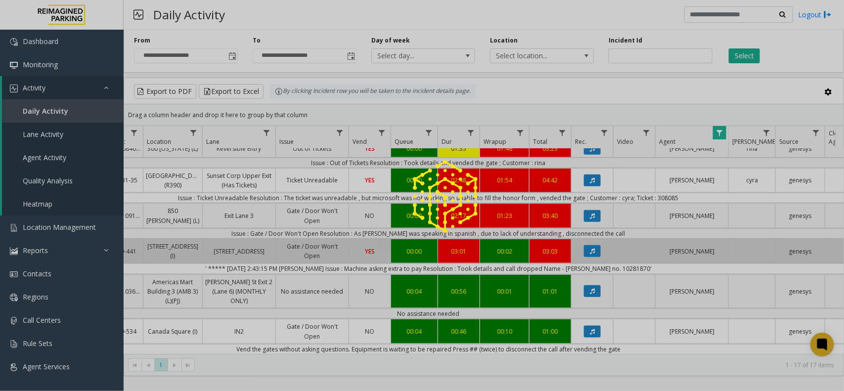
scroll to position [483, 157]
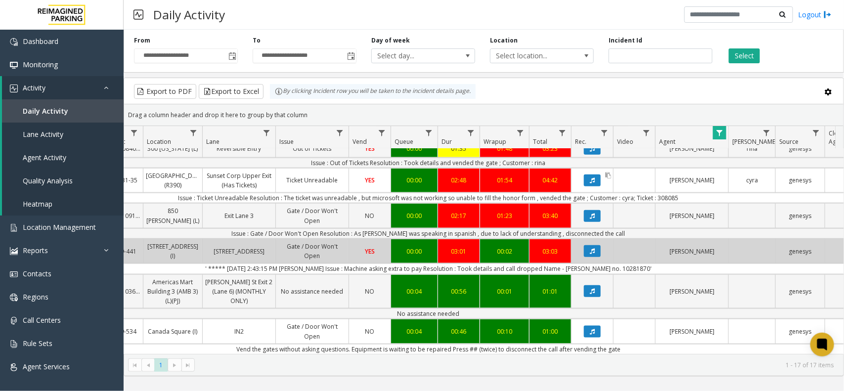
click at [587, 183] on link "Data table" at bounding box center [593, 180] width 42 height 17
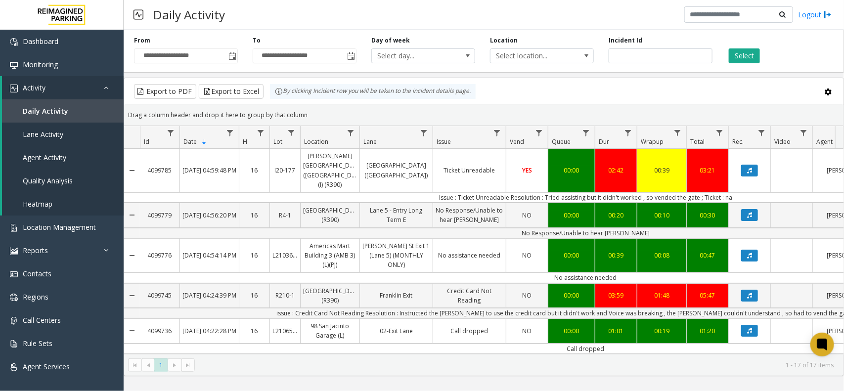
drag, startPoint x: 616, startPoint y: 354, endPoint x: 695, endPoint y: 356, distance: 78.7
click at [695, 356] on kendo-pager "* 1 1 - 17 of 17 items" at bounding box center [484, 365] width 720 height 22
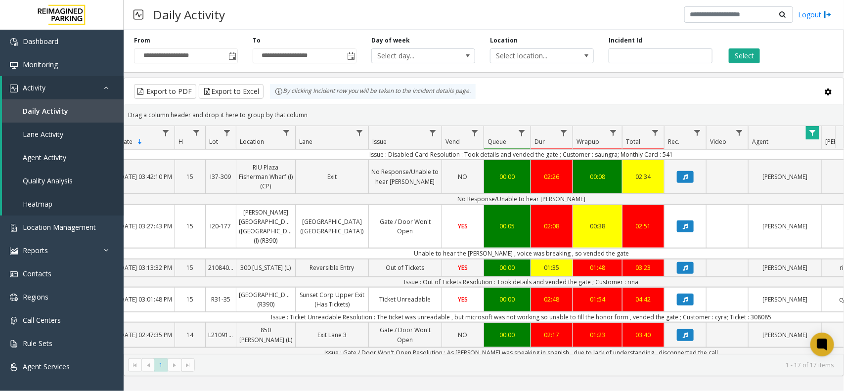
scroll to position [426, 64]
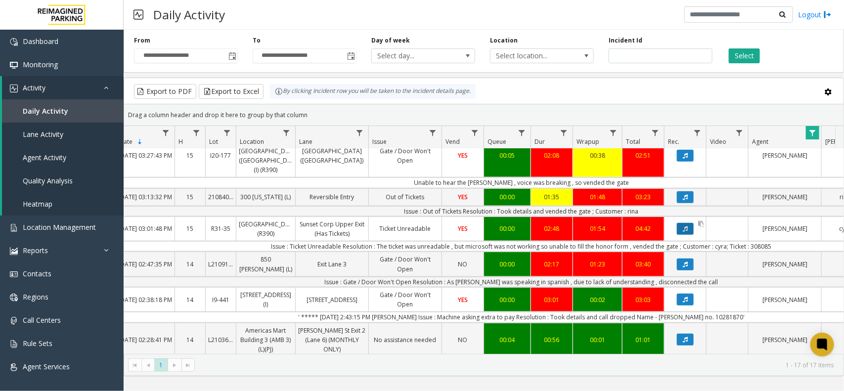
click at [678, 231] on button "Data table" at bounding box center [685, 229] width 17 height 12
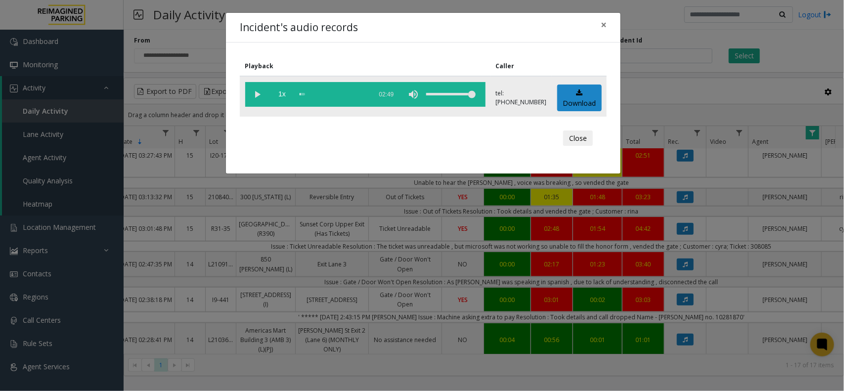
click at [258, 94] on vg-play-pause at bounding box center [257, 94] width 25 height 25
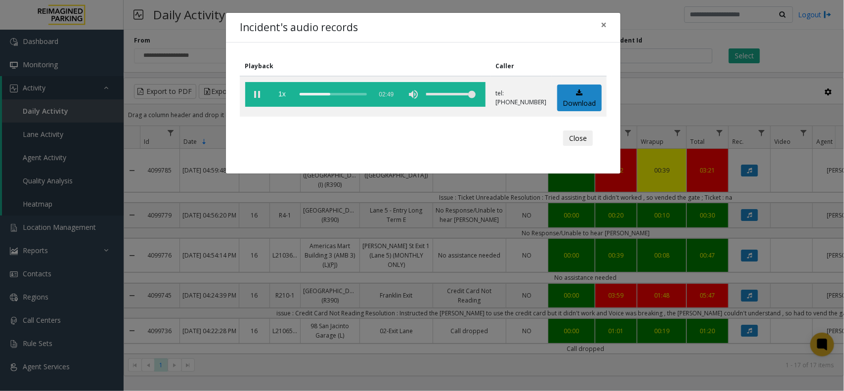
scroll to position [426, 64]
